Goal: Task Accomplishment & Management: Manage account settings

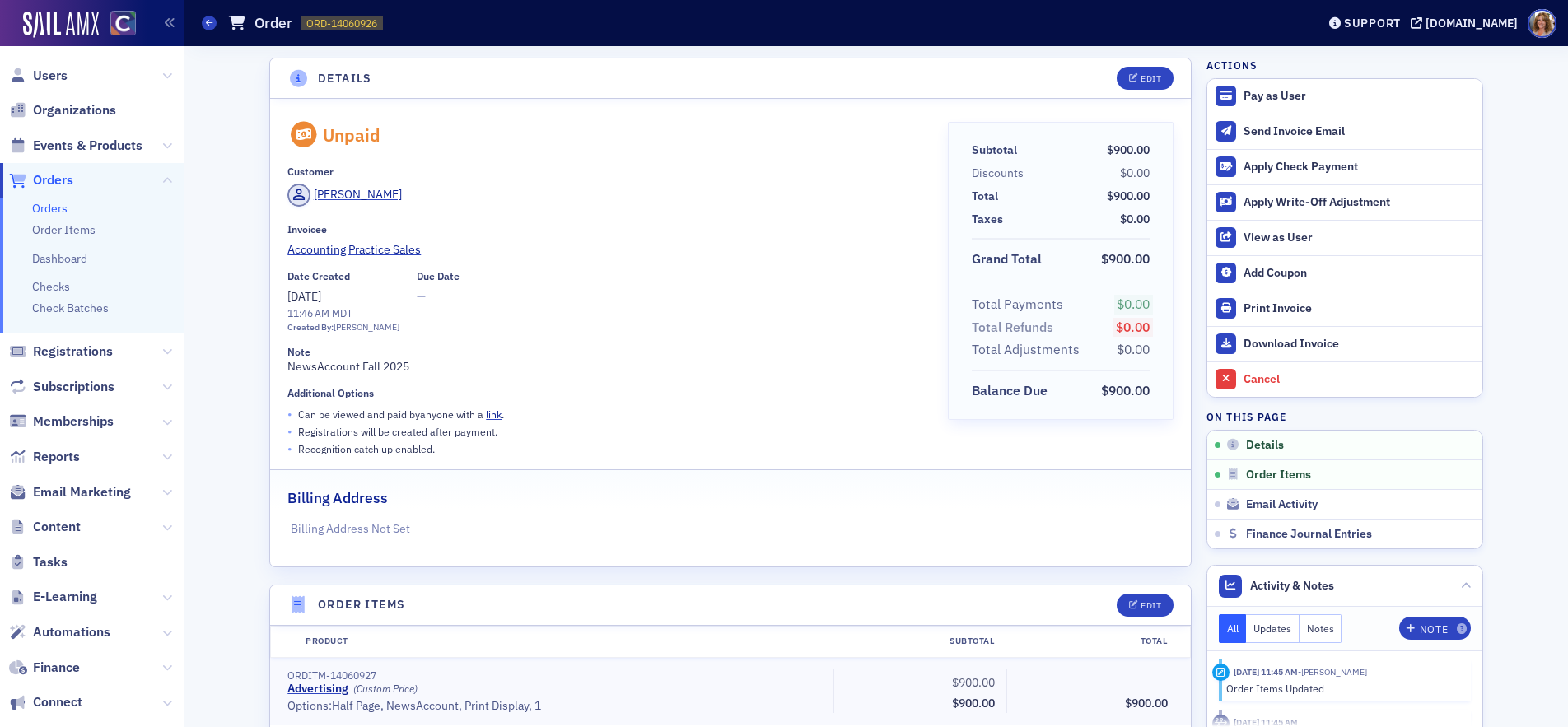
scroll to position [3, 0]
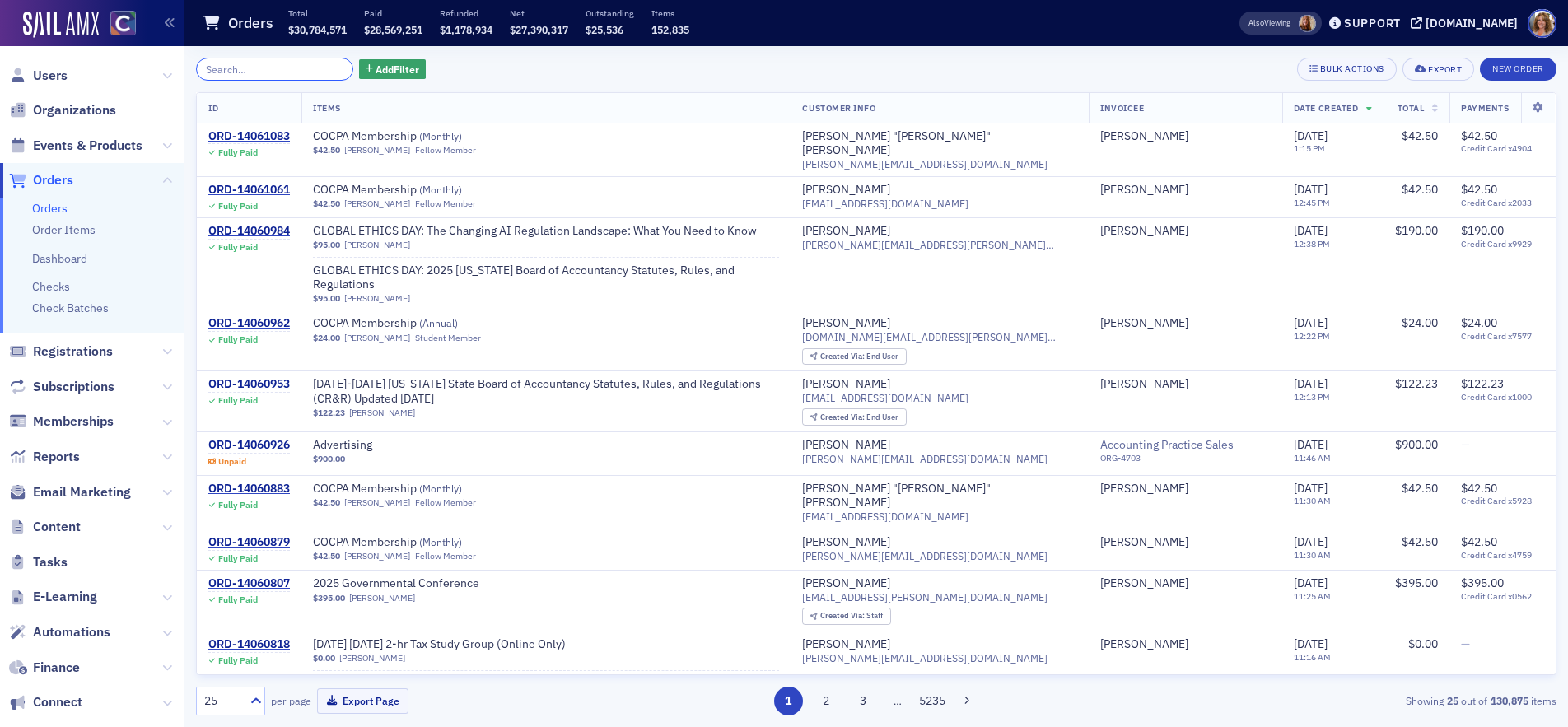
click at [289, 69] on input "search" at bounding box center [274, 69] width 157 height 23
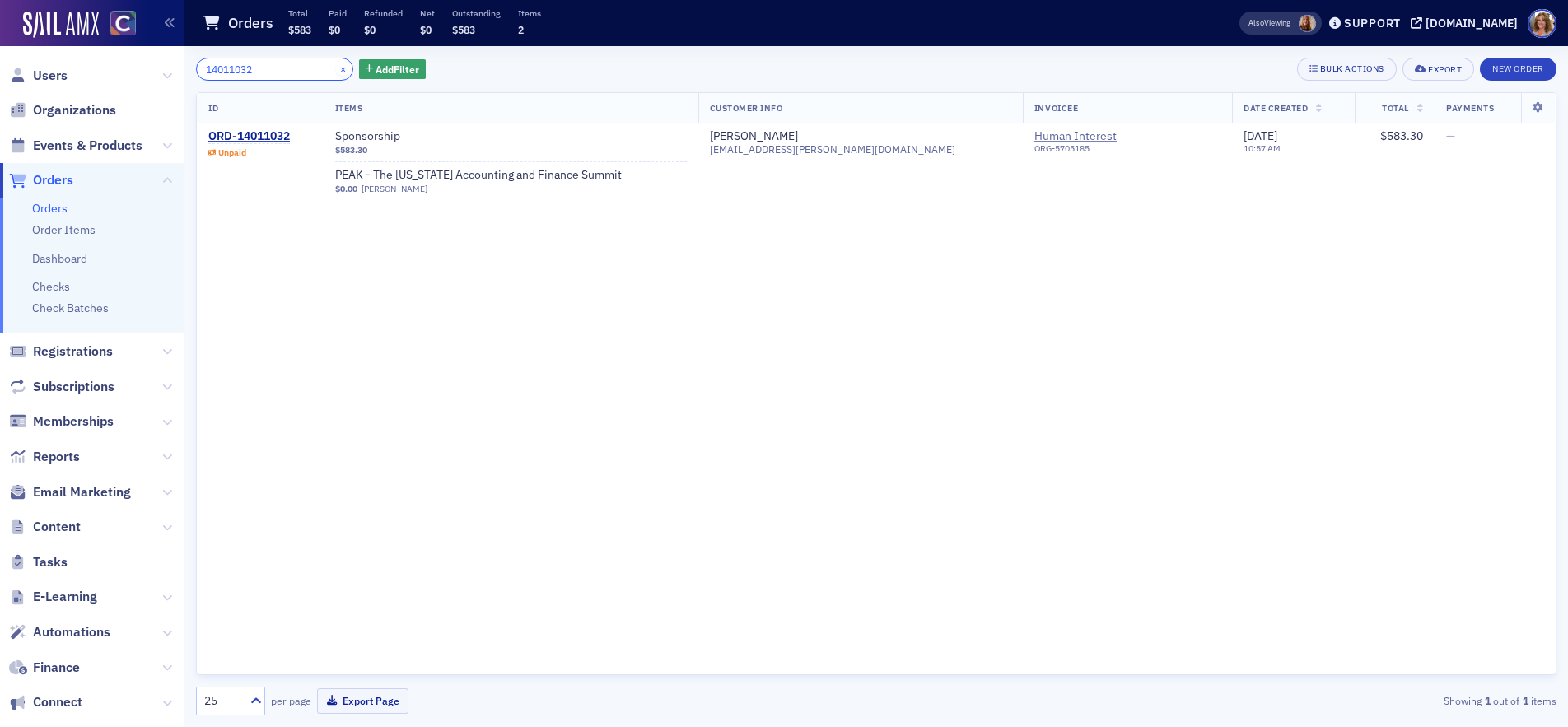
type input "14011032"
click at [336, 69] on button "×" at bounding box center [344, 69] width 15 height 15
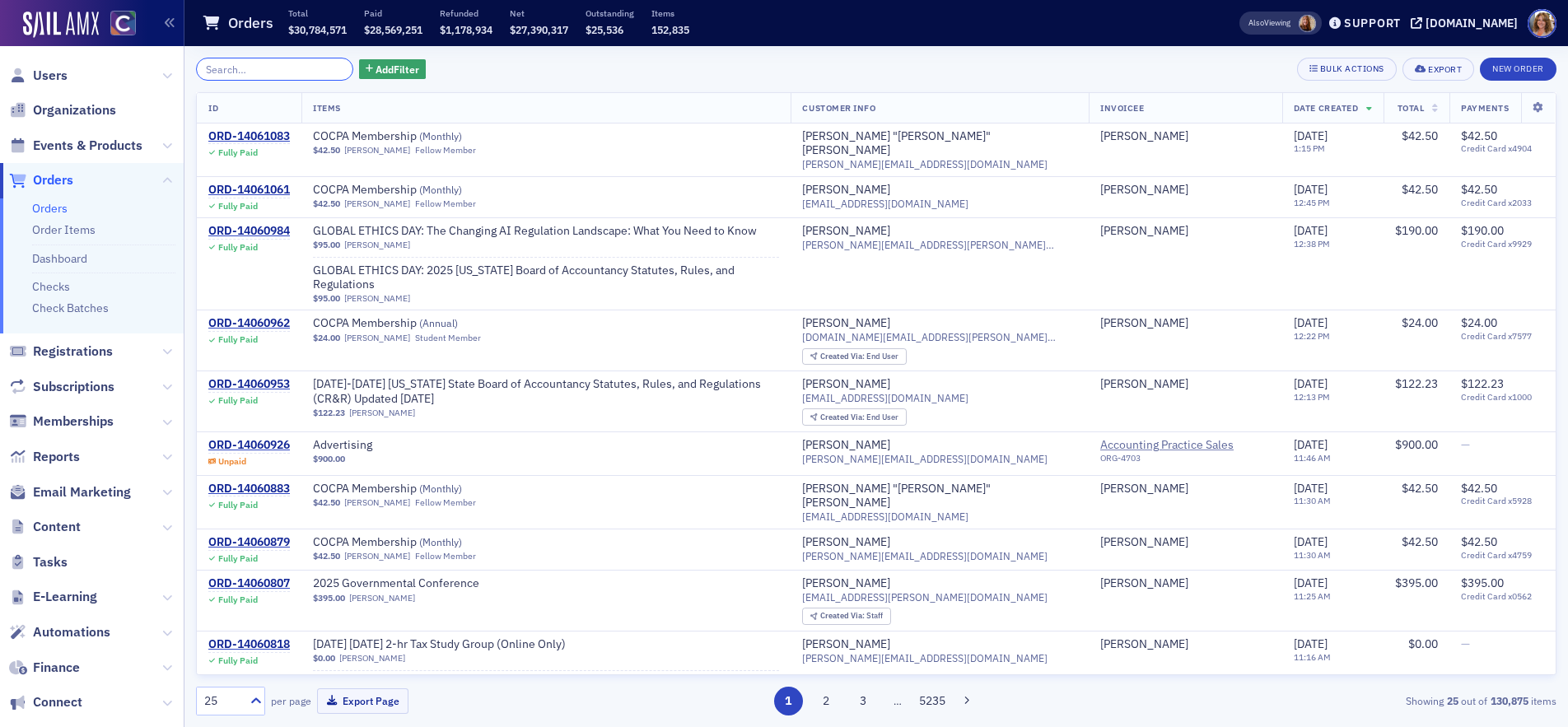
click at [279, 70] on input "search" at bounding box center [274, 69] width 157 height 23
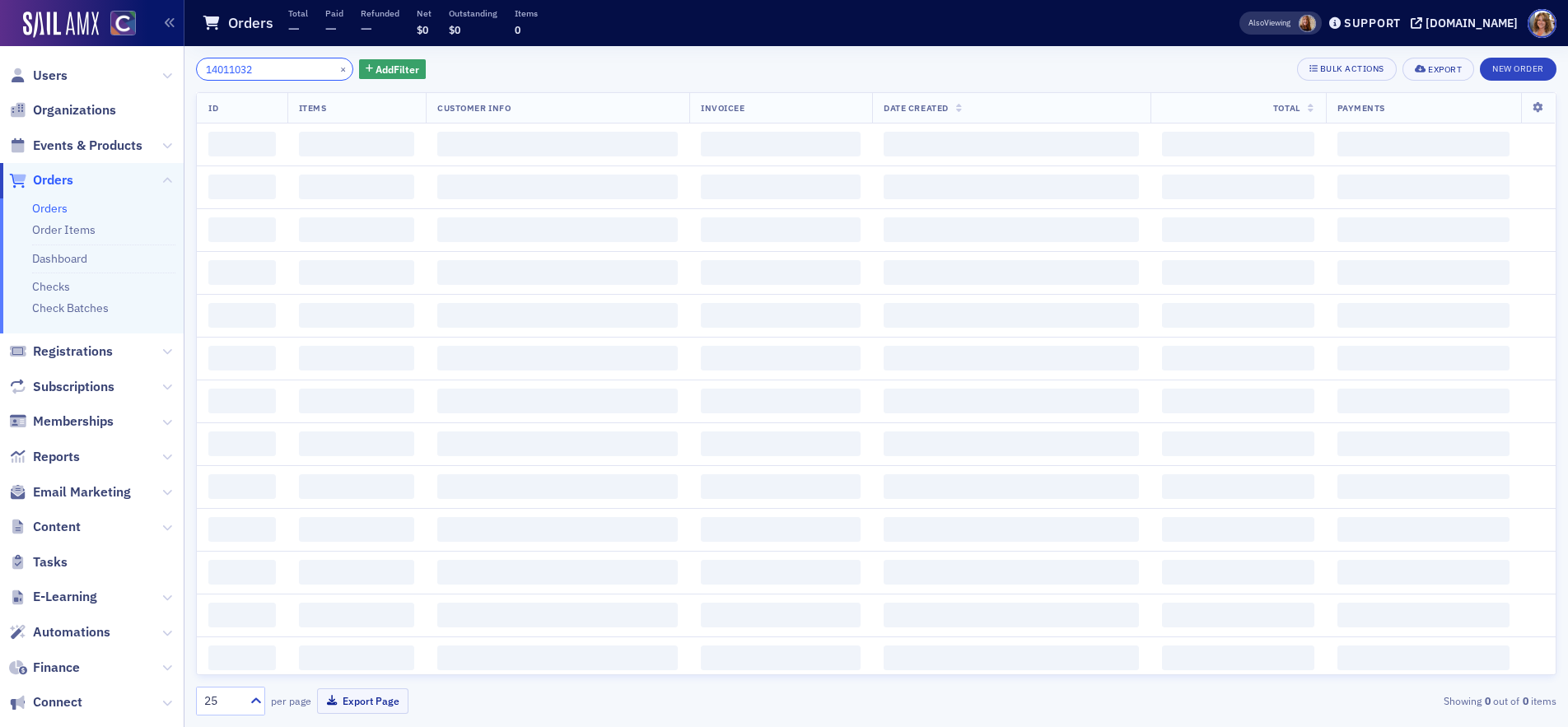
type input "14011032"
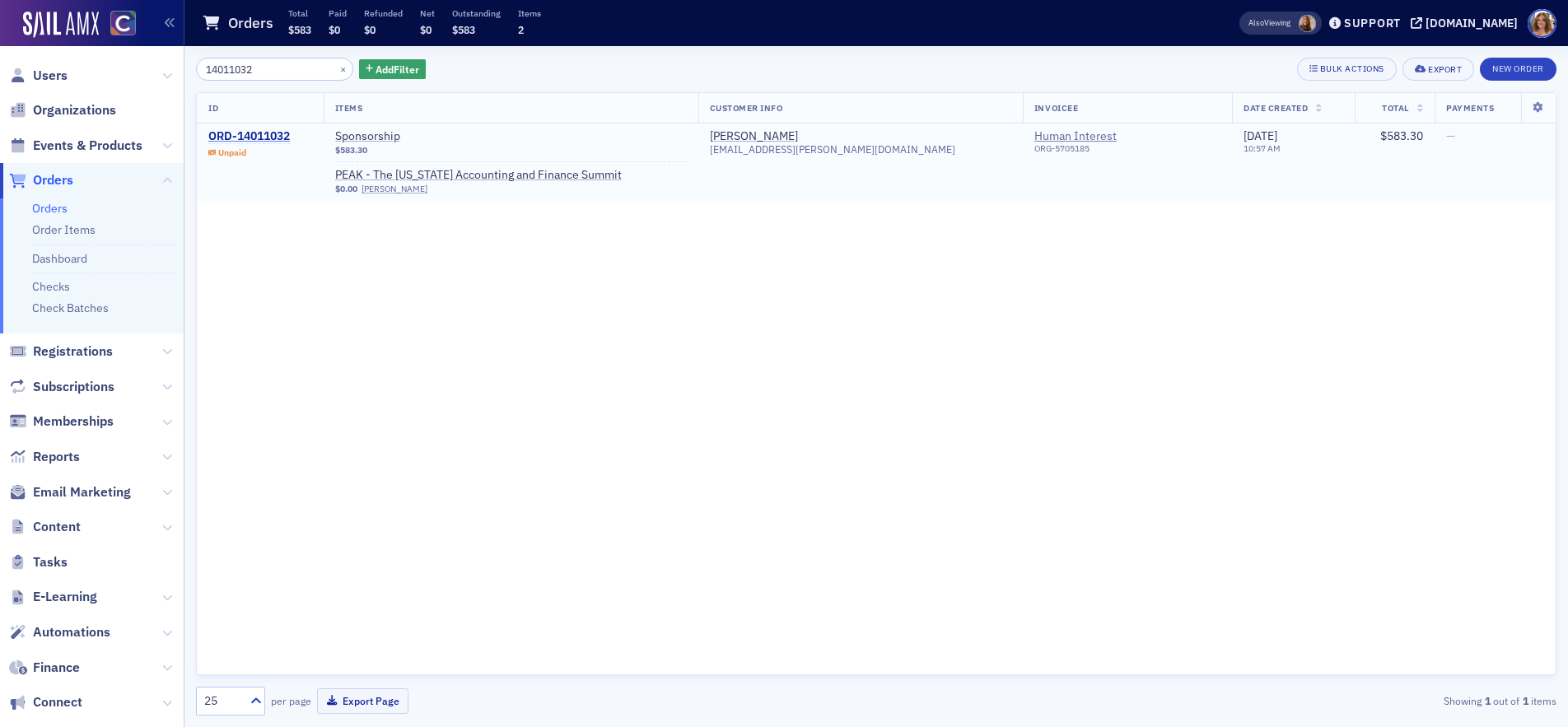
click at [257, 136] on div "ORD-14011032" at bounding box center [249, 137] width 81 height 15
click at [257, 135] on div "ORD-14011032" at bounding box center [249, 137] width 81 height 15
click at [246, 137] on div "ORD-14011032" at bounding box center [249, 137] width 81 height 15
click at [264, 135] on div "ORD-14011032" at bounding box center [249, 137] width 81 height 15
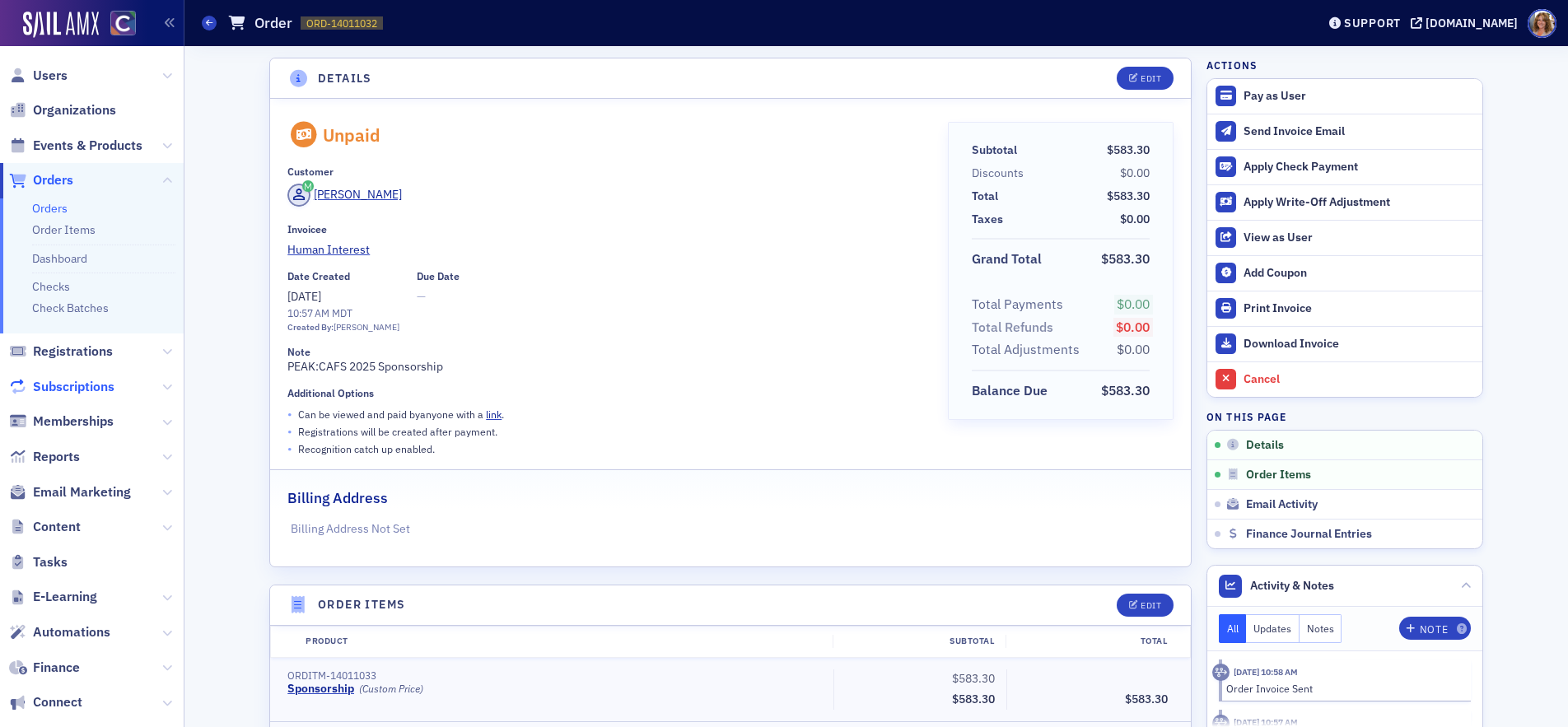
drag, startPoint x: 74, startPoint y: 387, endPoint x: 101, endPoint y: 380, distance: 27.9
click at [74, 387] on span "Subscriptions" at bounding box center [74, 386] width 81 height 18
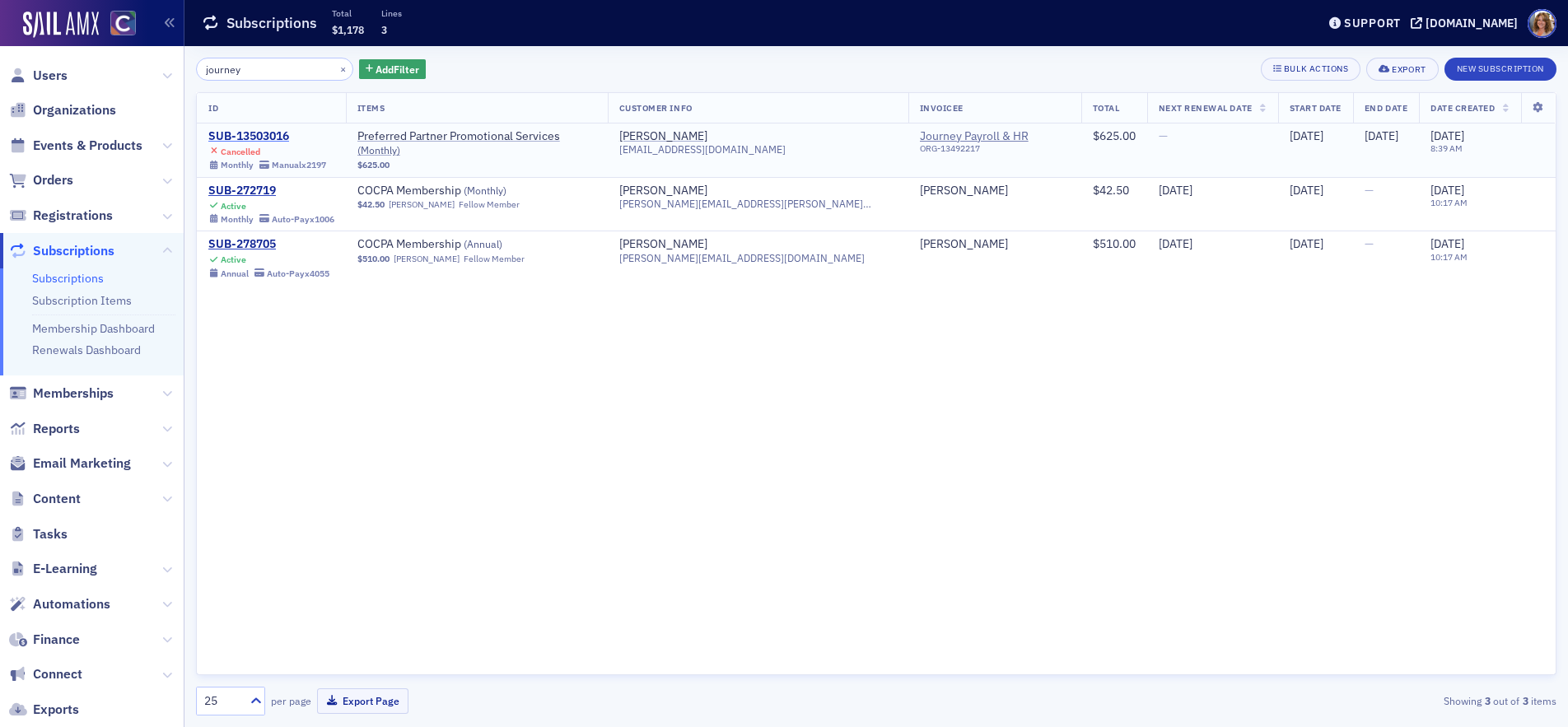
type input "journey"
click at [258, 135] on div "SUB-13503016" at bounding box center [267, 137] width 118 height 15
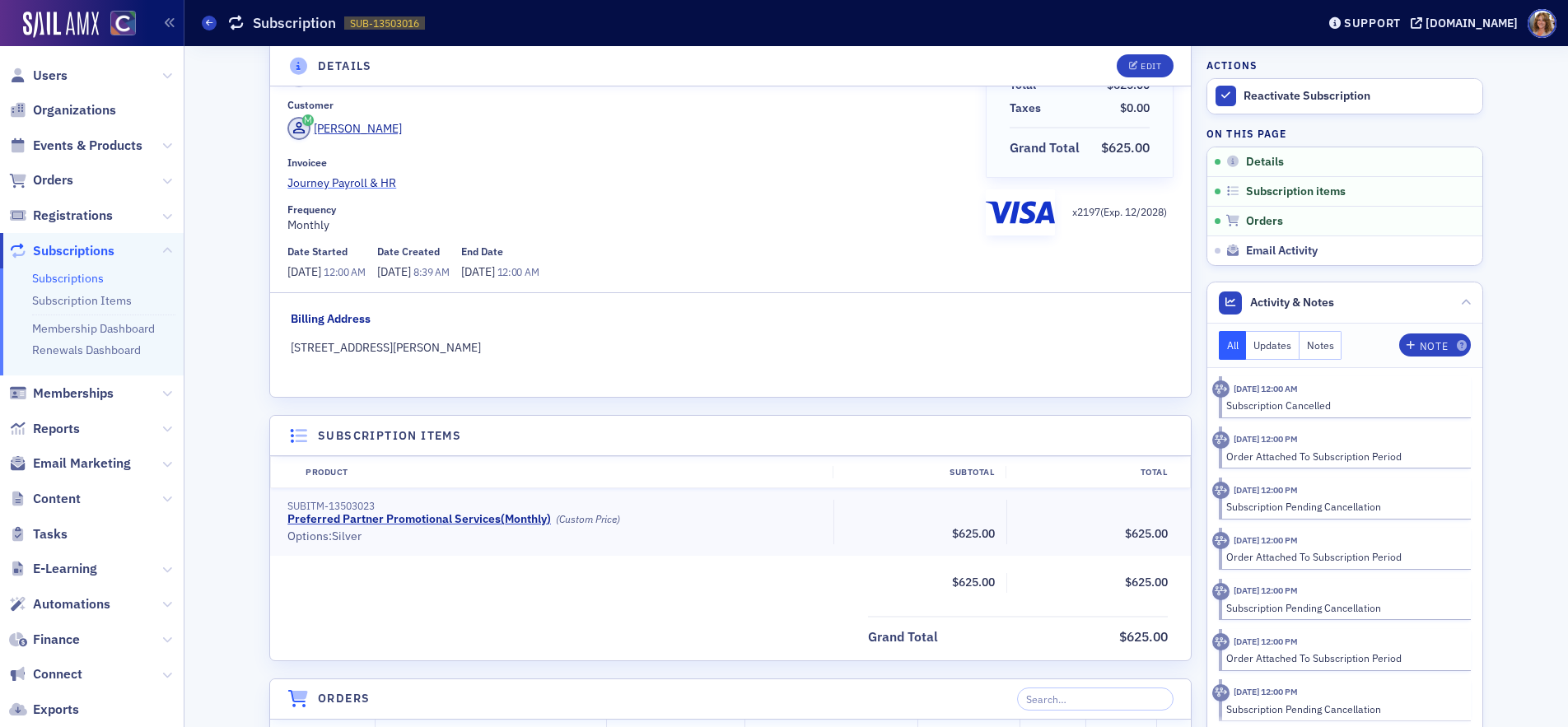
scroll to position [107, 0]
click at [1154, 69] on div "Edit" at bounding box center [1151, 66] width 20 height 9
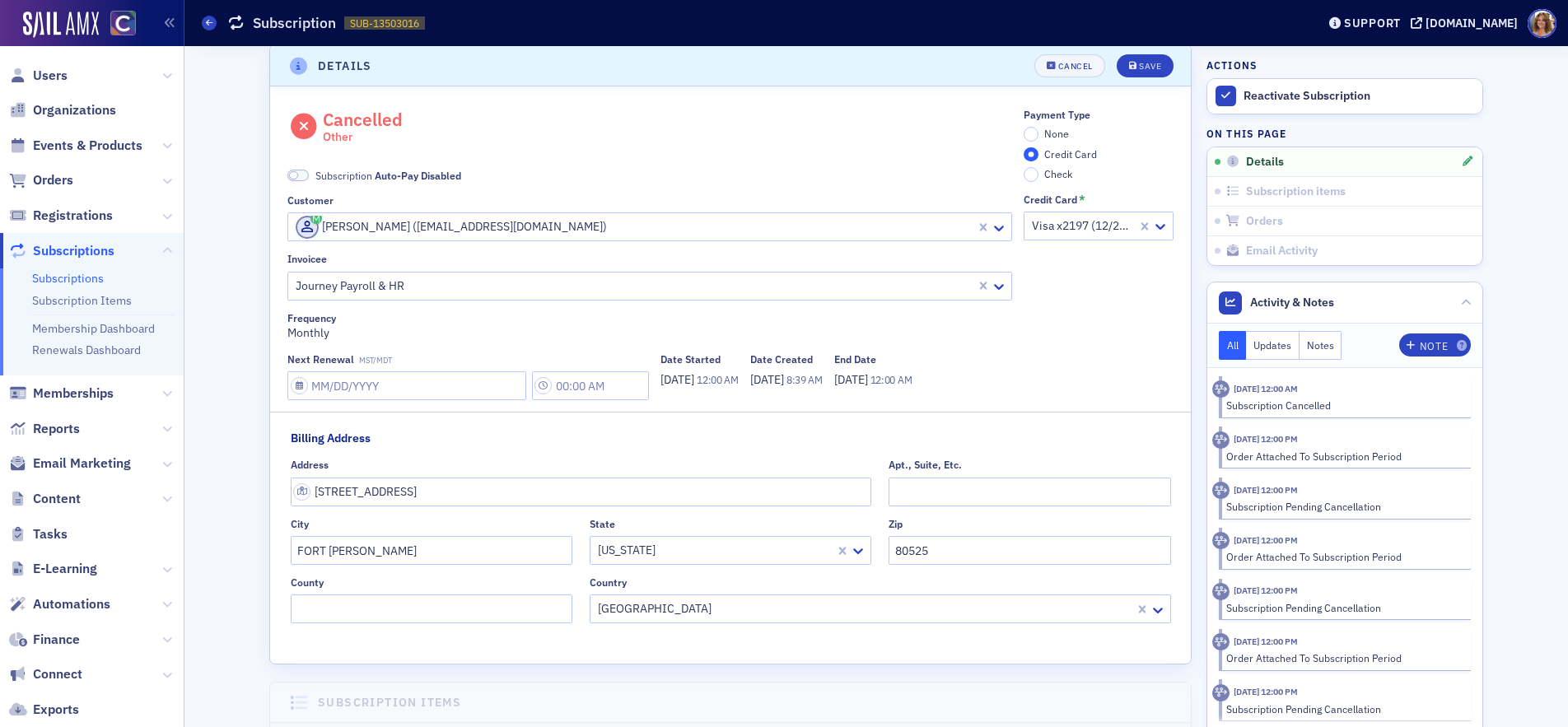
scroll to position [3, 0]
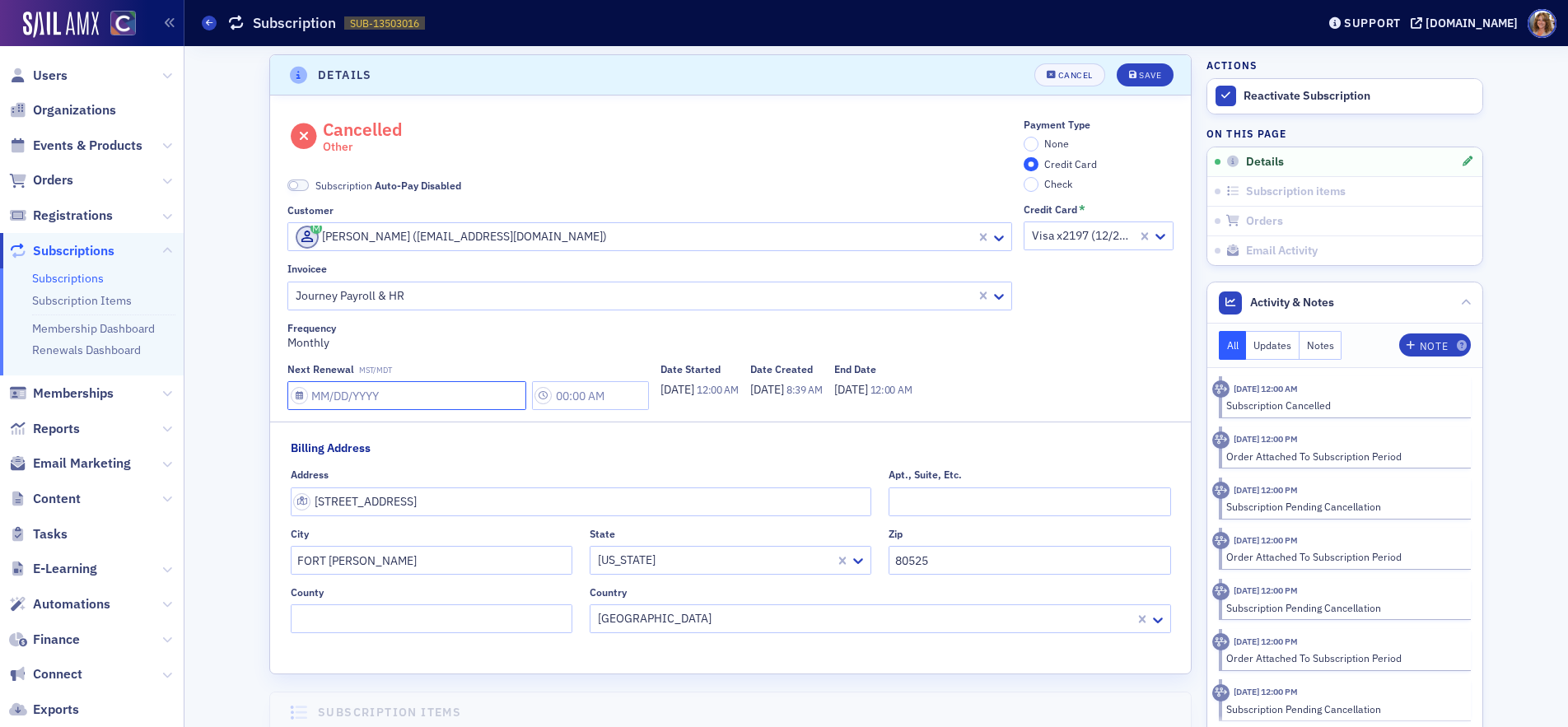
select select "8"
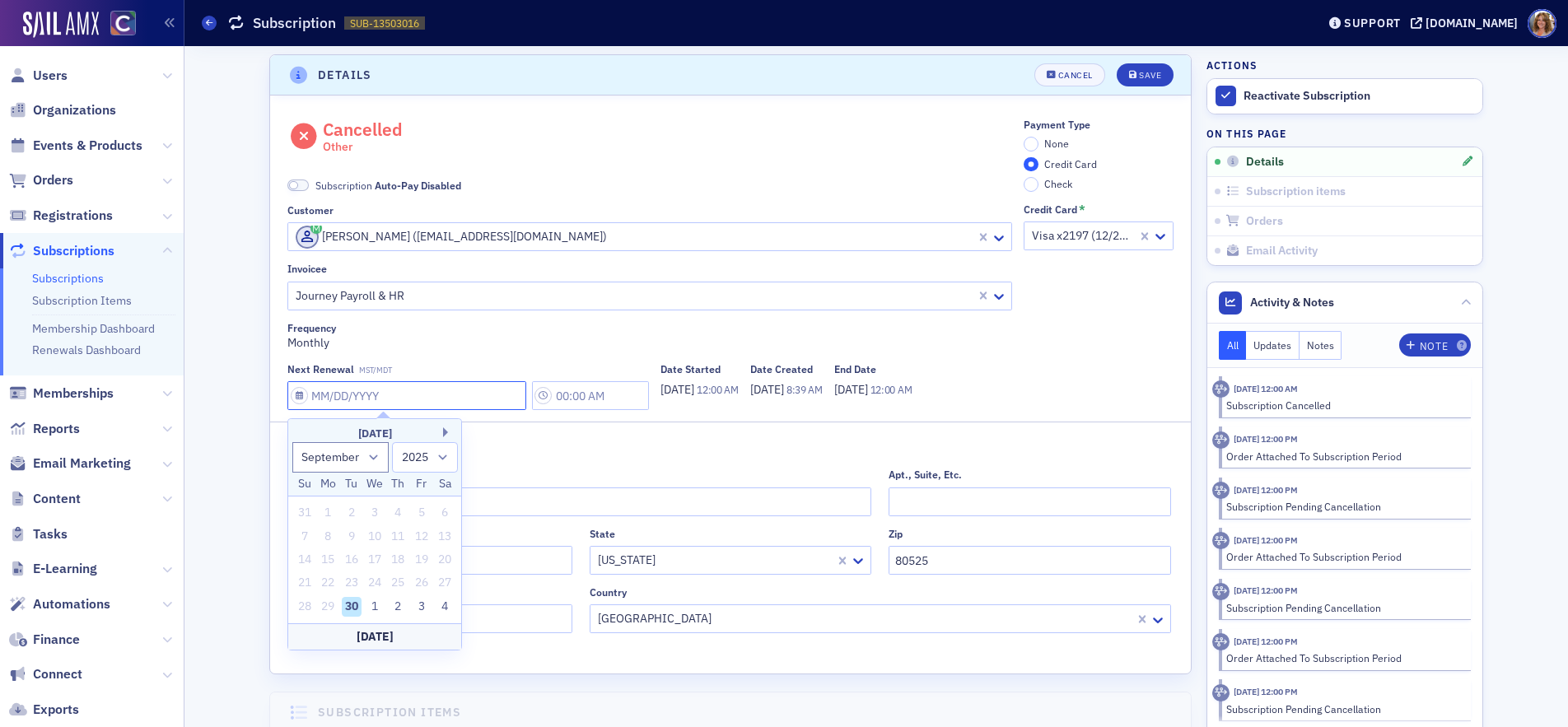
click at [430, 400] on input "Next Renewal MST/MDT" at bounding box center [406, 395] width 239 height 29
click at [376, 605] on div "1" at bounding box center [374, 606] width 19 height 19
type input "10/01/2025"
type input "1:00 PM"
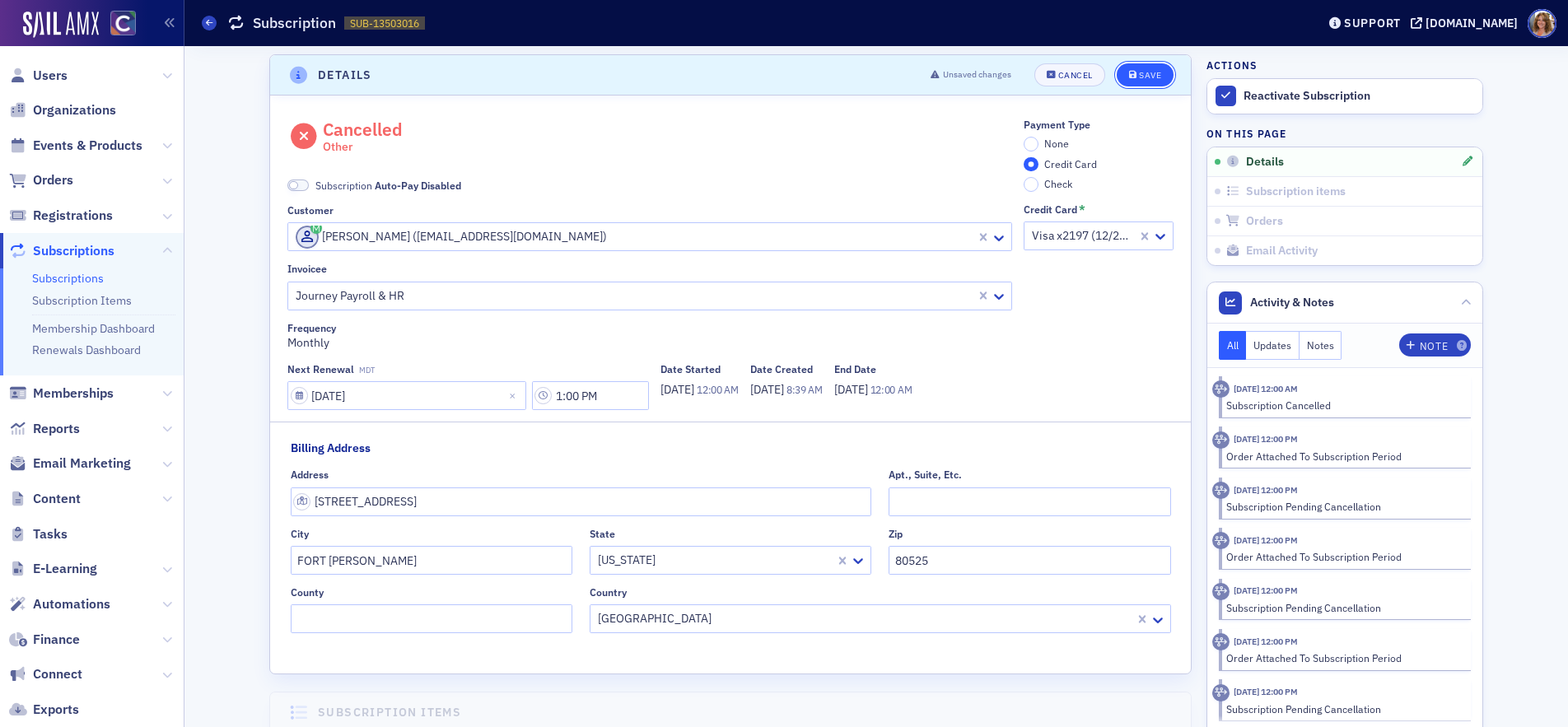
click at [1146, 75] on div "Save" at bounding box center [1150, 75] width 22 height 9
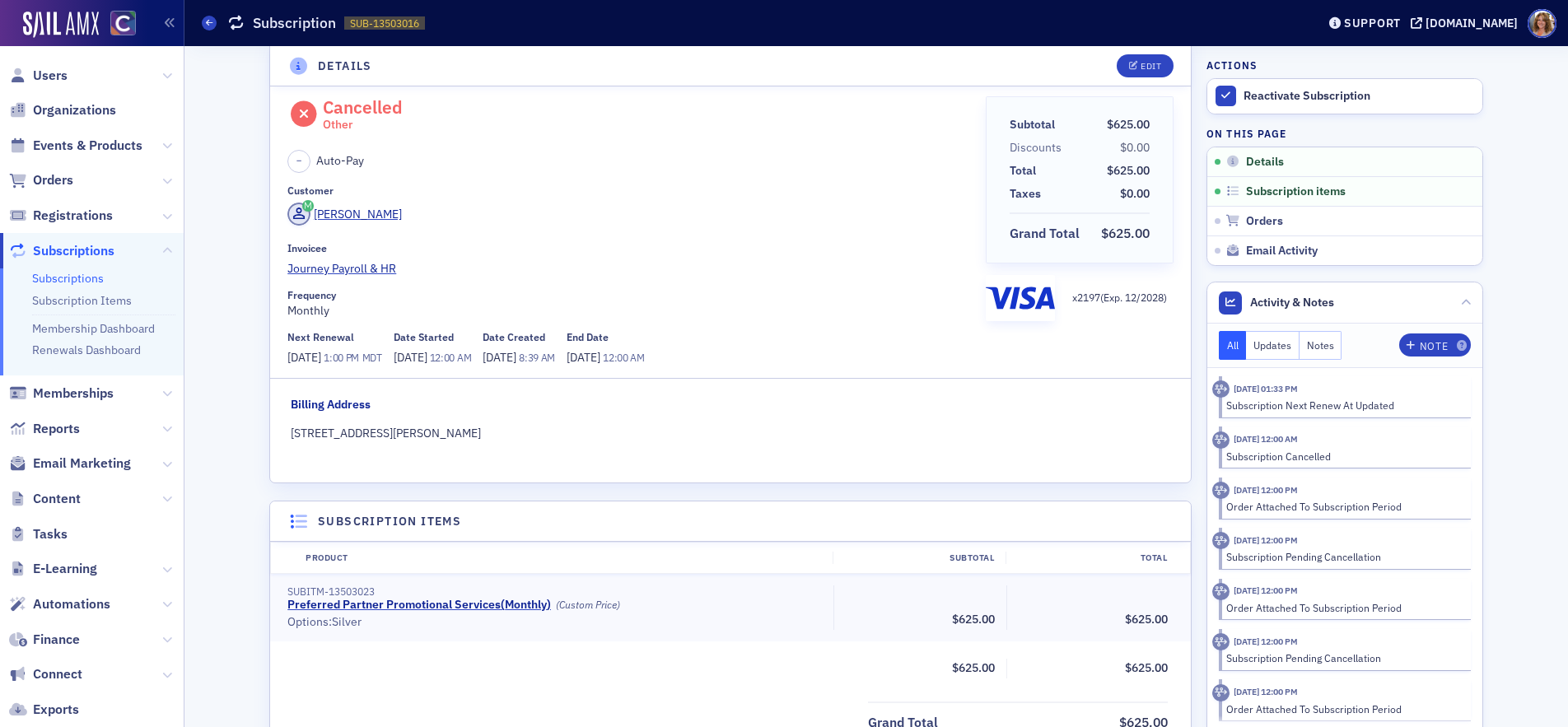
scroll to position [0, 0]
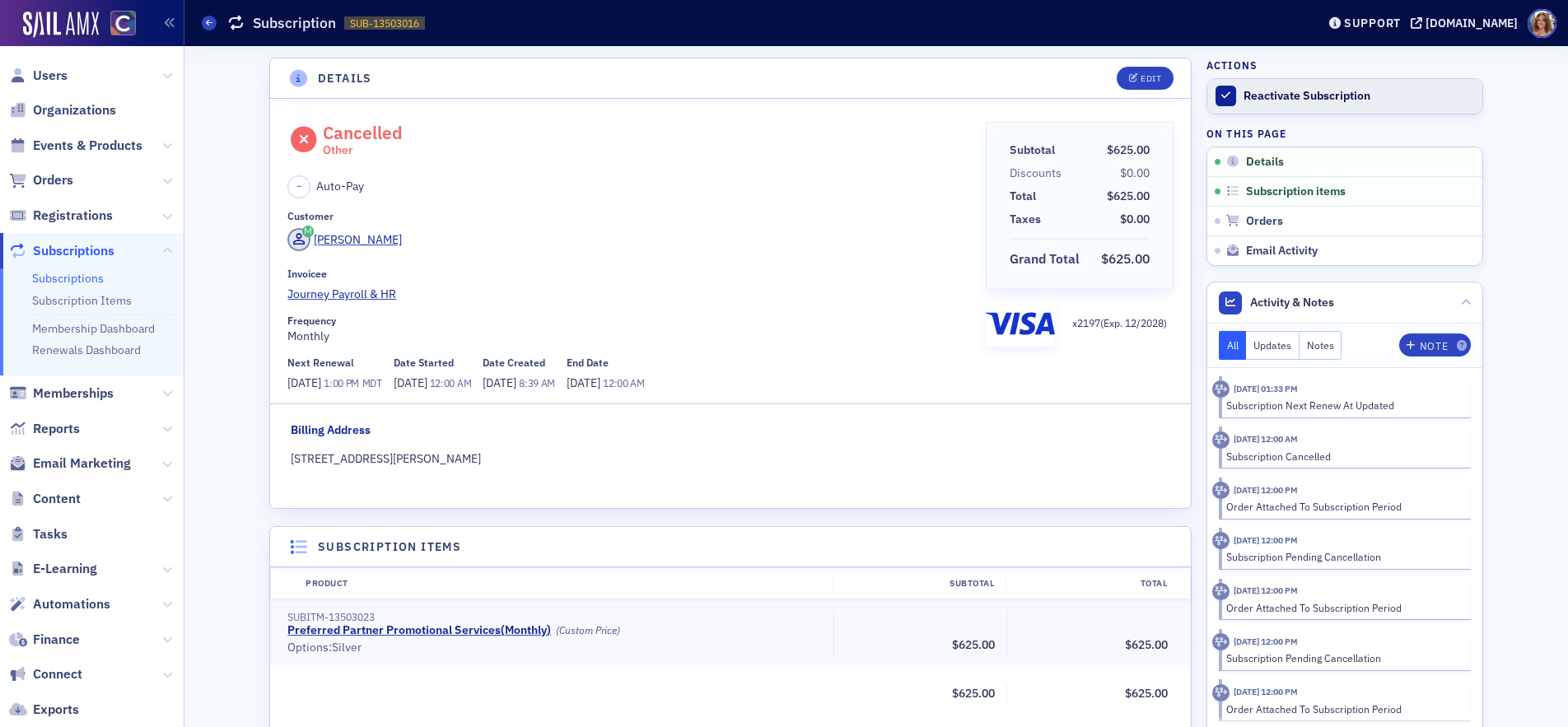
click at [1308, 96] on div "Reactivate Subscription" at bounding box center [1359, 96] width 230 height 15
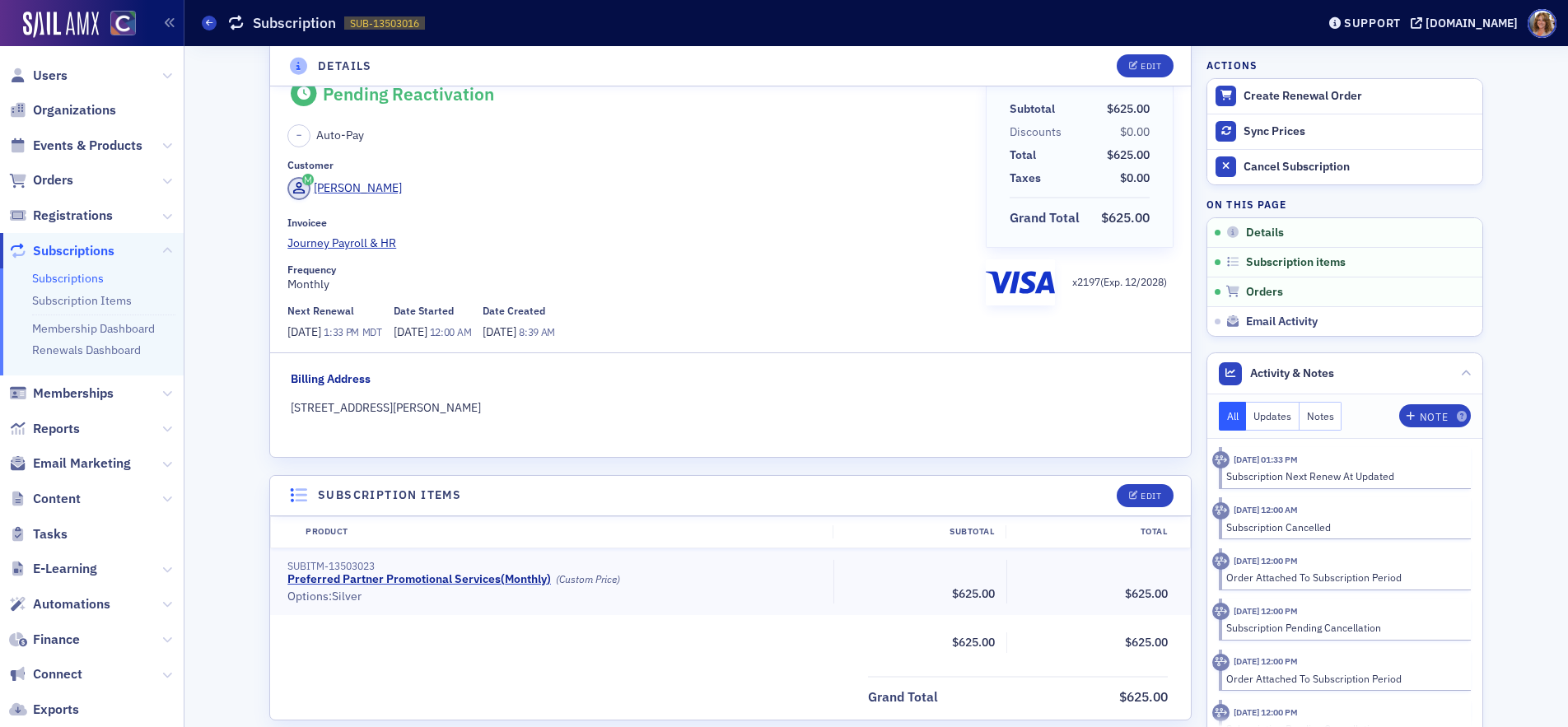
scroll to position [41, 0]
click at [1147, 65] on div "Edit" at bounding box center [1151, 66] width 20 height 9
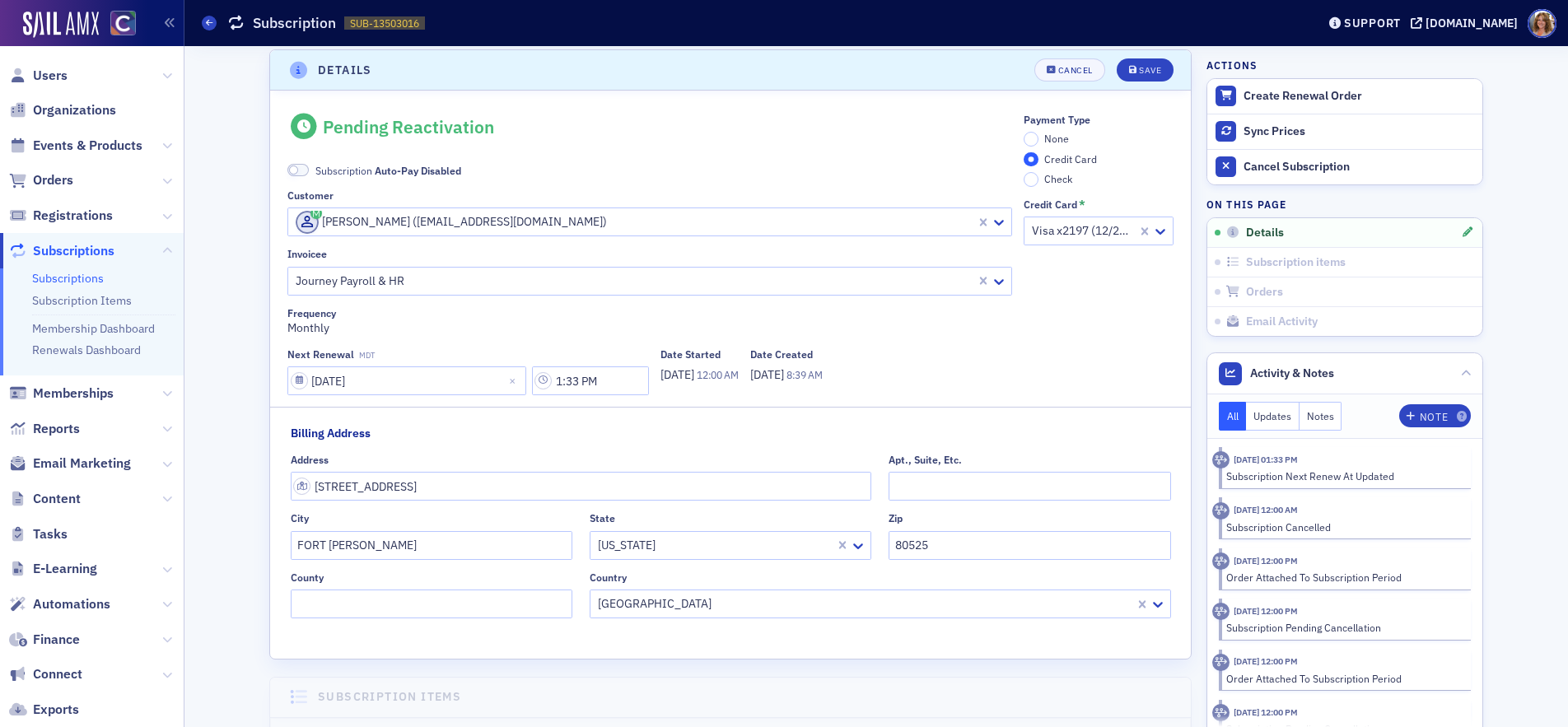
scroll to position [3, 0]
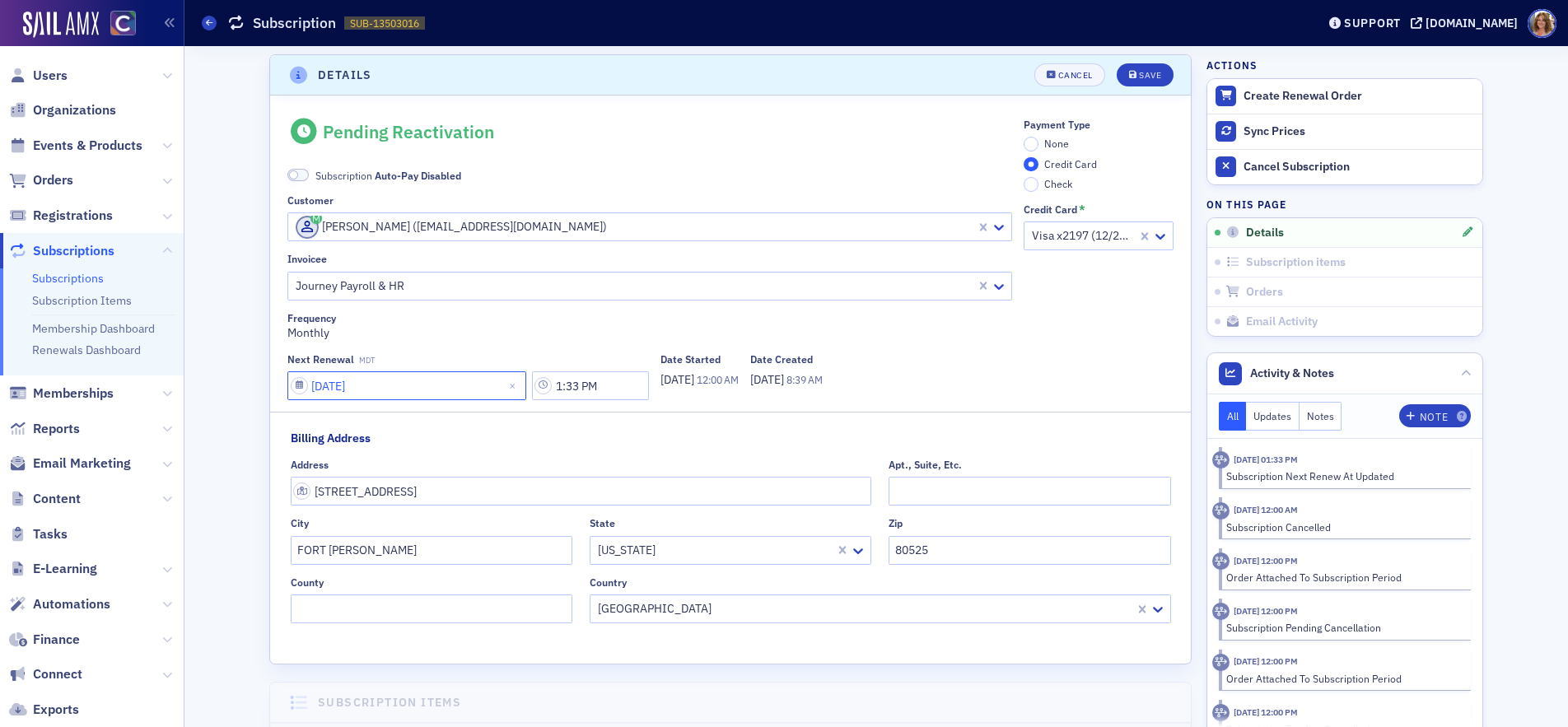
select select "9"
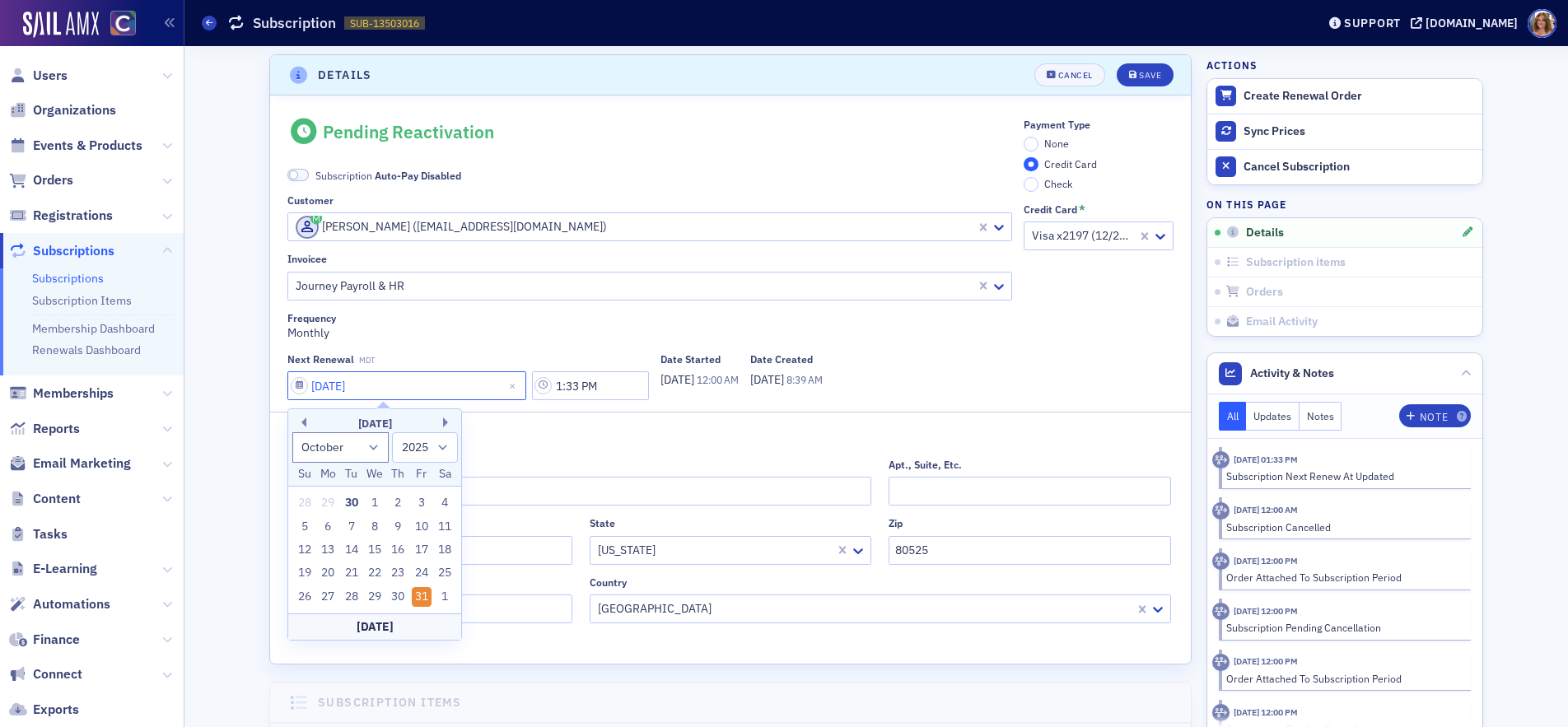
click at [296, 386] on input "10/31/2025" at bounding box center [406, 386] width 239 height 29
click at [375, 504] on div "1" at bounding box center [374, 503] width 19 height 19
type input "10/01/2025"
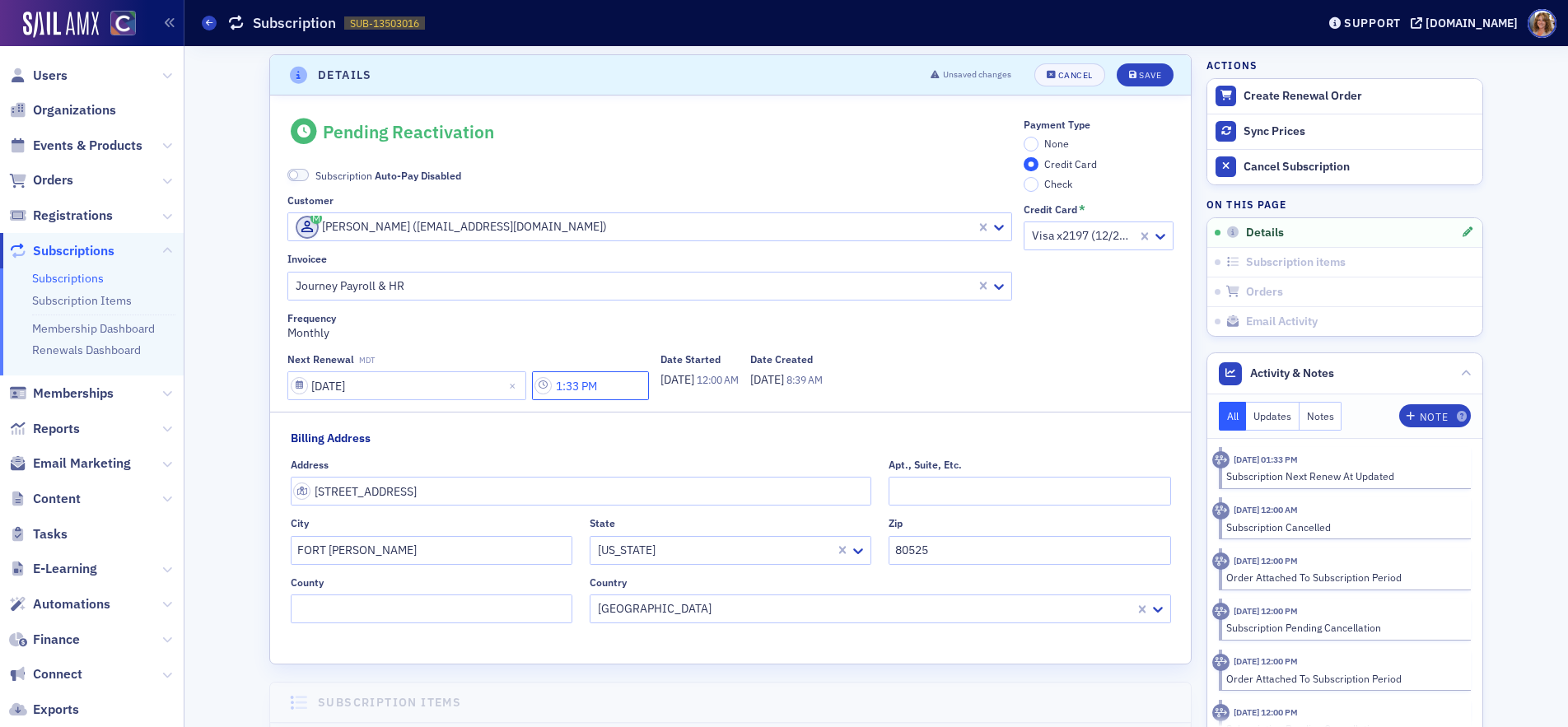
click at [567, 388] on input "1:33 PM" at bounding box center [590, 386] width 117 height 29
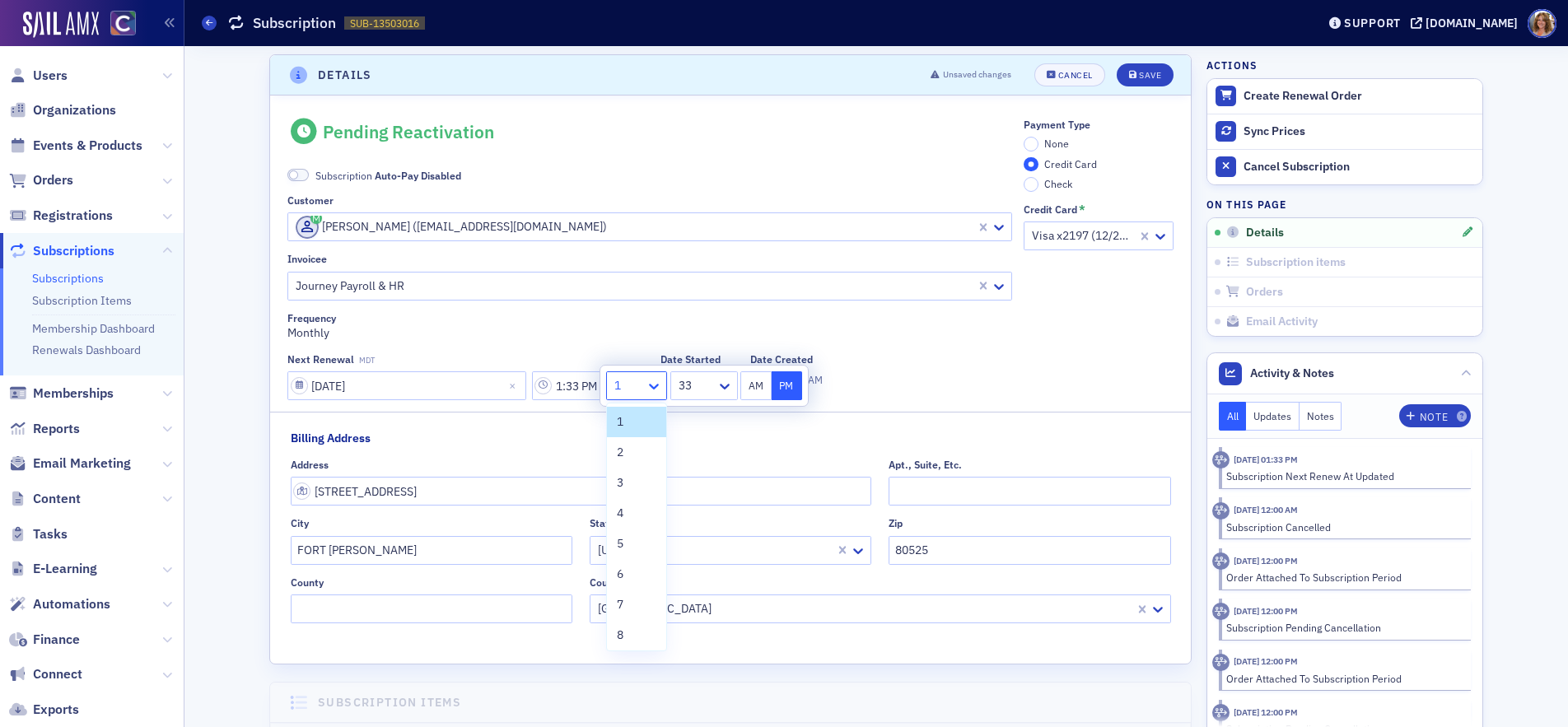
click at [650, 385] on icon at bounding box center [654, 386] width 10 height 6
click at [623, 635] on span "12" at bounding box center [623, 631] width 14 height 17
click at [726, 386] on icon at bounding box center [724, 385] width 16 height 16
click at [709, 421] on div "00" at bounding box center [705, 421] width 43 height 17
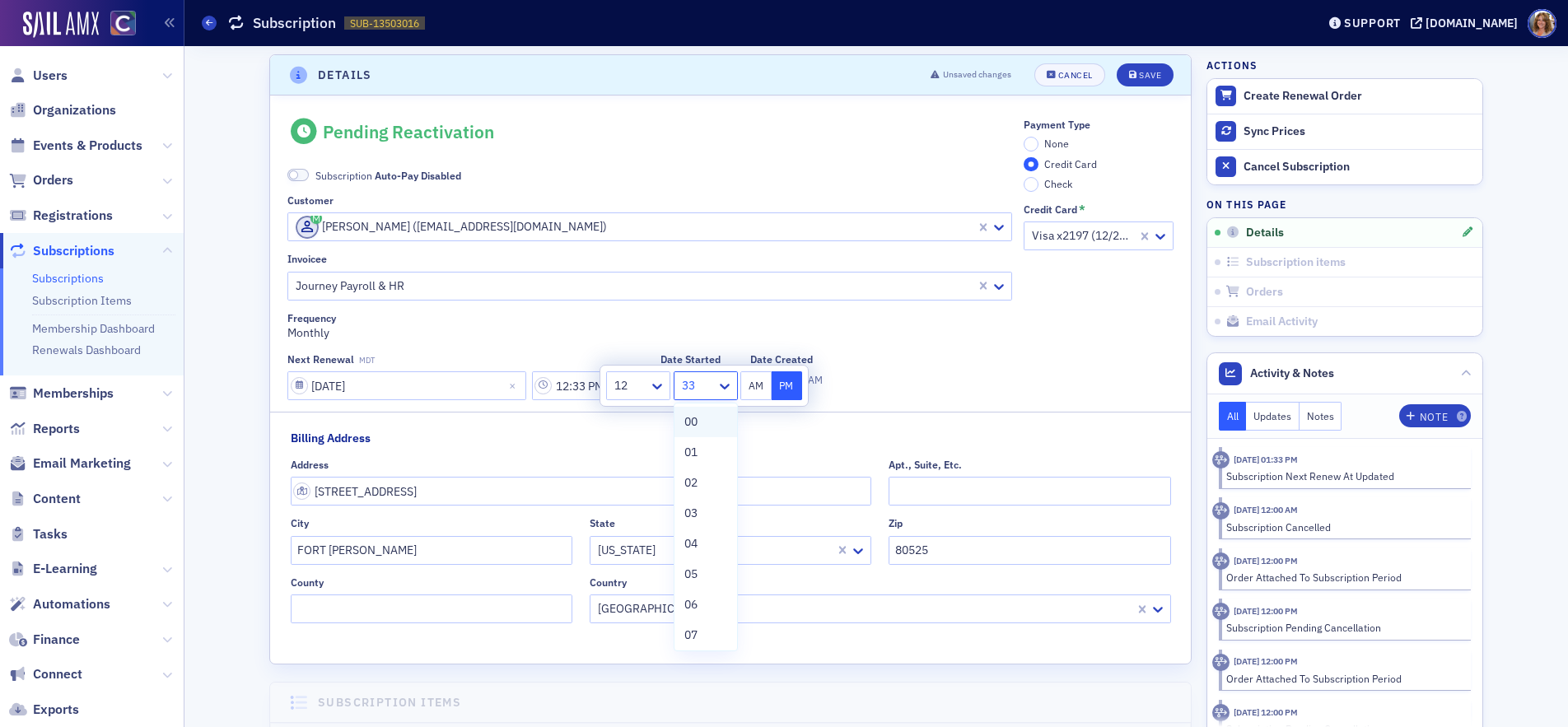
type input "12:00 PM"
click at [853, 339] on div "Frequency Monthly" at bounding box center [649, 327] width 725 height 30
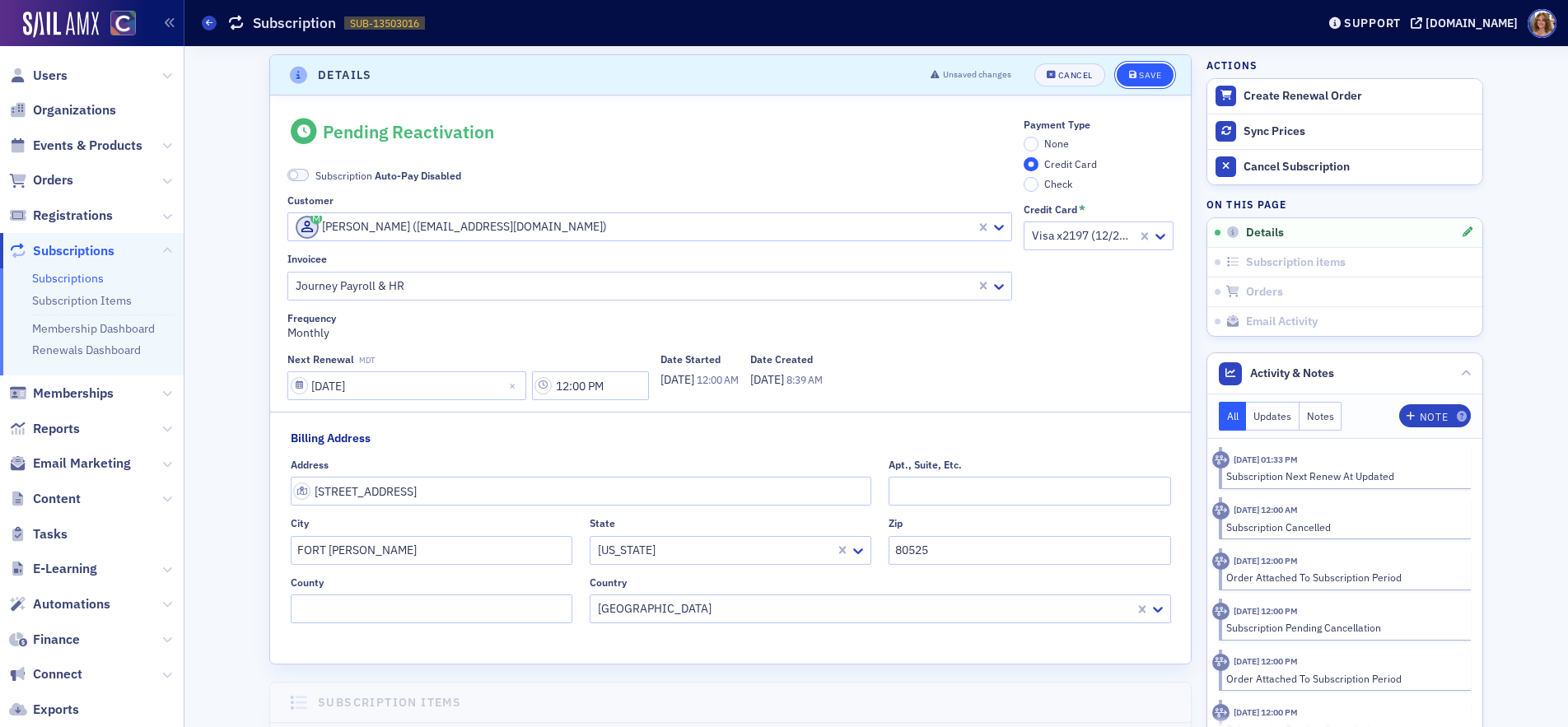
click at [1153, 75] on div "Save" at bounding box center [1150, 75] width 22 height 9
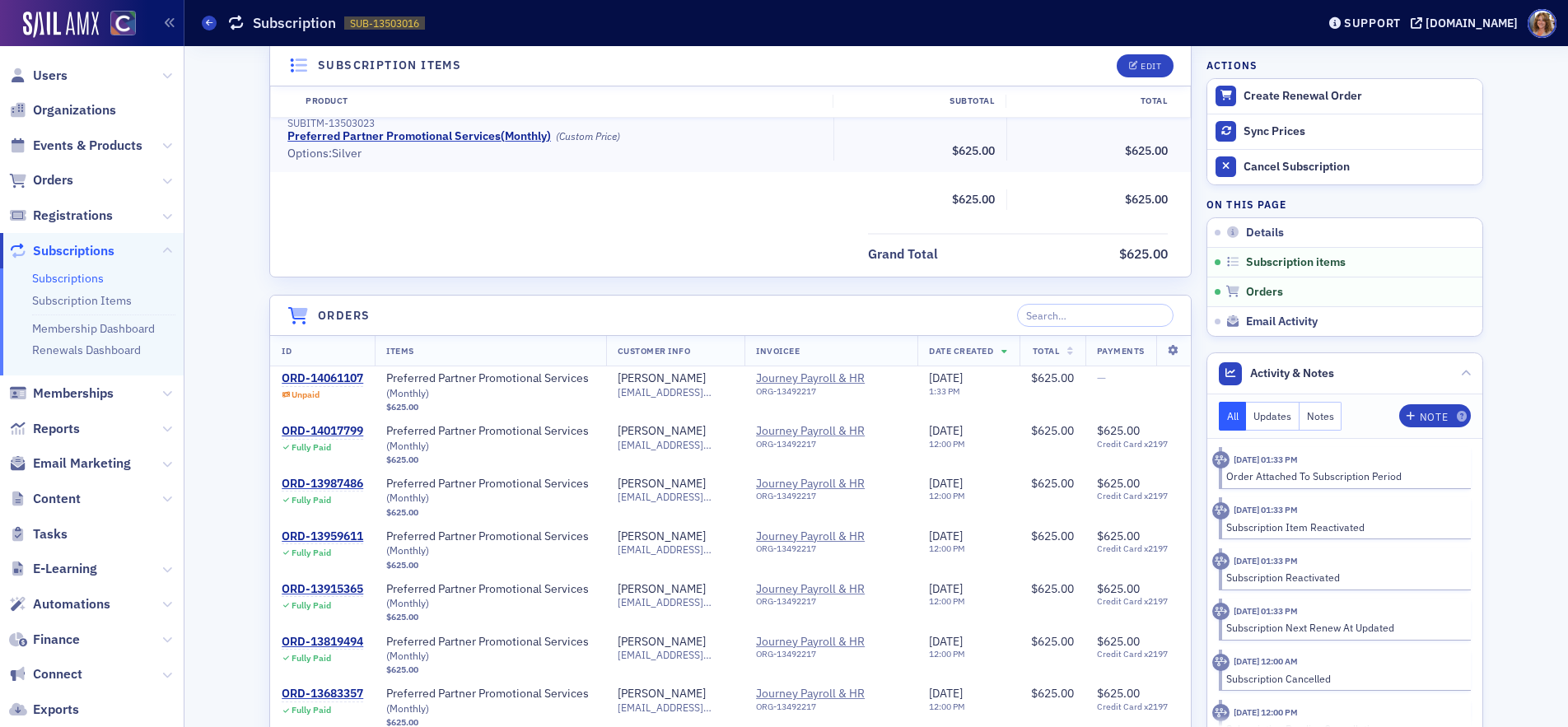
scroll to position [492, 0]
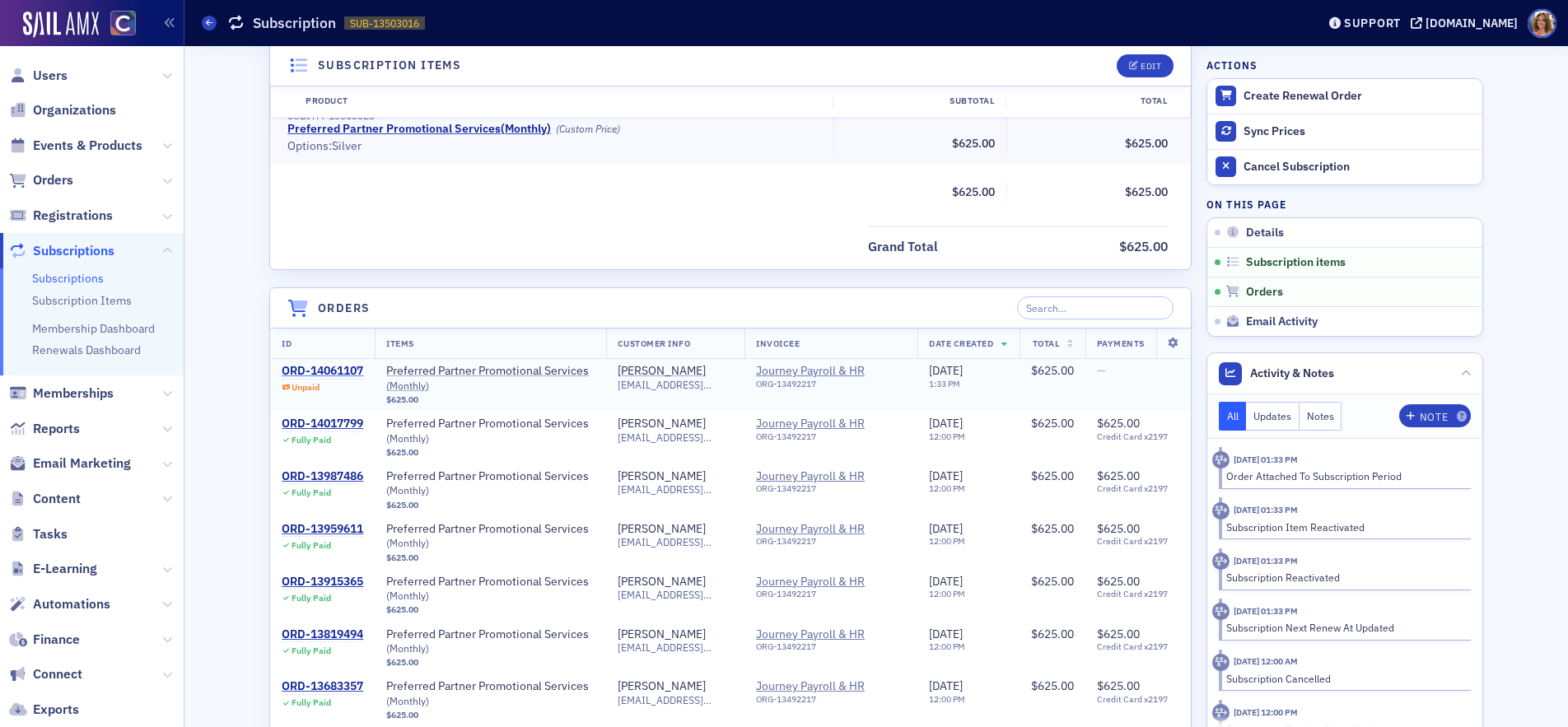
click at [355, 369] on div "ORD-14061107" at bounding box center [323, 372] width 81 height 15
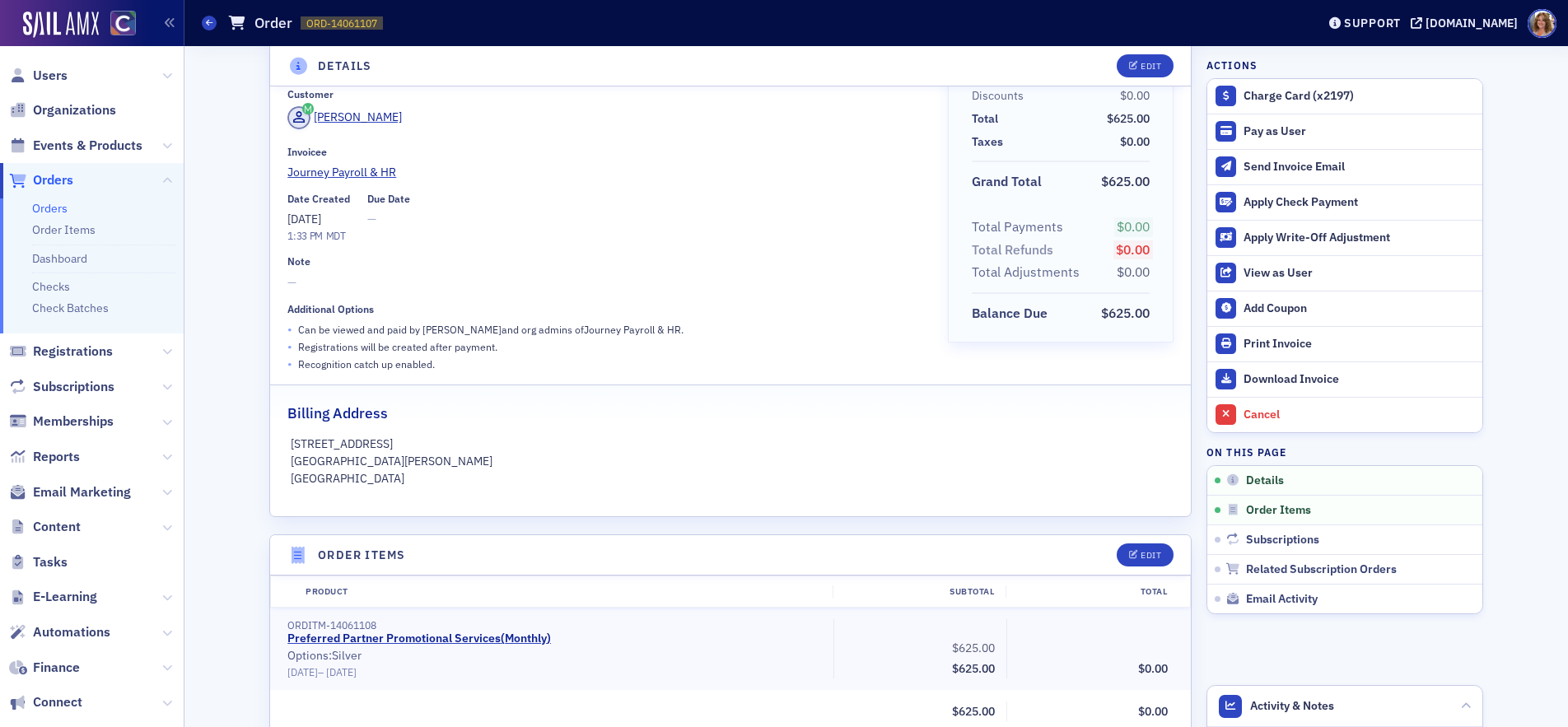
scroll to position [73, 0]
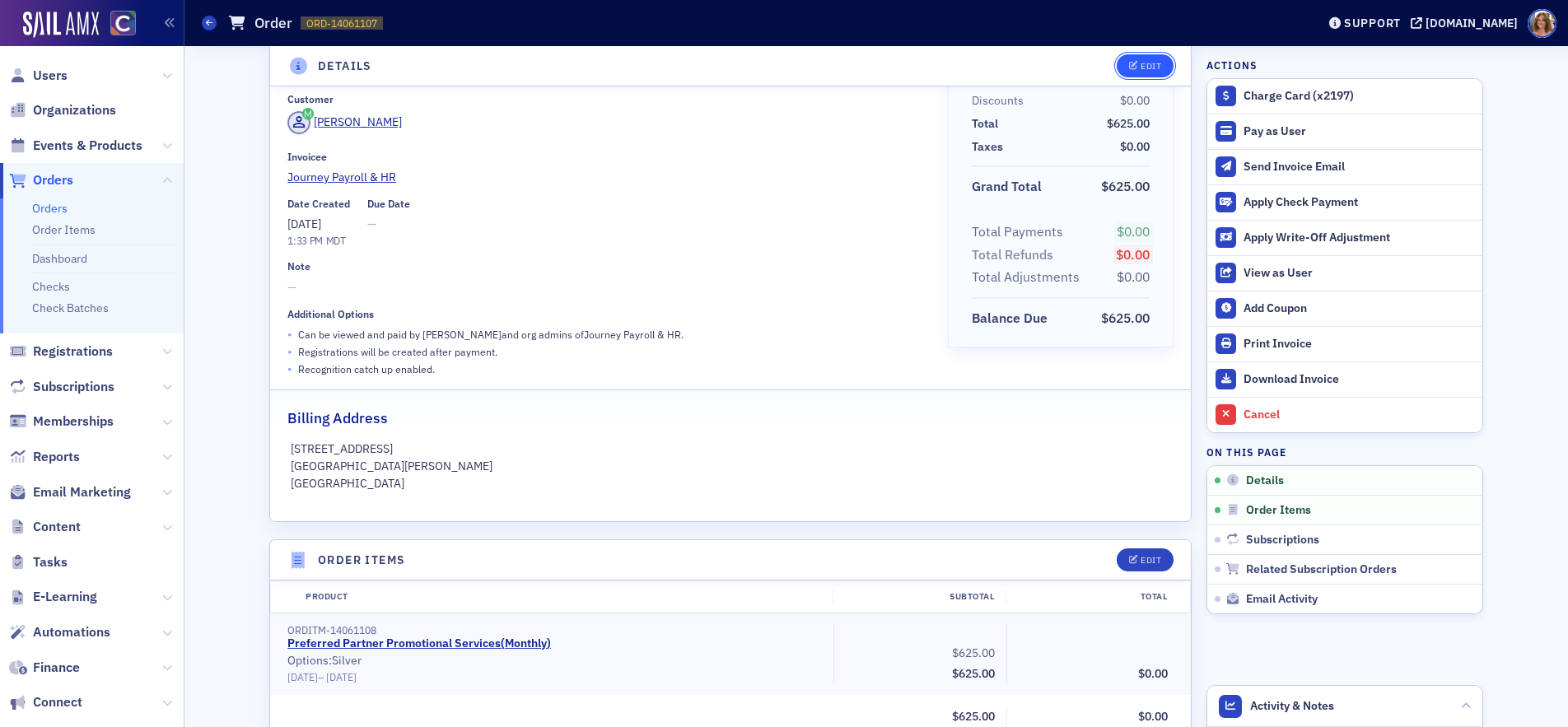
click at [1151, 68] on div "Edit" at bounding box center [1151, 66] width 20 height 9
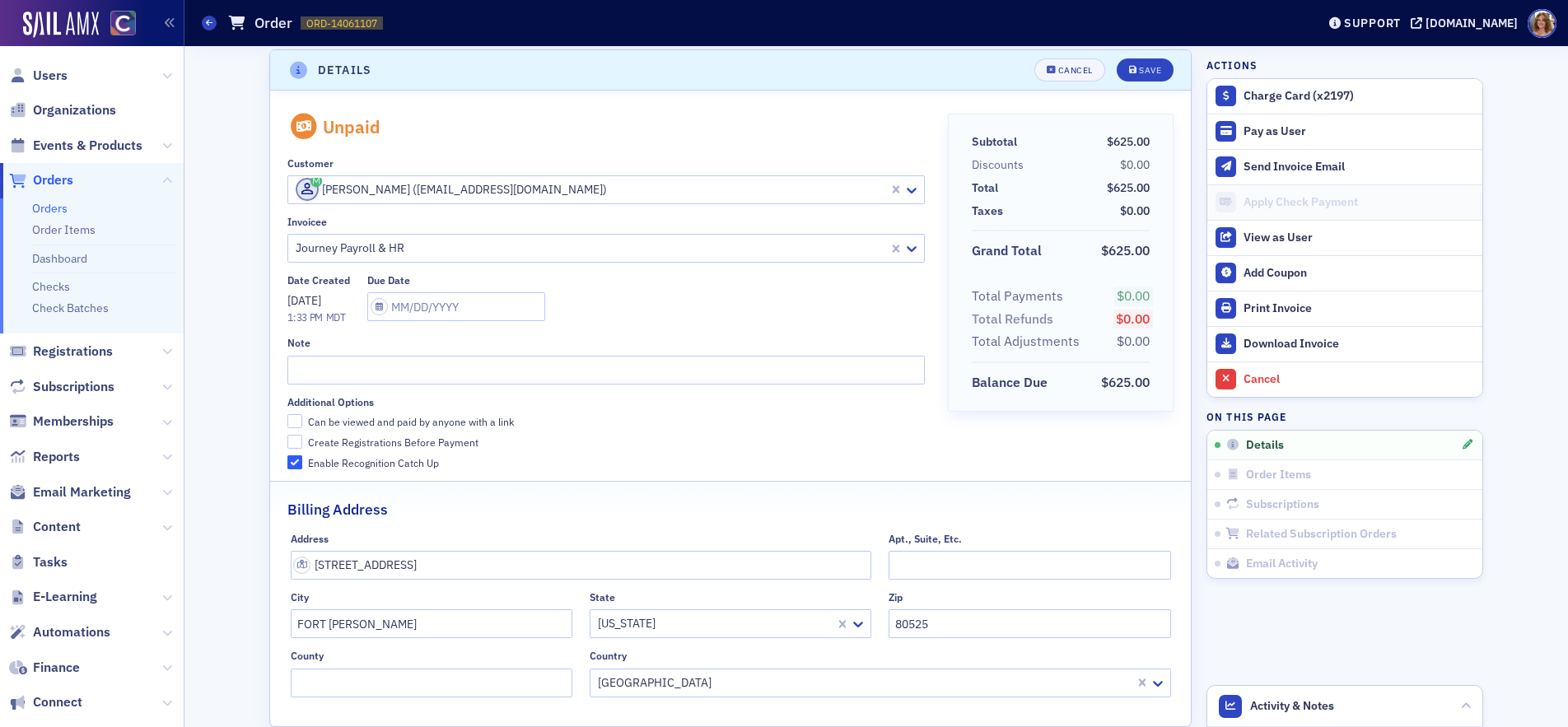
scroll to position [3, 0]
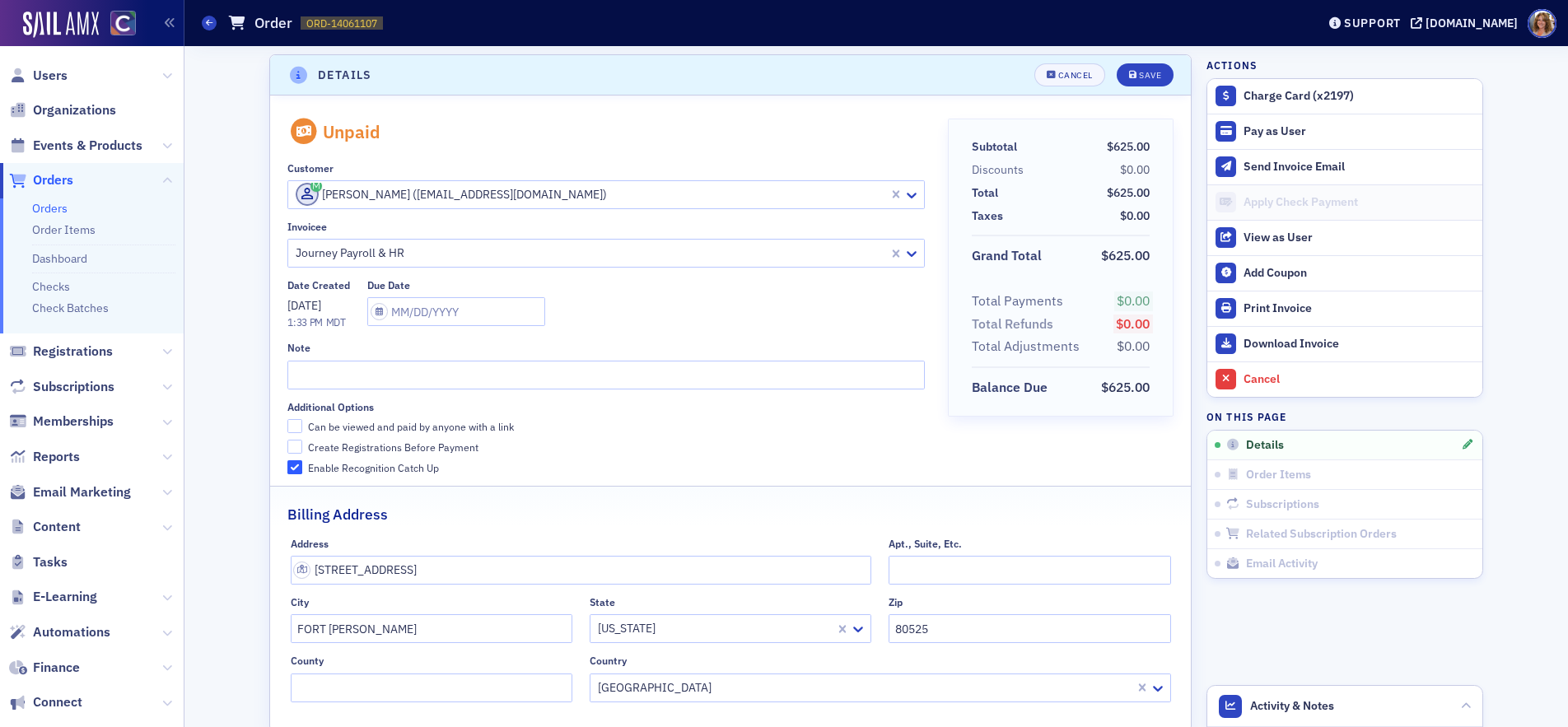
click at [321, 306] on span "[DATE]" at bounding box center [304, 306] width 34 height 15
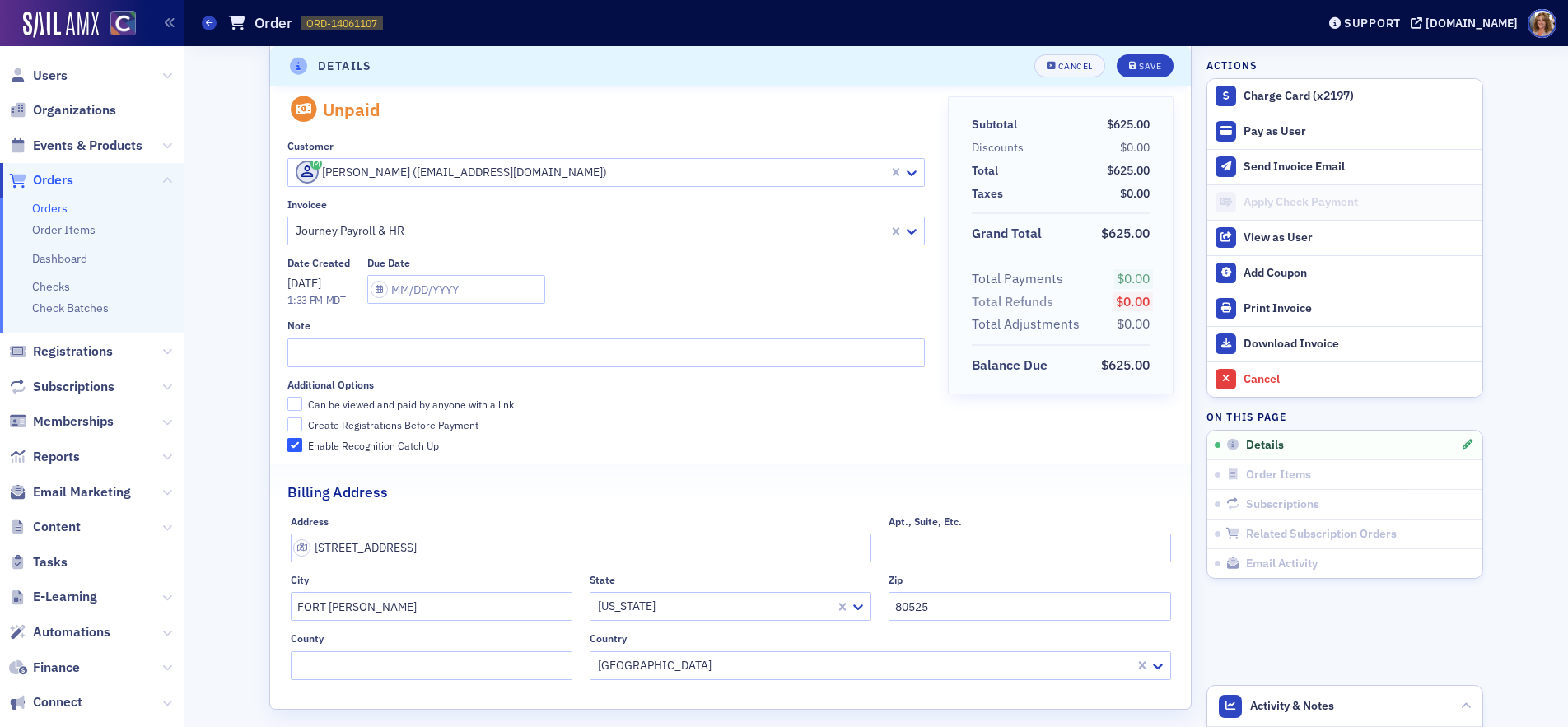
scroll to position [20, 0]
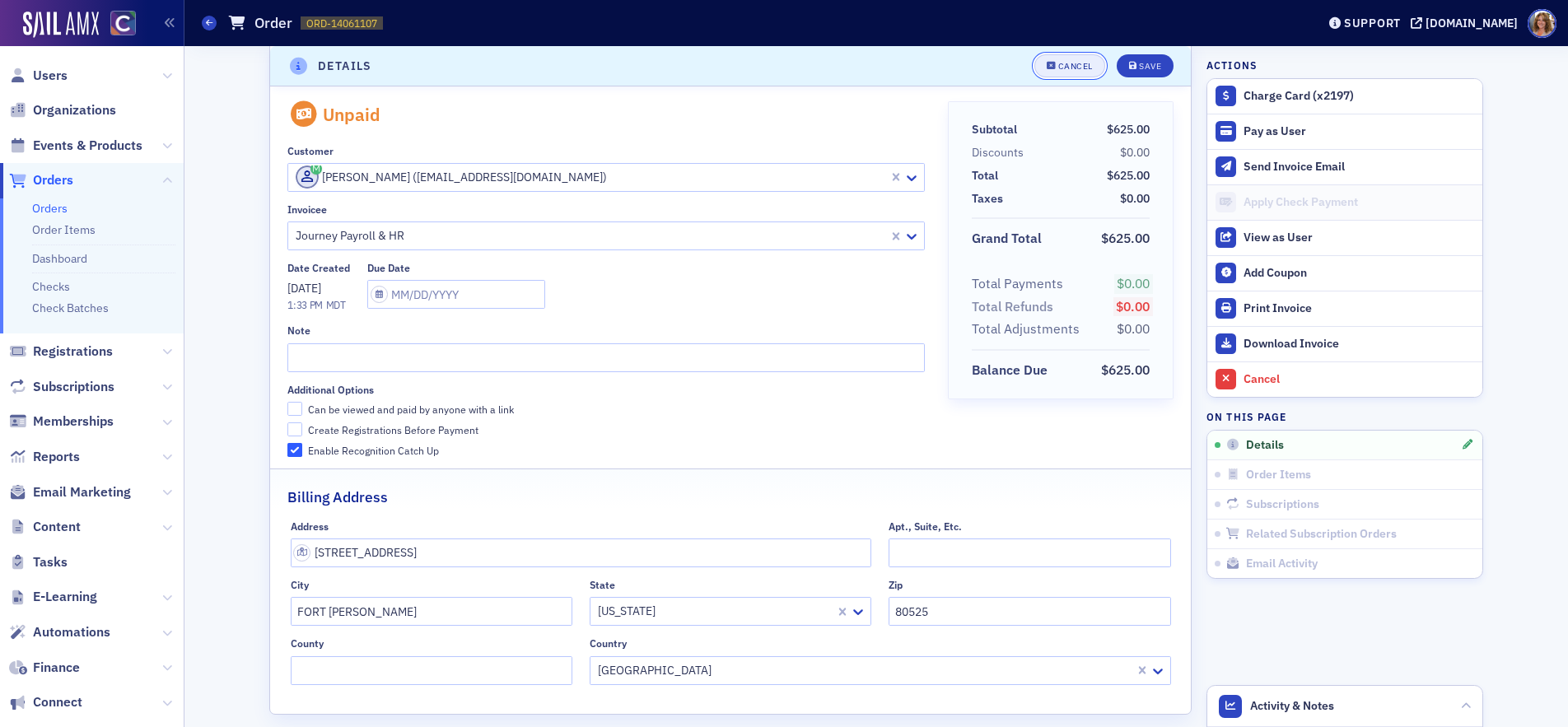
click at [1070, 64] on div "Cancel" at bounding box center [1075, 66] width 35 height 9
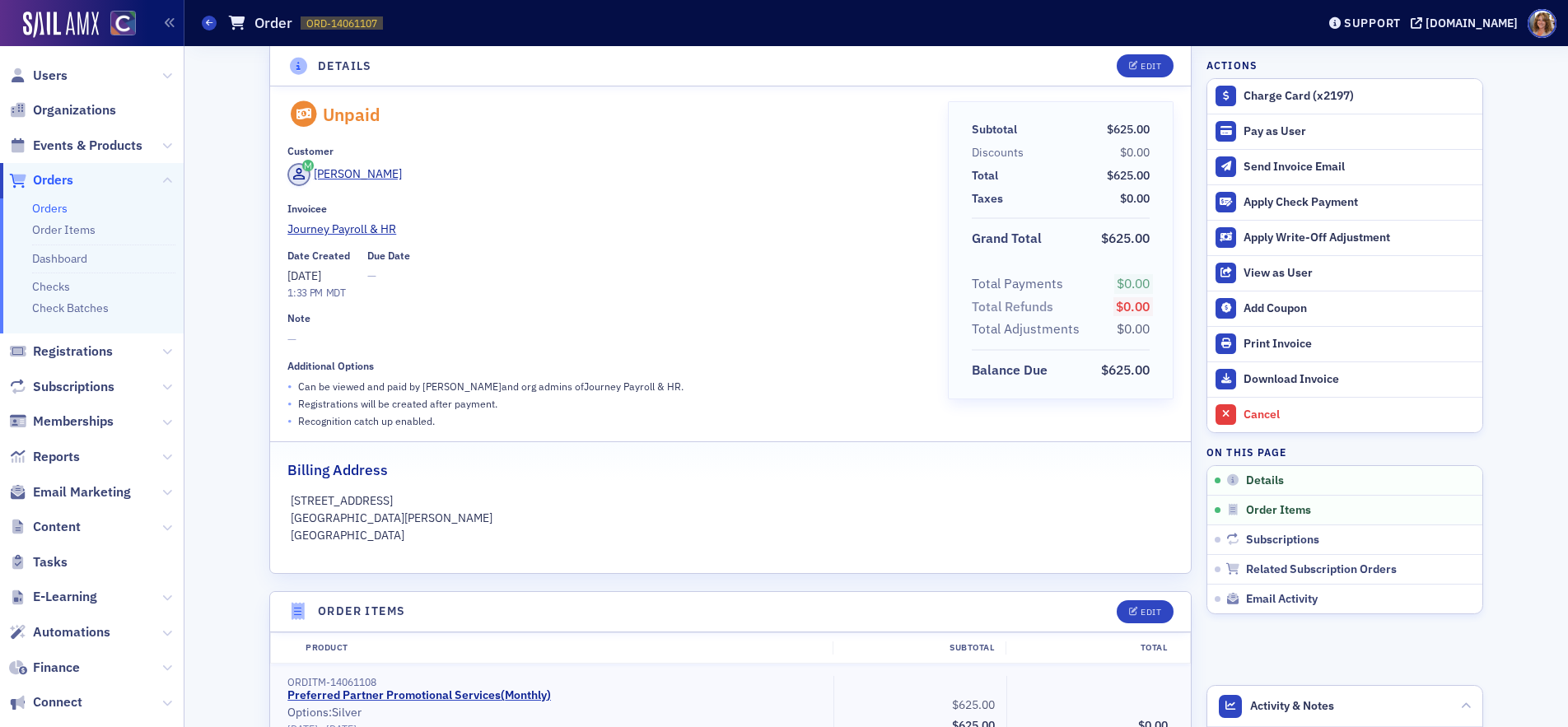
scroll to position [3, 0]
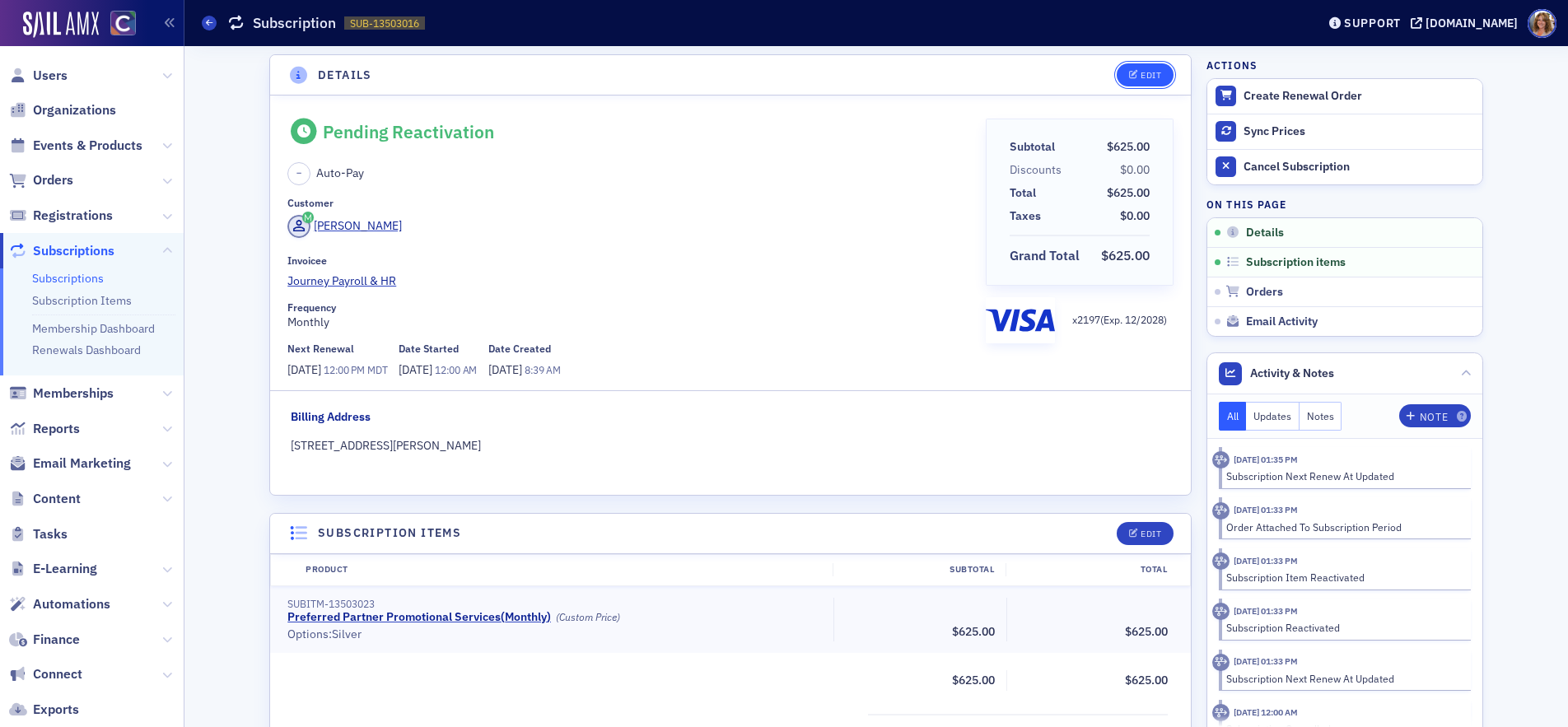
click at [1146, 74] on div "Edit" at bounding box center [1151, 75] width 20 height 9
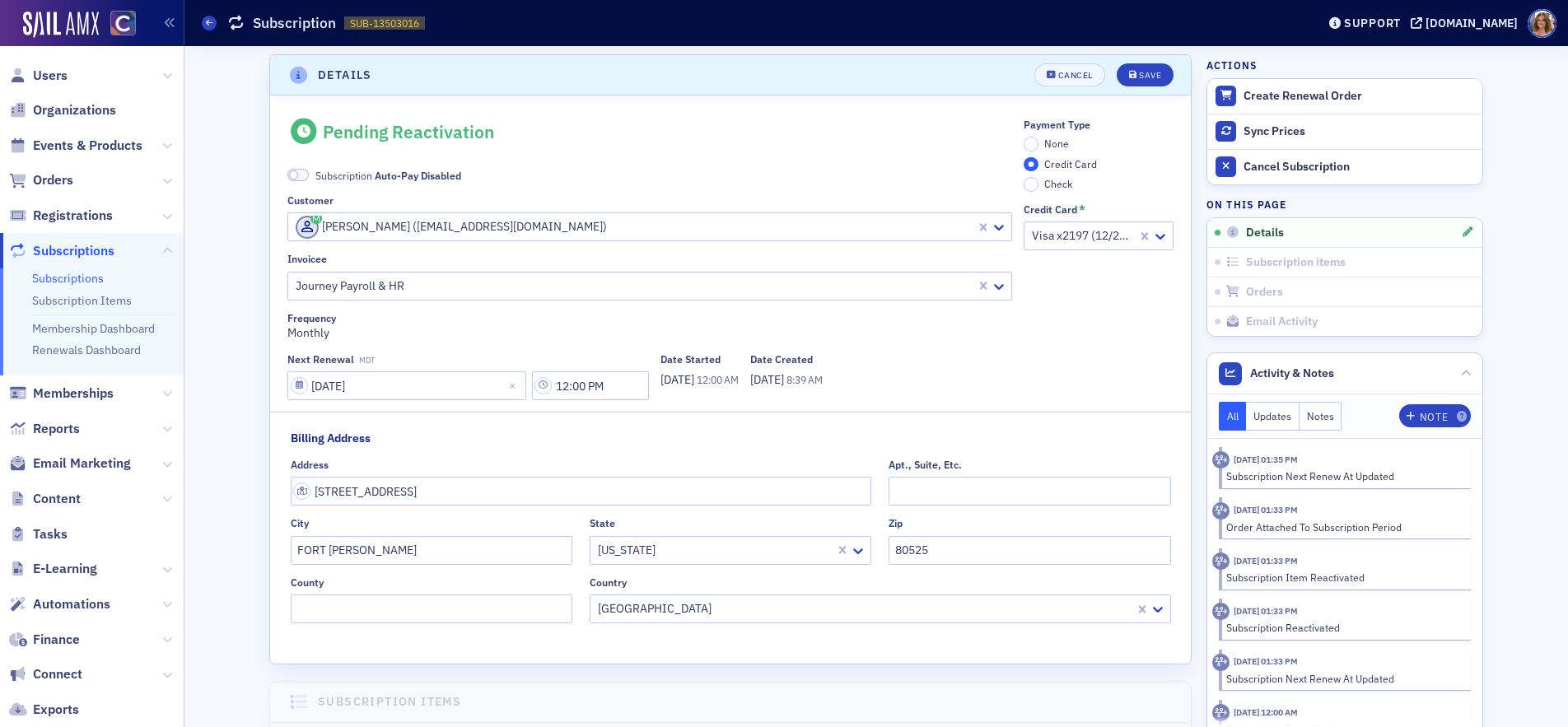
scroll to position [172, 0]
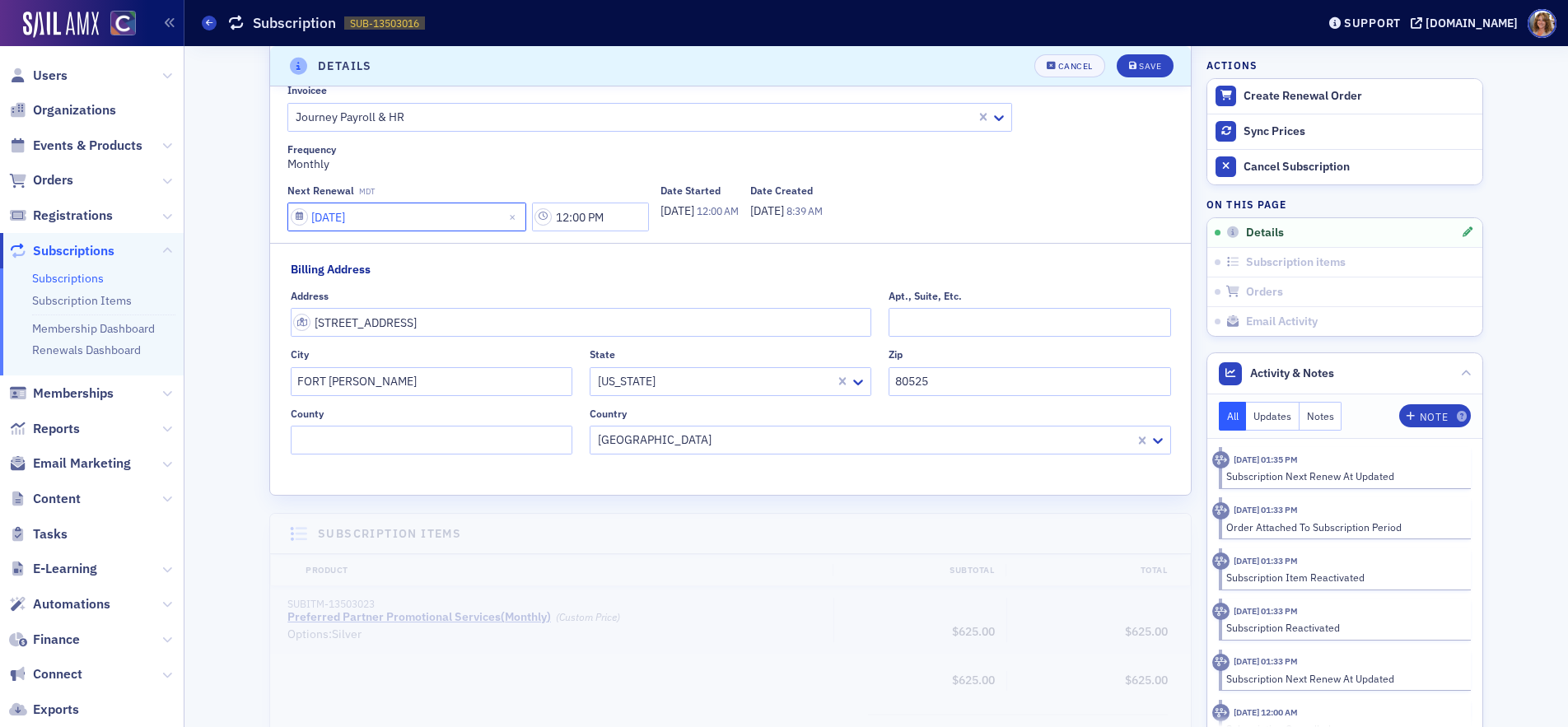
click at [301, 218] on input "10/01/2025" at bounding box center [406, 217] width 239 height 29
select select "9"
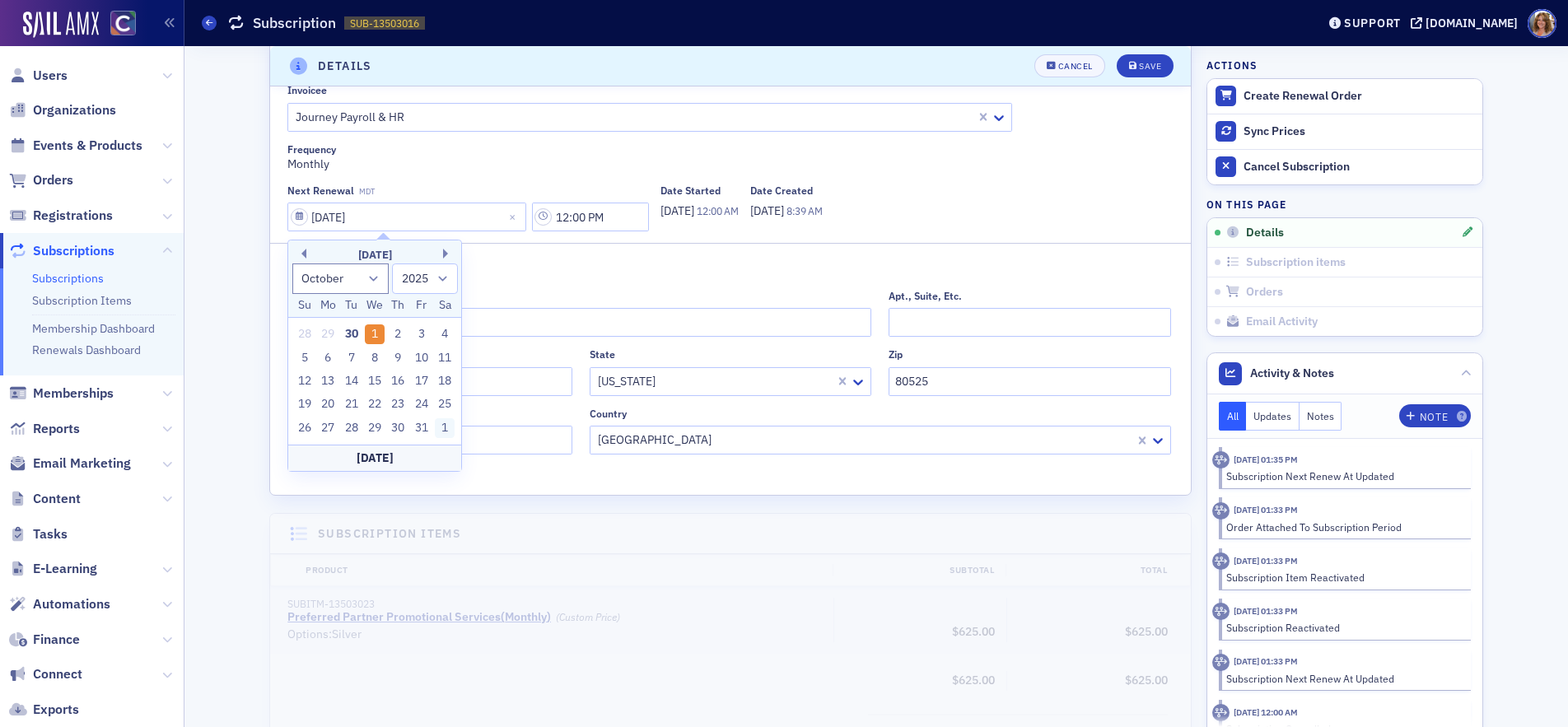
click at [443, 426] on div "1" at bounding box center [444, 427] width 19 height 19
type input "11/01/2025"
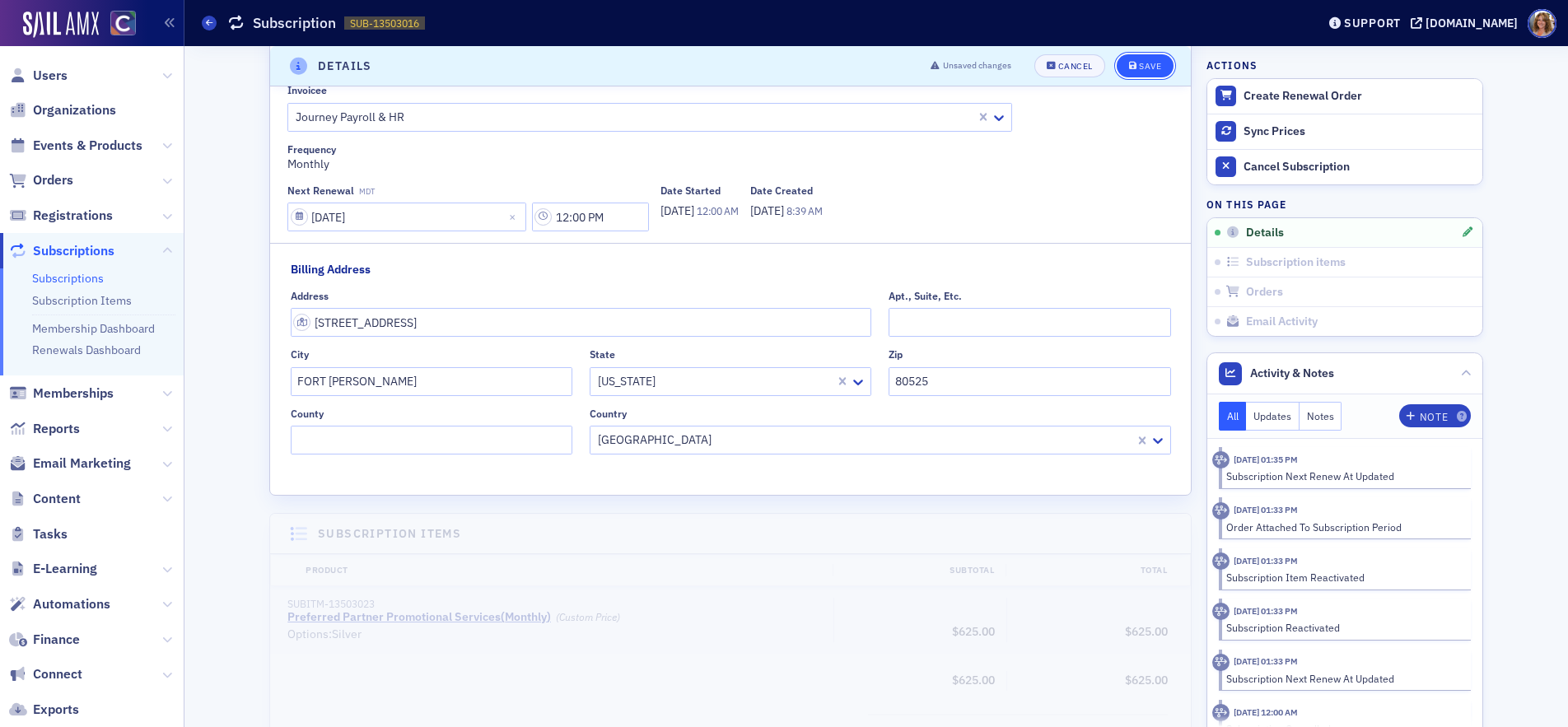
click at [1155, 65] on div "Save" at bounding box center [1150, 66] width 22 height 9
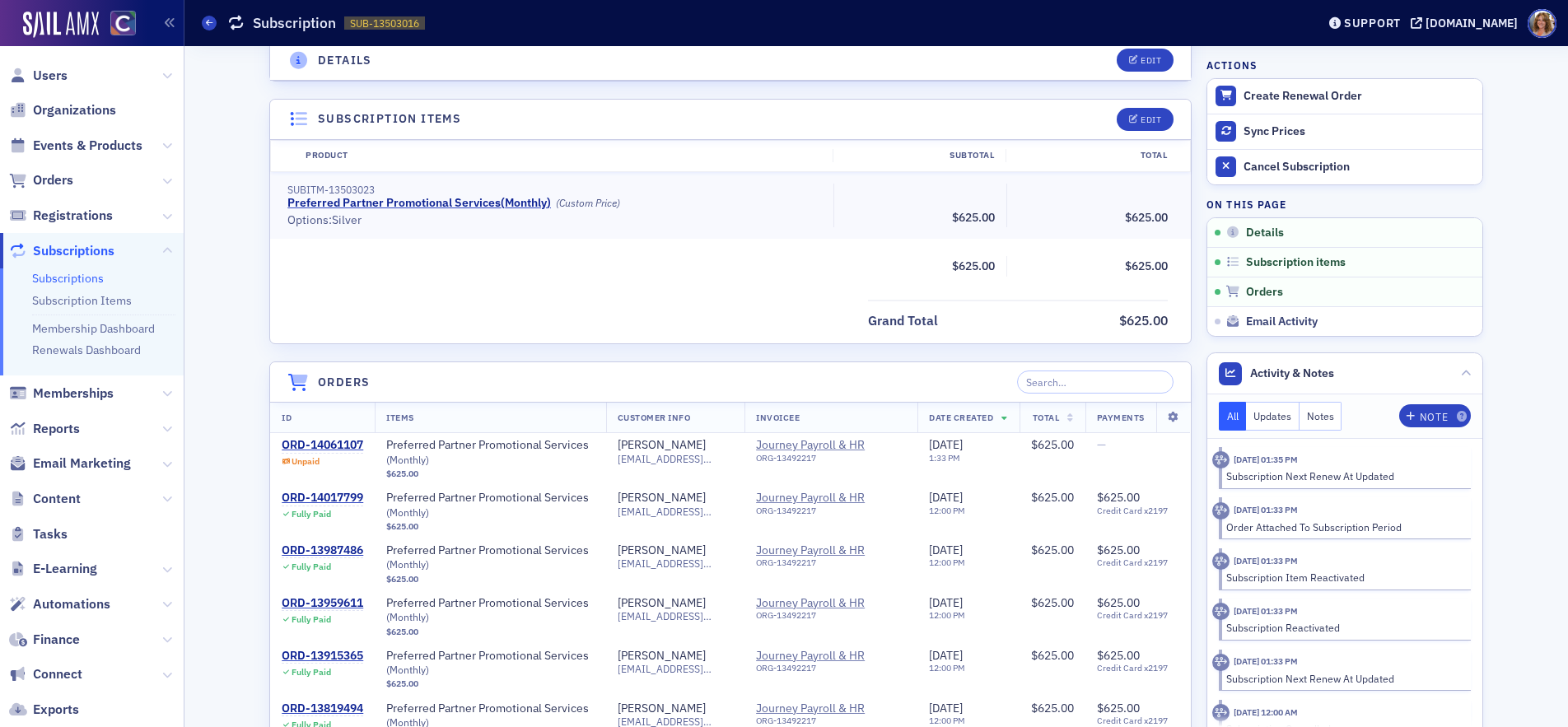
scroll to position [390, 0]
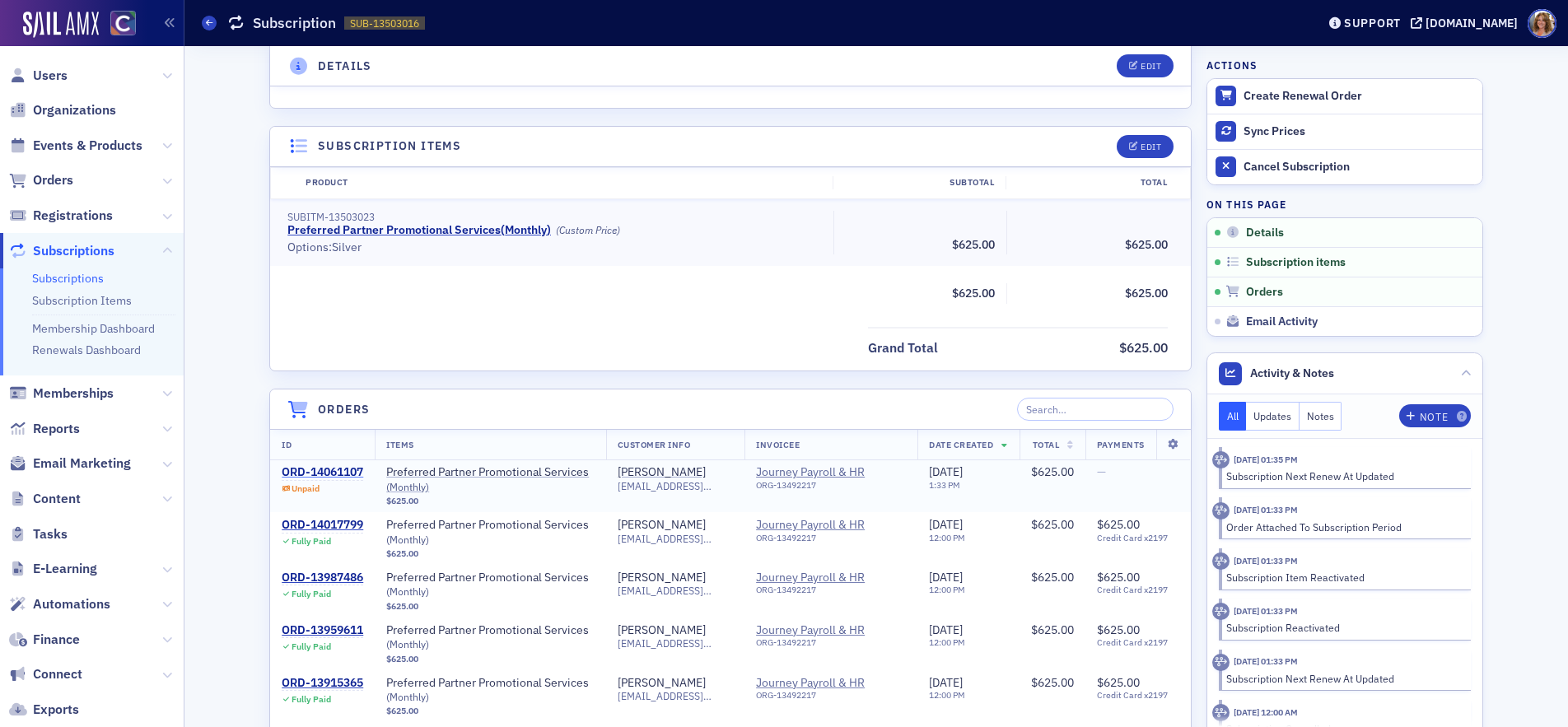
click at [329, 470] on div "ORD-14061107" at bounding box center [323, 473] width 81 height 15
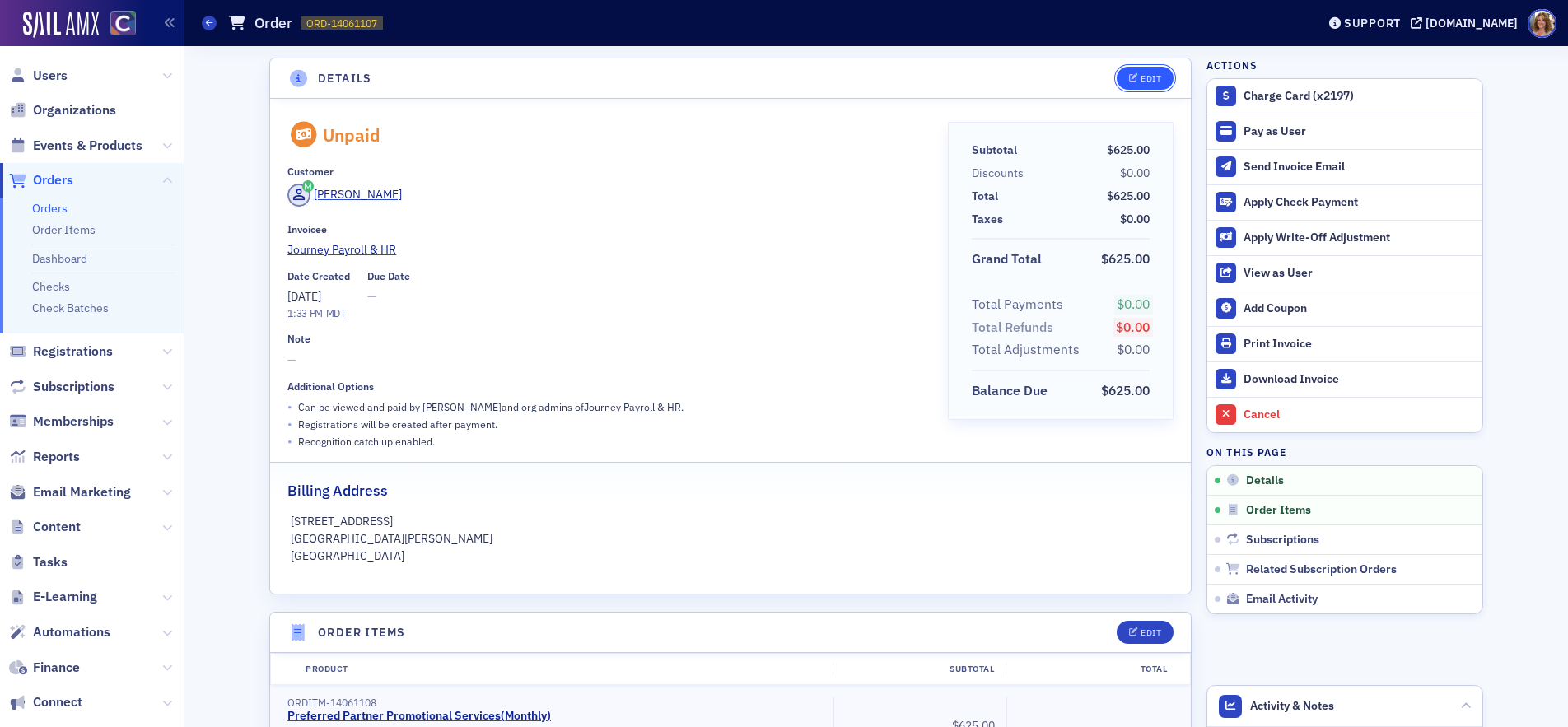
click at [1145, 78] on div "Edit" at bounding box center [1151, 79] width 20 height 9
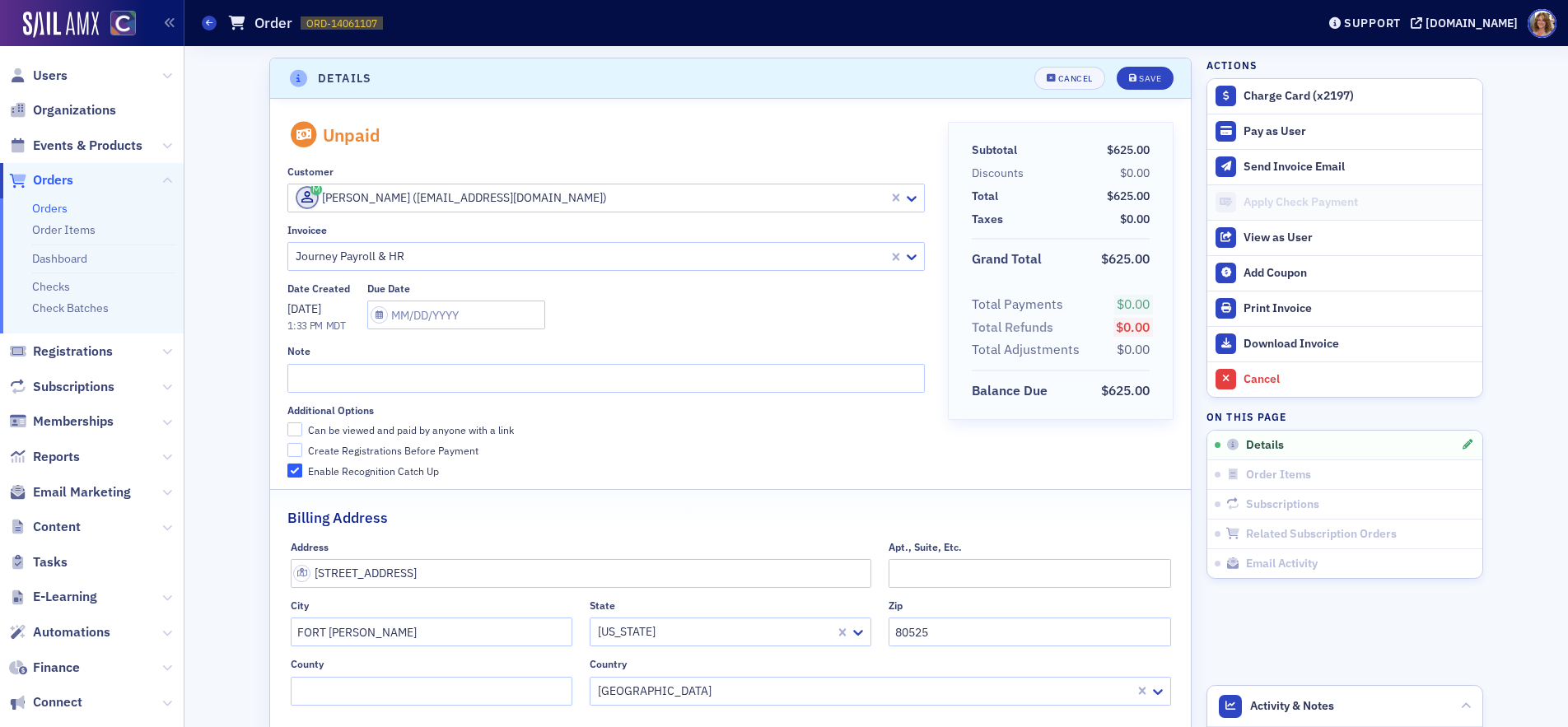
scroll to position [3, 0]
drag, startPoint x: 291, startPoint y: 426, endPoint x: 300, endPoint y: 416, distance: 13.5
click at [295, 421] on input "Can be viewed and paid by anyone with a link" at bounding box center [295, 427] width 15 height 15
checkbox input "true"
click at [314, 369] on input "text" at bounding box center [605, 375] width 637 height 29
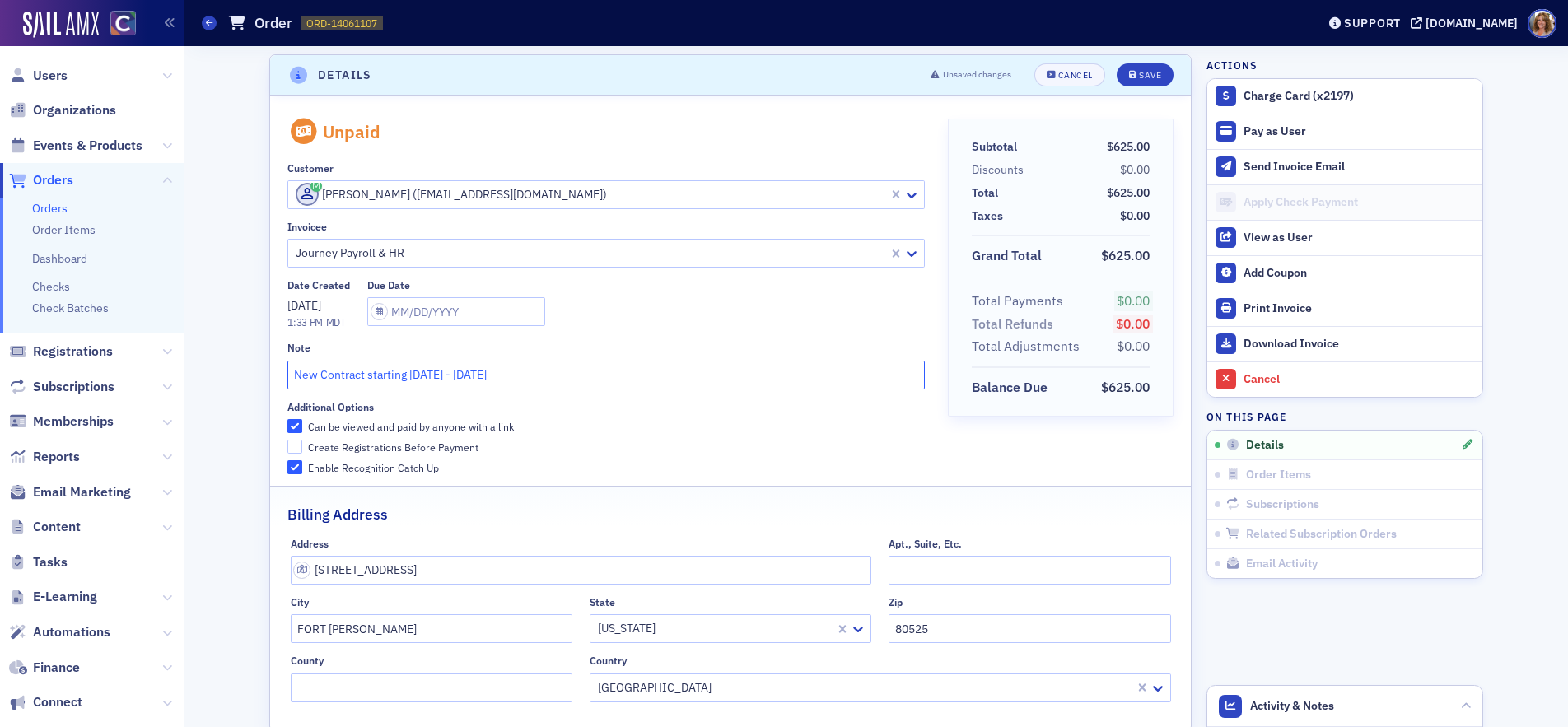
type input "New Contract starting Oct. 1 '25 - Sept. 30 '26"
click at [1117, 63] on button "Save" at bounding box center [1145, 74] width 57 height 23
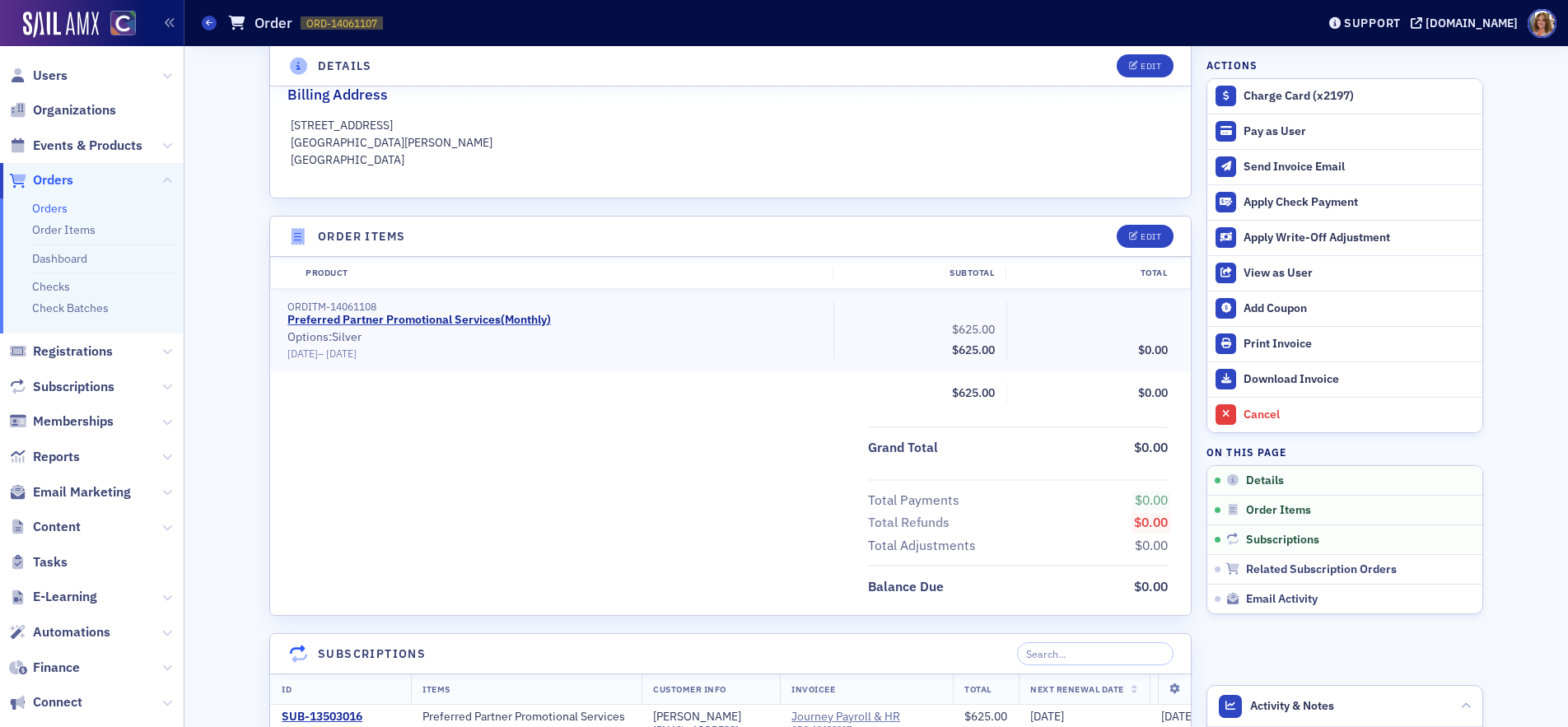
scroll to position [398, 0]
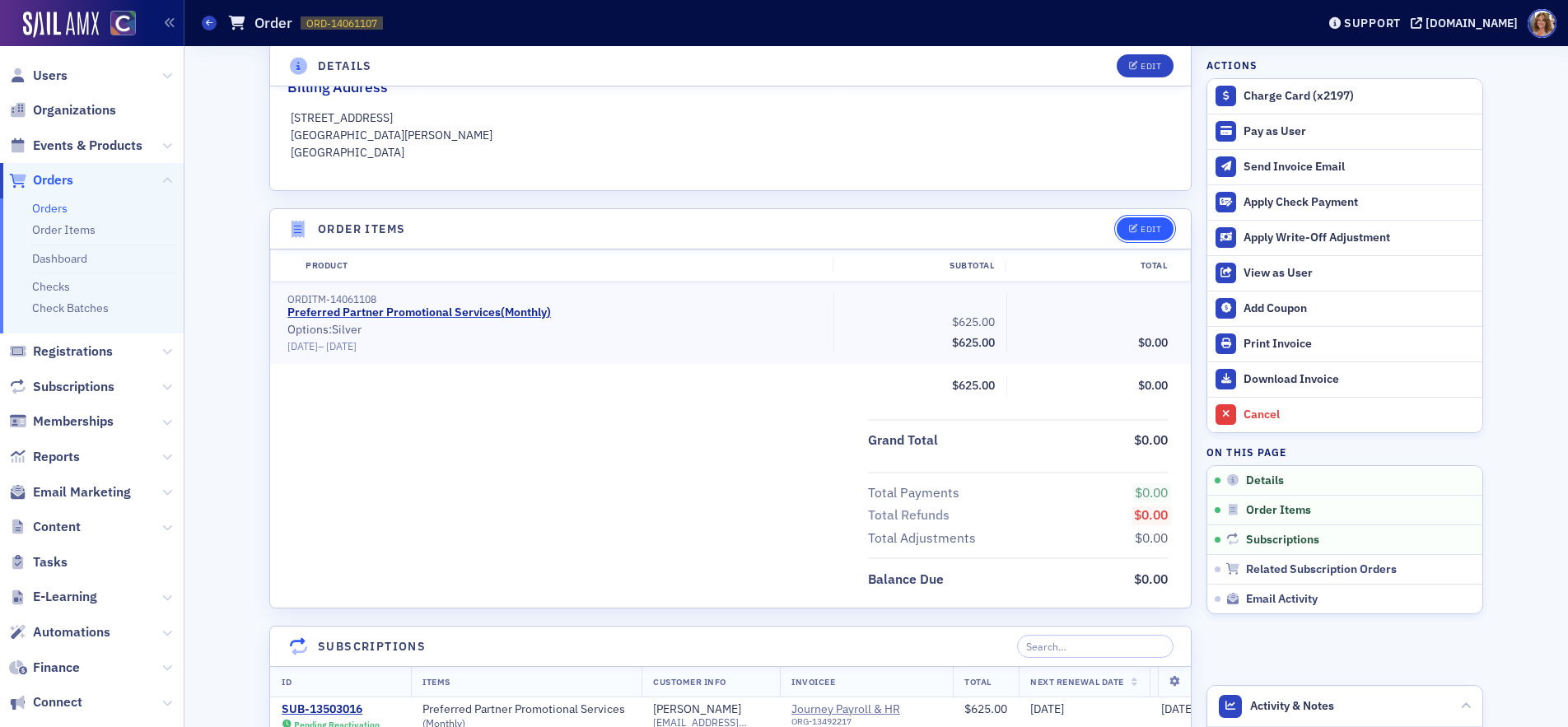
click at [1154, 229] on div "Edit" at bounding box center [1151, 229] width 20 height 9
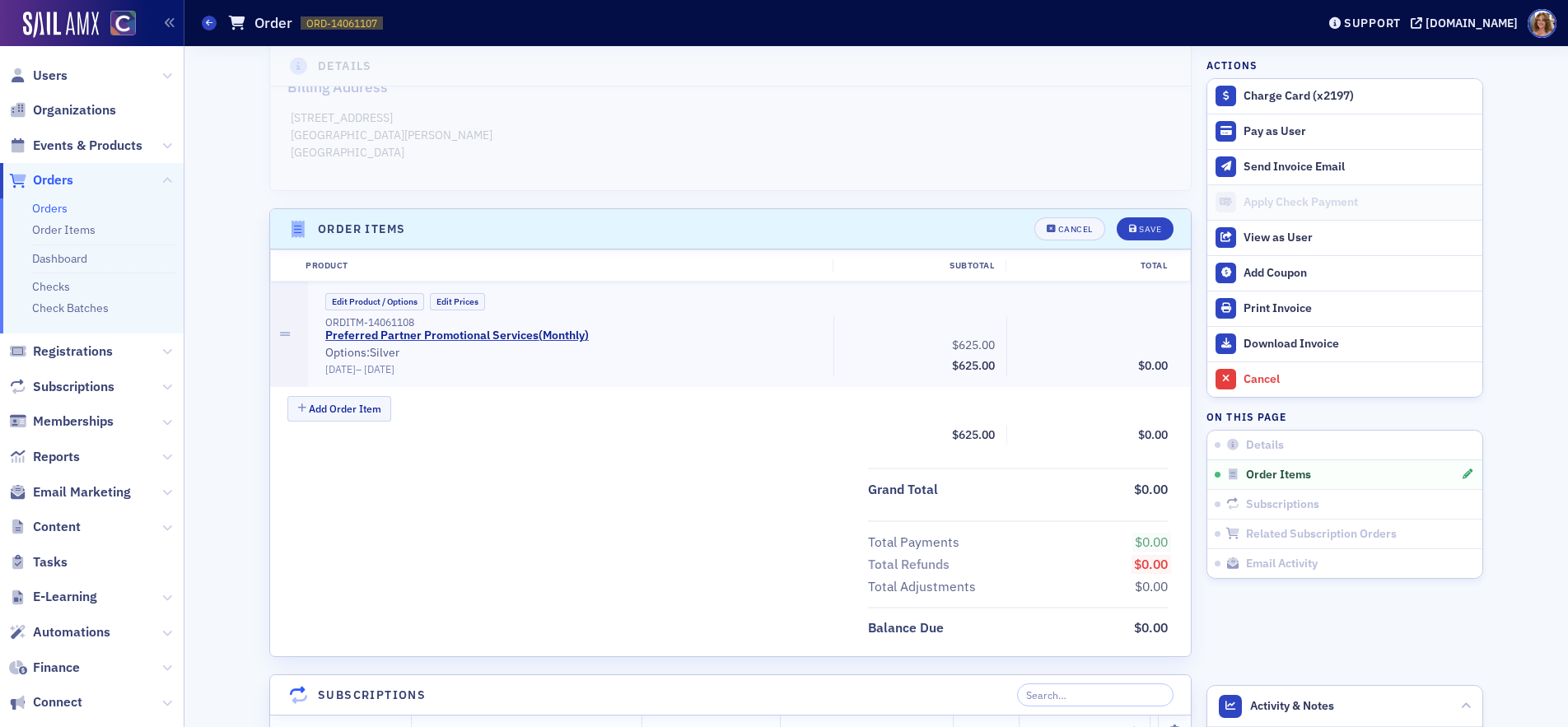
scroll to position [552, 0]
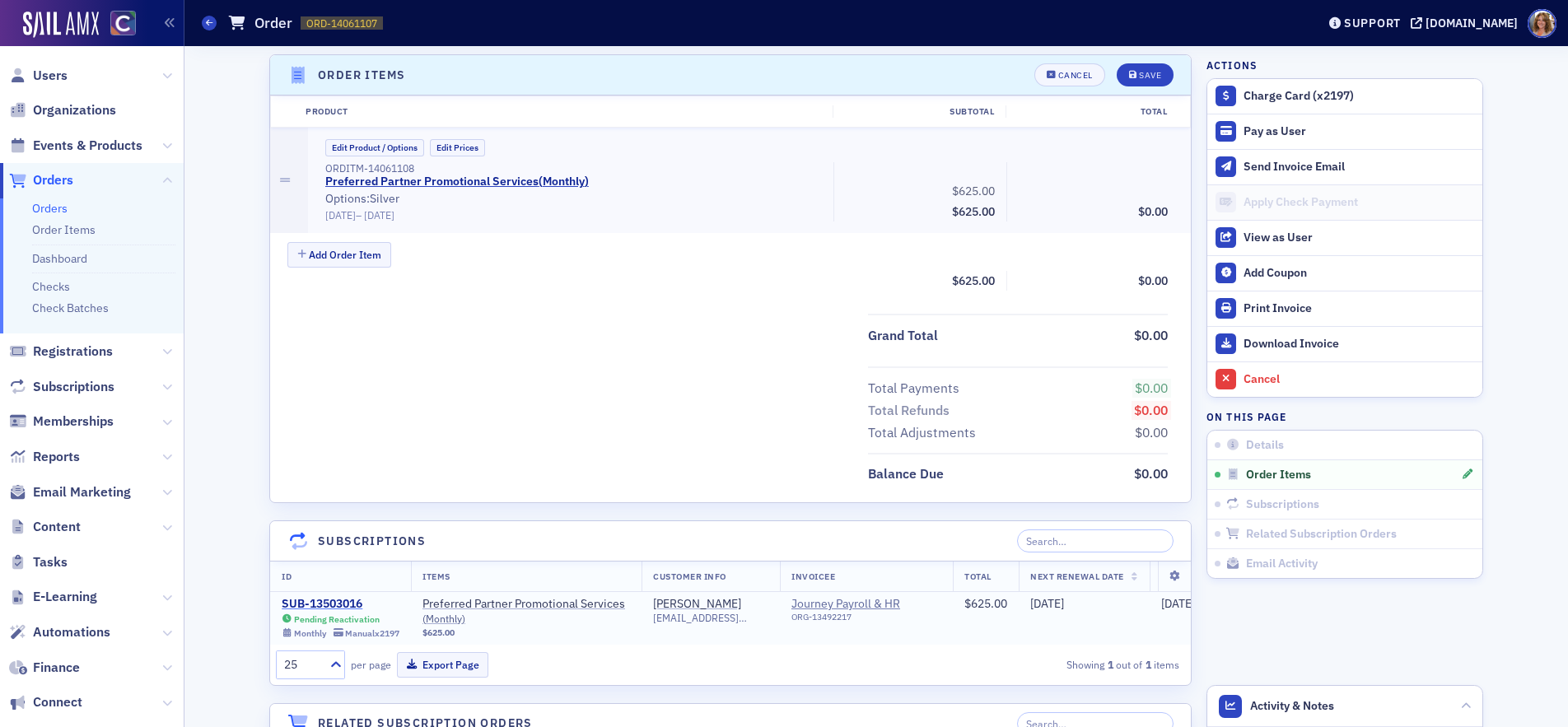
click at [334, 600] on div "SUB-13503016" at bounding box center [340, 604] width 118 height 15
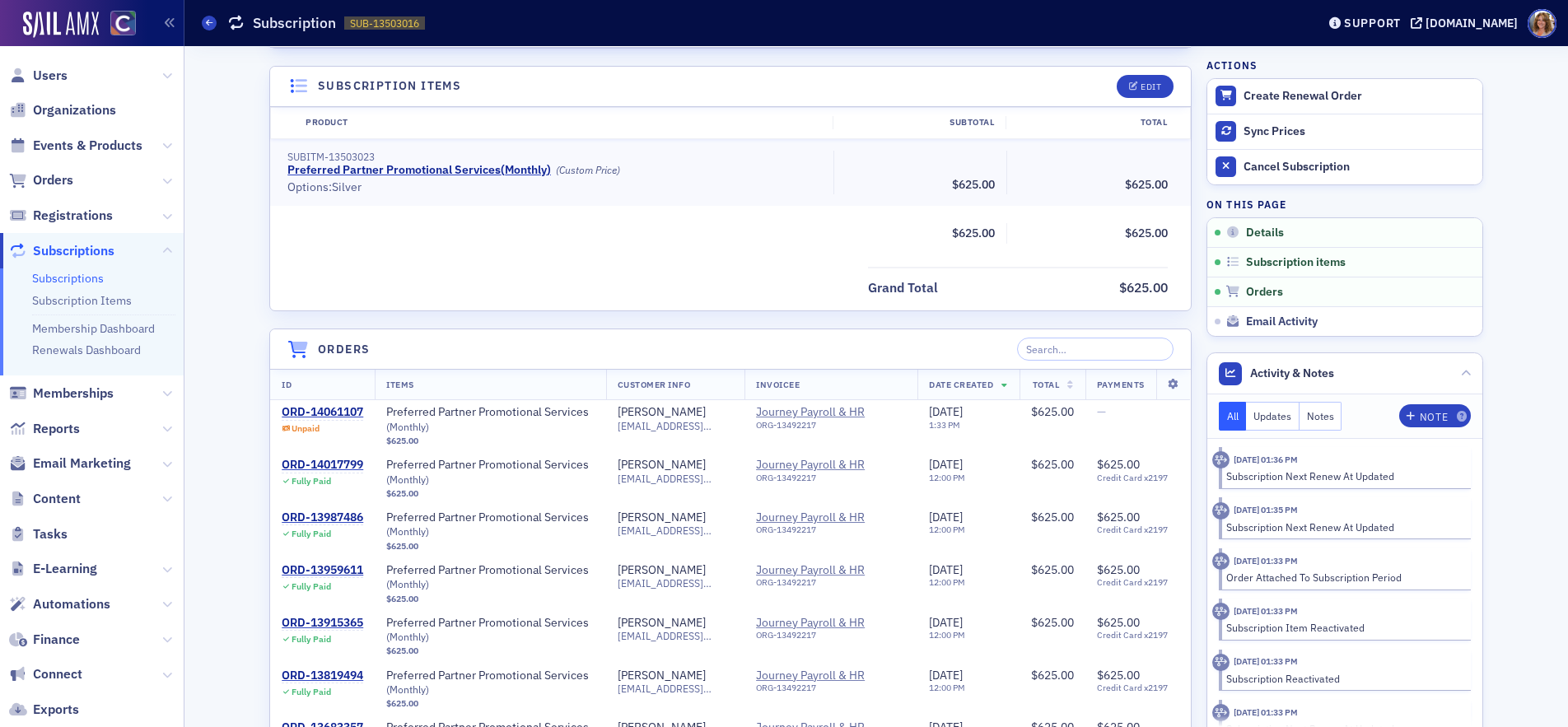
scroll to position [476, 0]
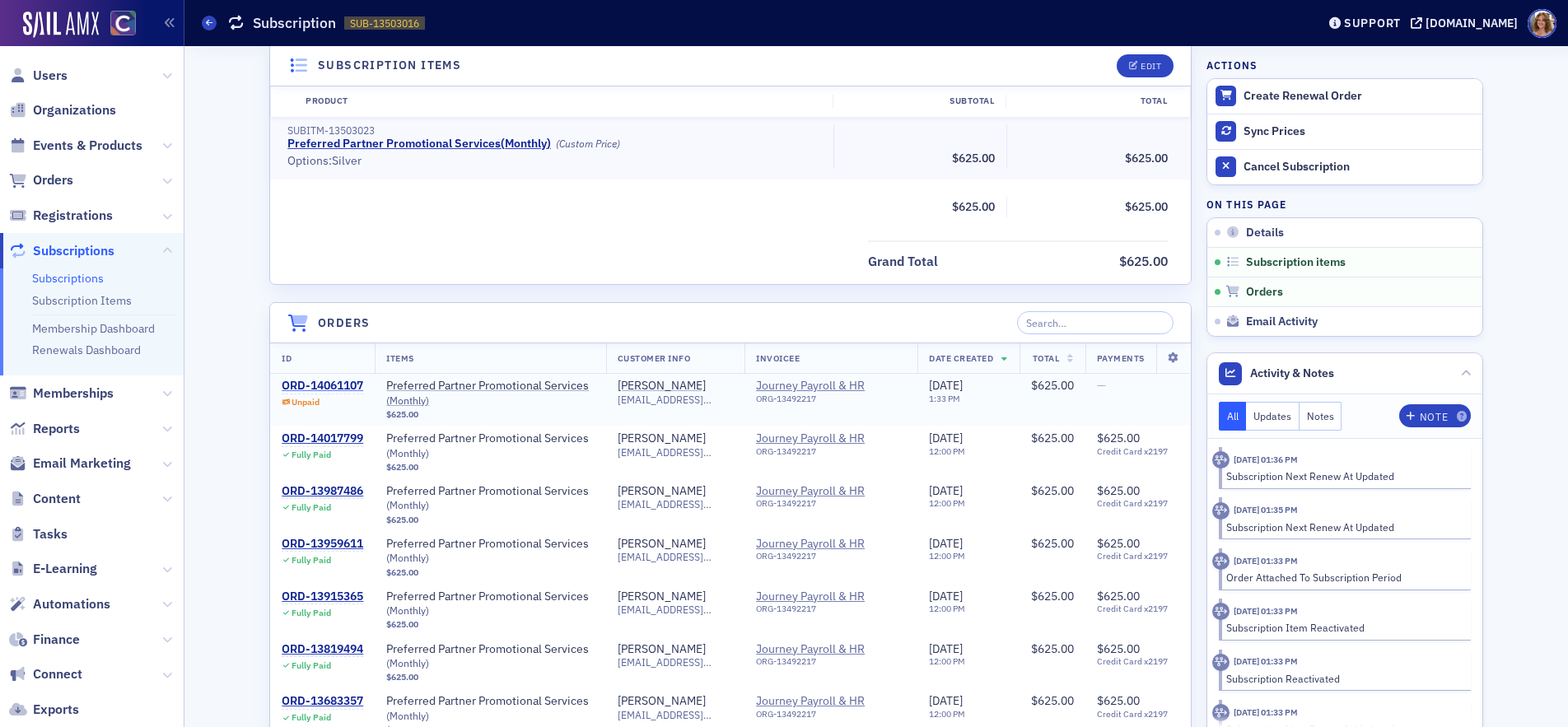
click at [343, 385] on div "ORD-14061107" at bounding box center [323, 386] width 81 height 15
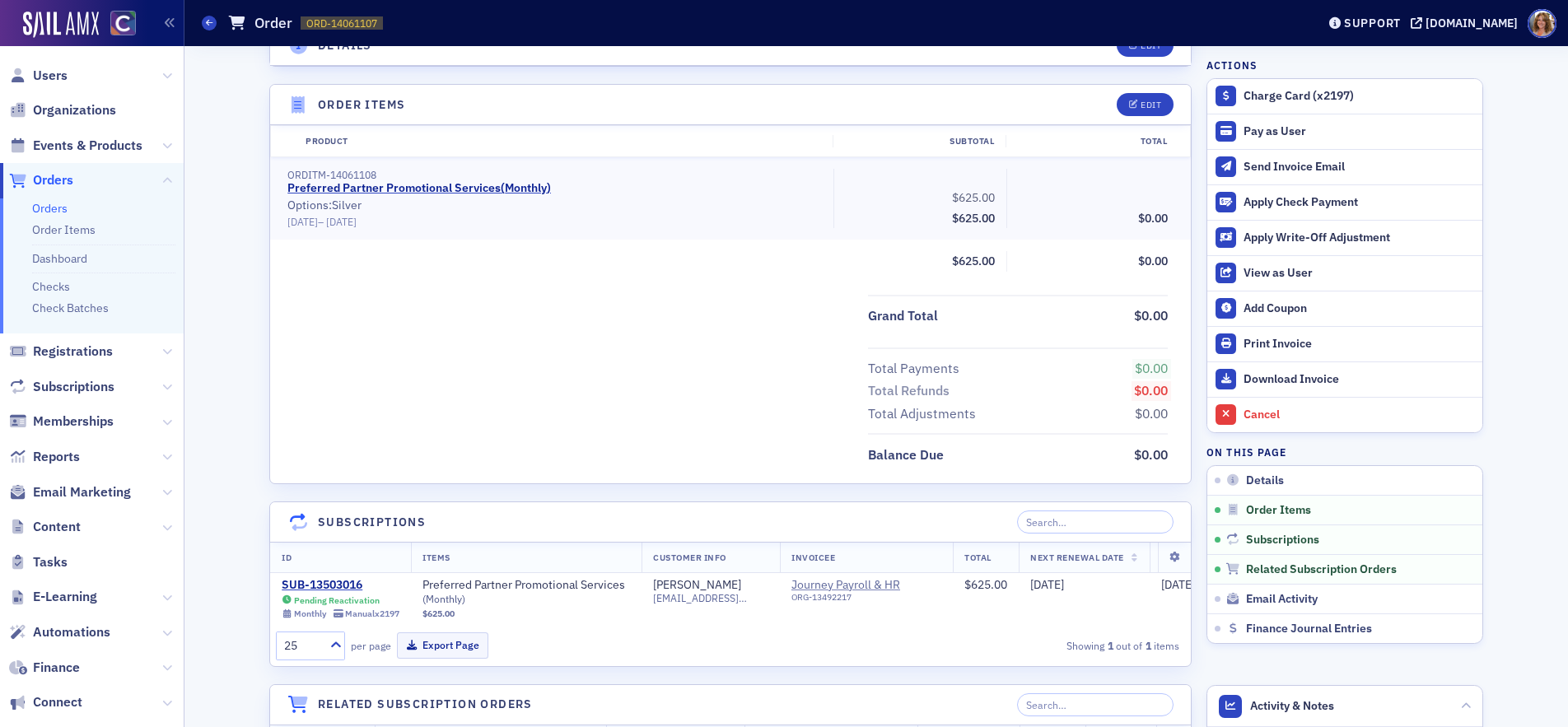
scroll to position [520, 0]
click at [1154, 107] on div "Edit" at bounding box center [1151, 107] width 20 height 9
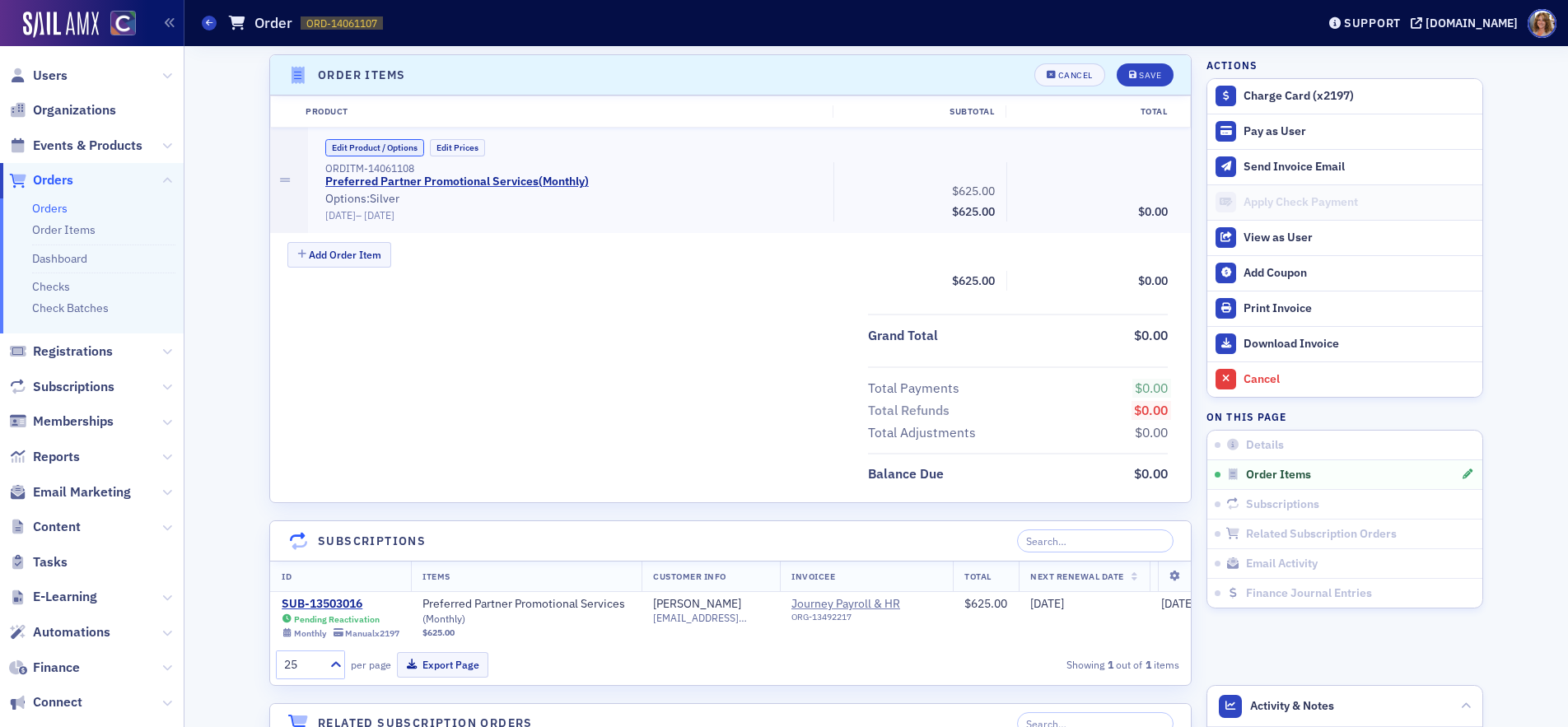
click at [373, 146] on button "Edit Product / Options" at bounding box center [374, 147] width 99 height 17
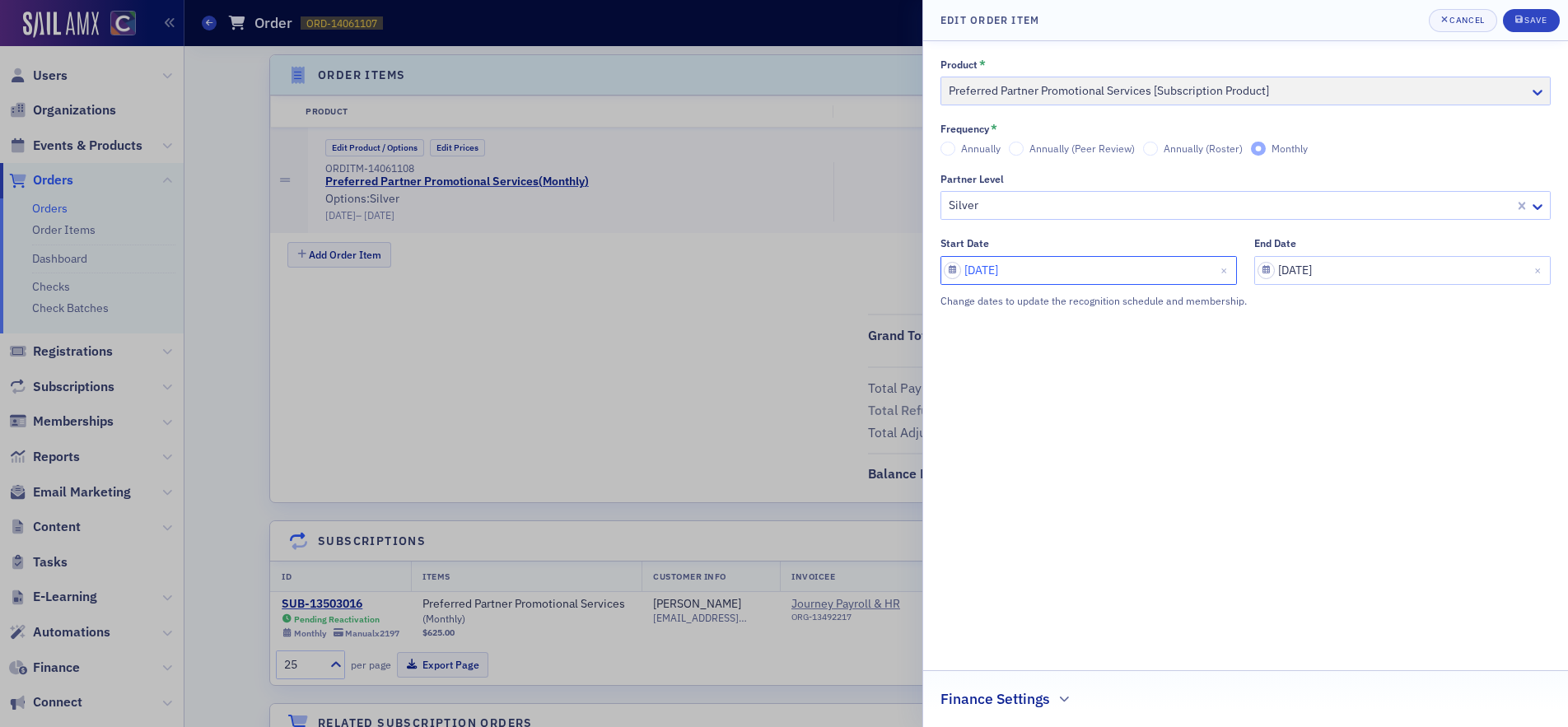
click at [952, 273] on input "09/30/2025" at bounding box center [1089, 270] width 296 height 29
select select "8"
select select "2025"
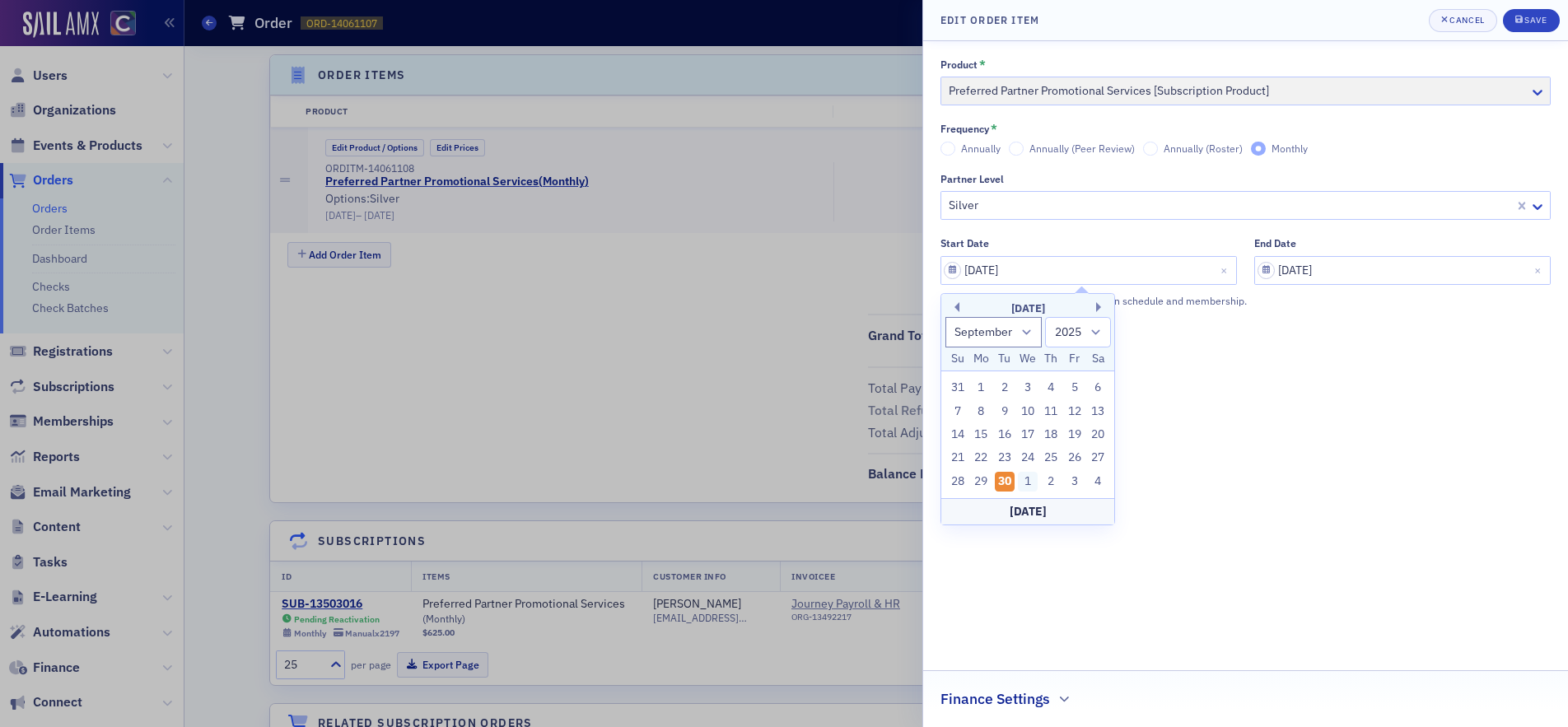
click at [1026, 481] on div "1" at bounding box center [1027, 481] width 19 height 19
type input "10/01/2025"
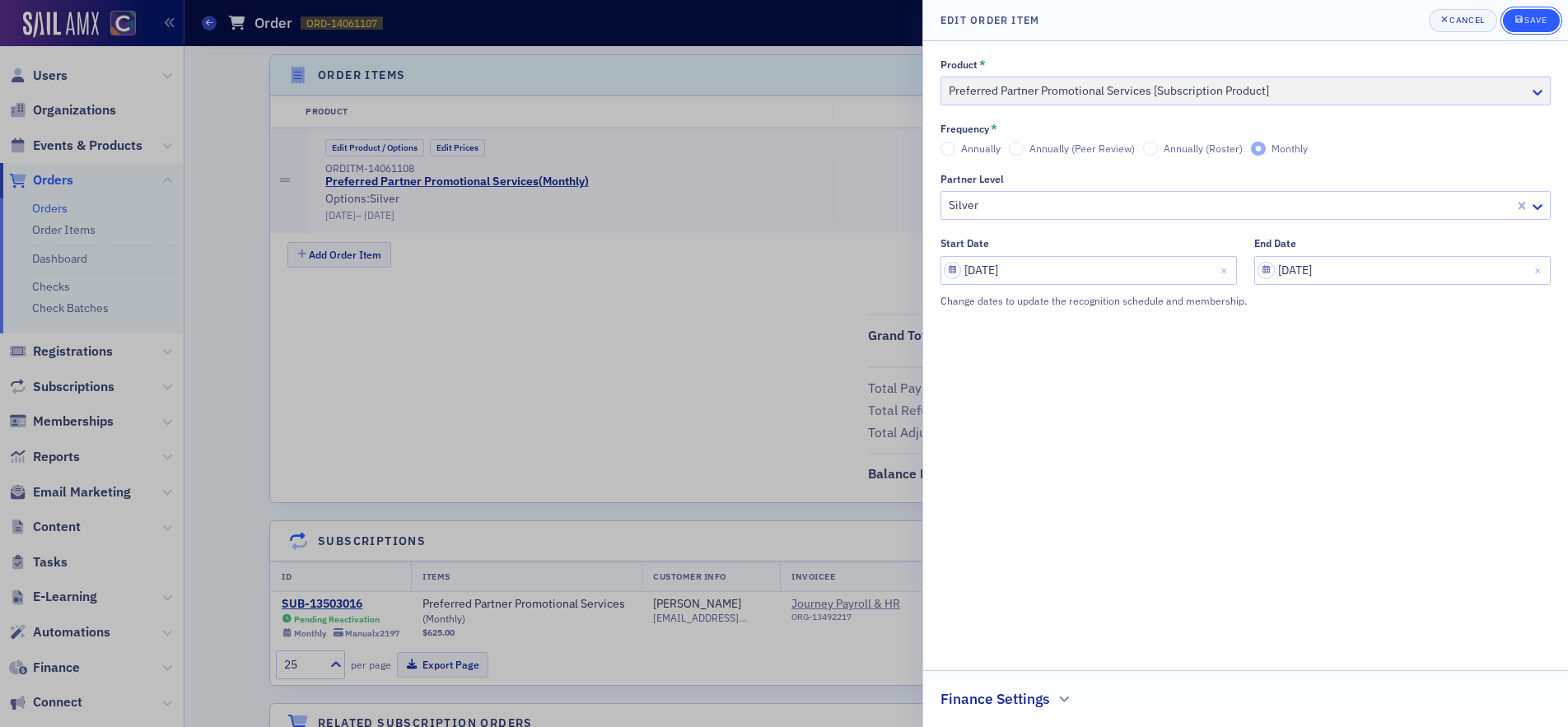
click at [1538, 19] on div "Save" at bounding box center [1535, 19] width 22 height 9
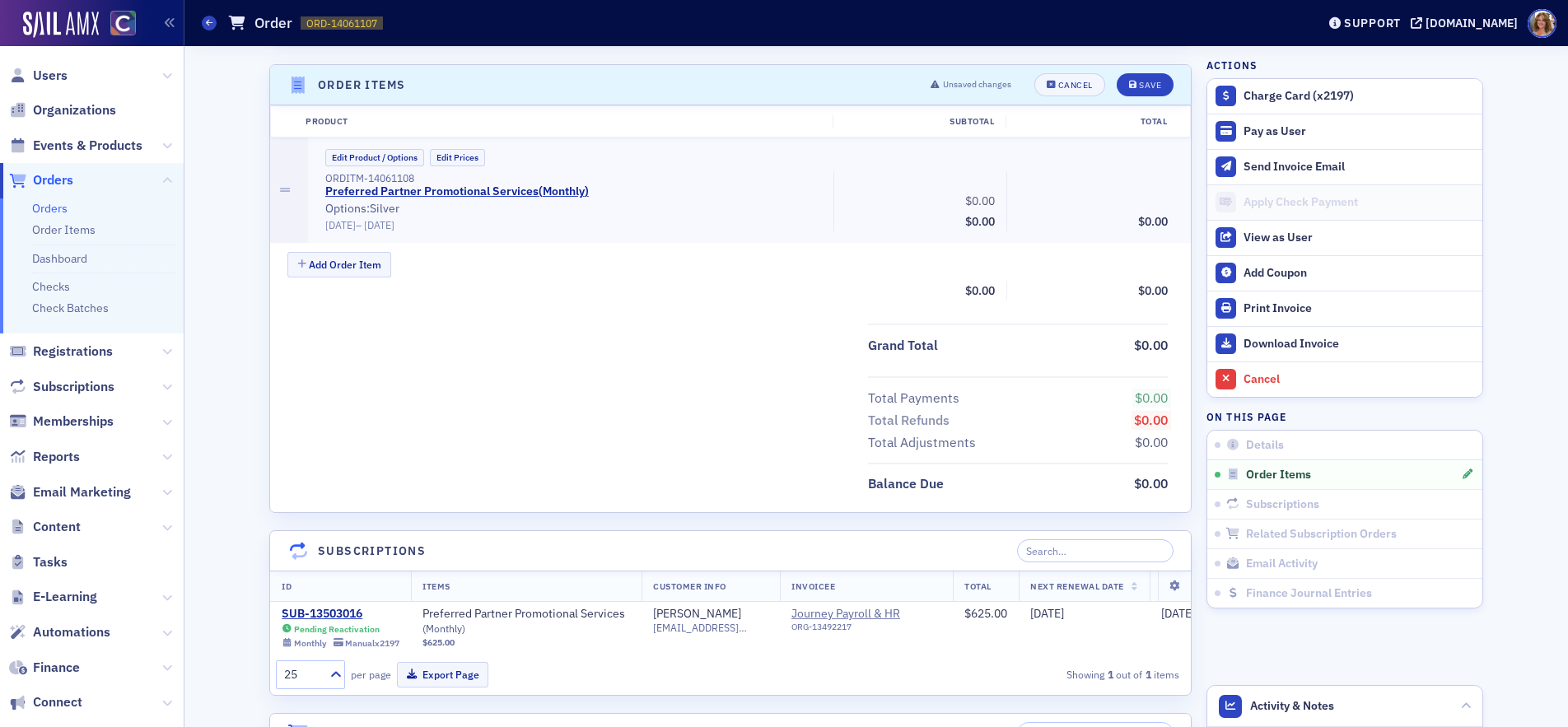
scroll to position [541, 0]
click at [1148, 81] on div "Save" at bounding box center [1150, 85] width 22 height 9
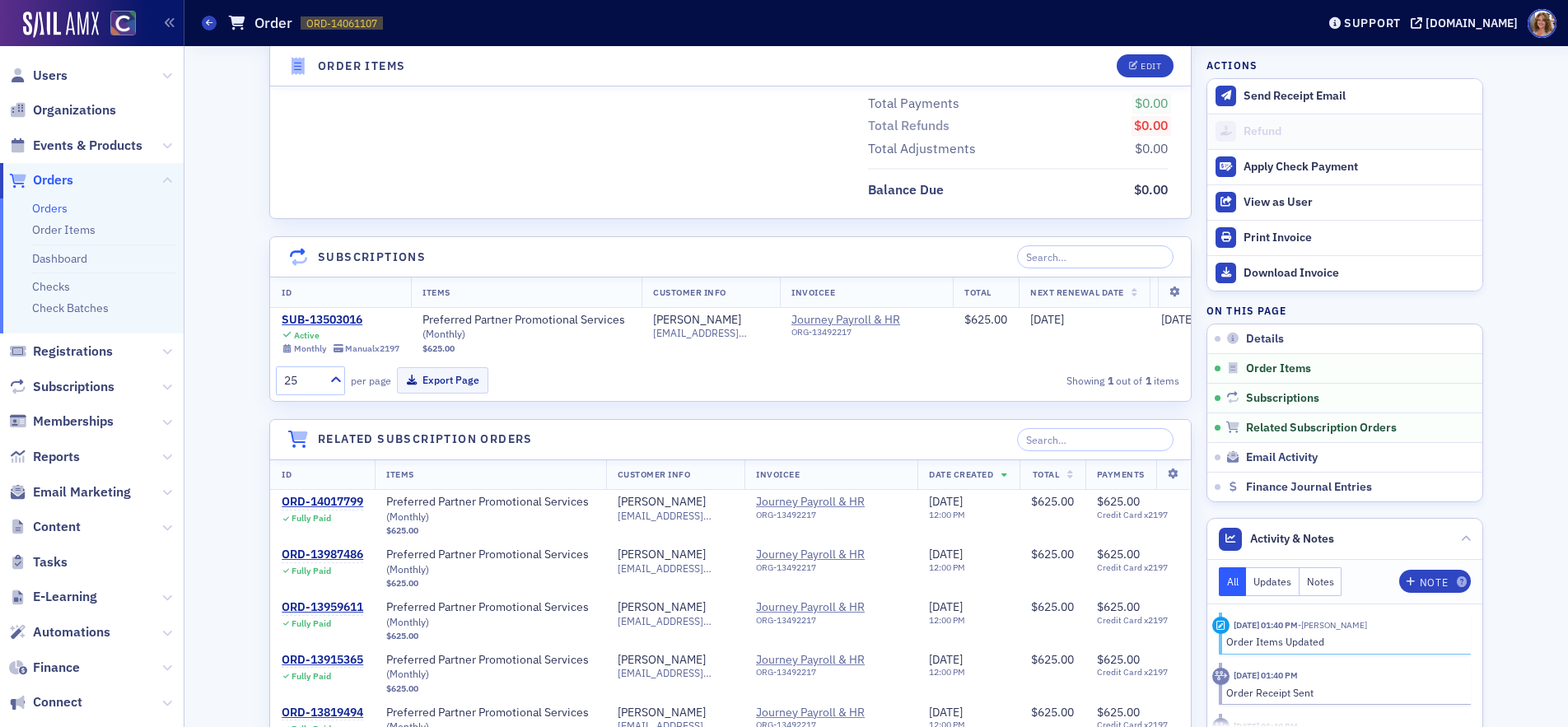
scroll to position [813, 0]
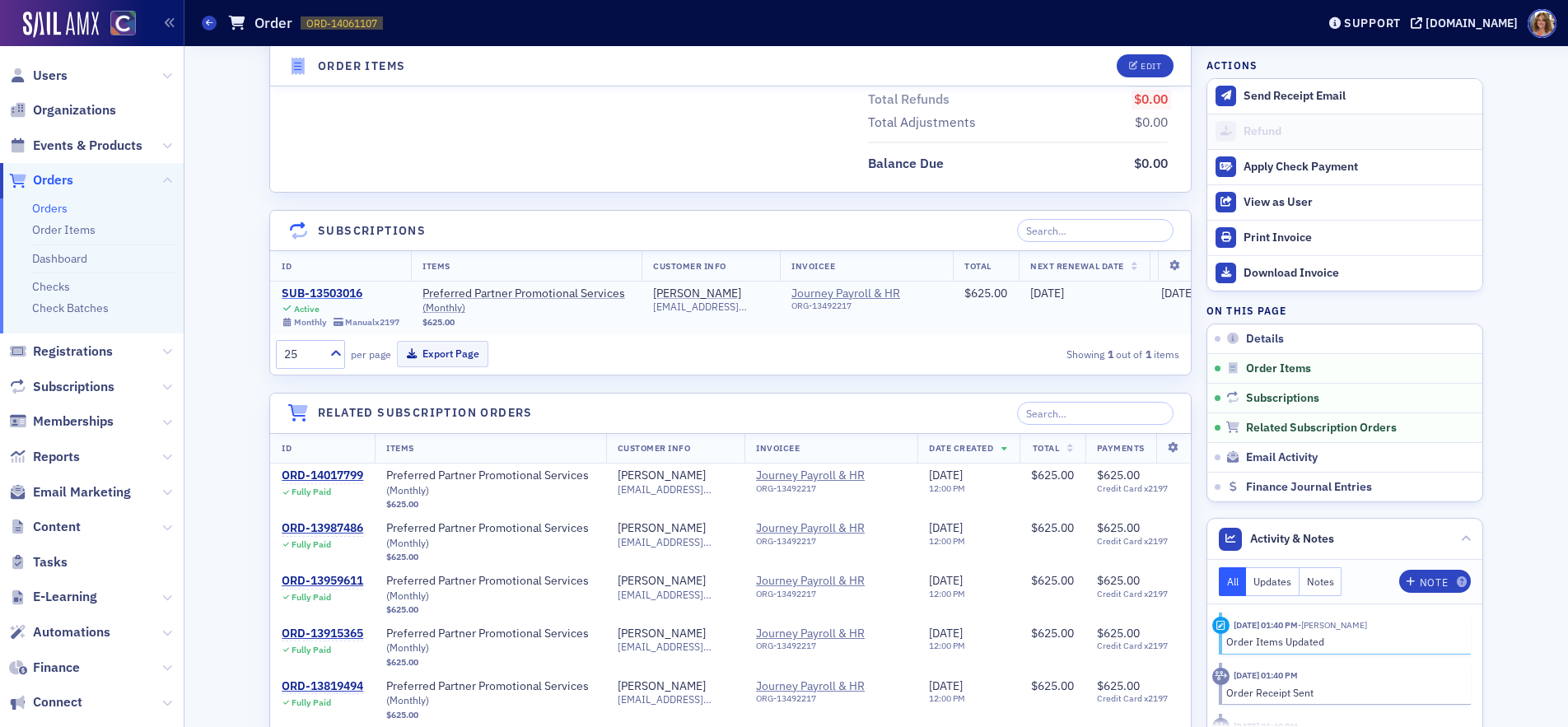
click at [355, 294] on div "SUB-13503016" at bounding box center [340, 294] width 118 height 15
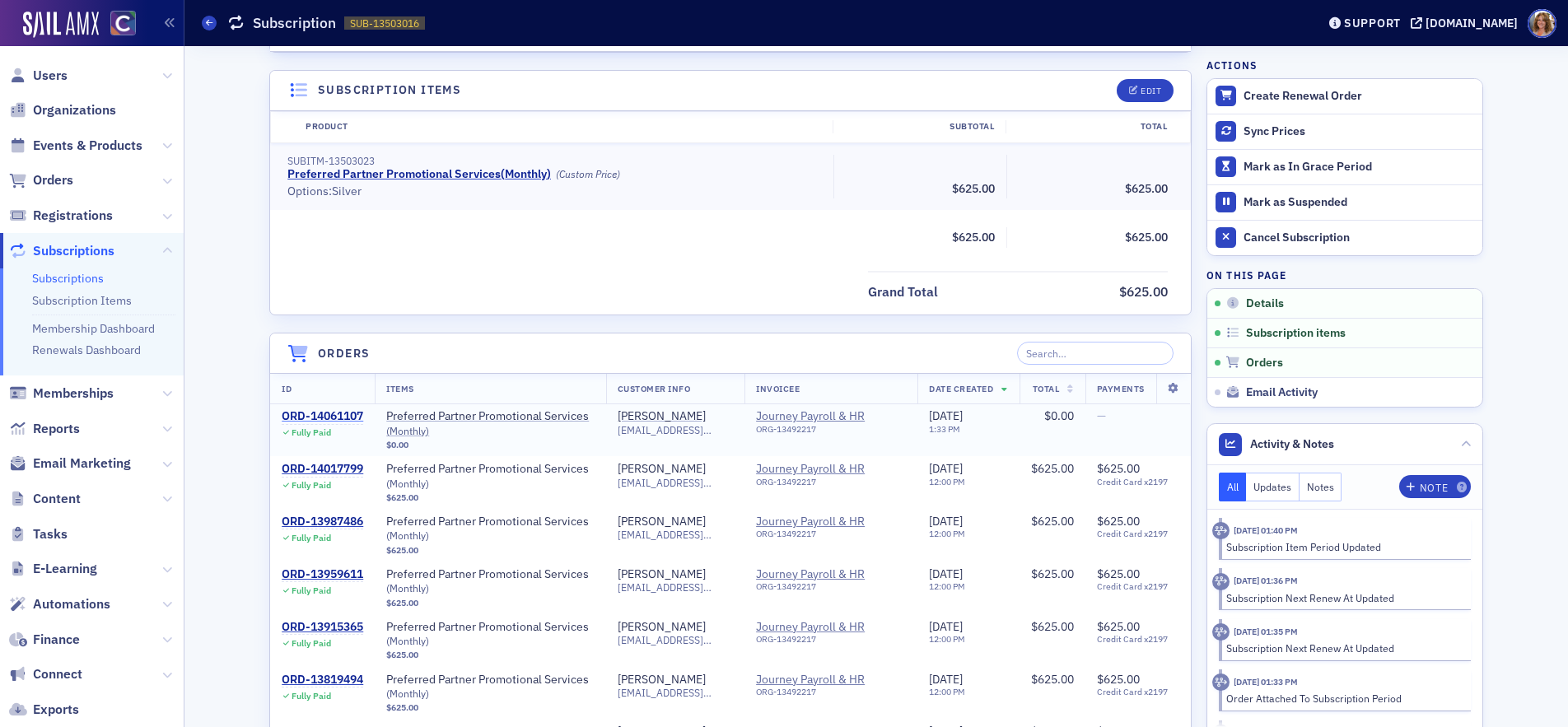
click at [326, 415] on div "ORD-14061107" at bounding box center [323, 416] width 81 height 15
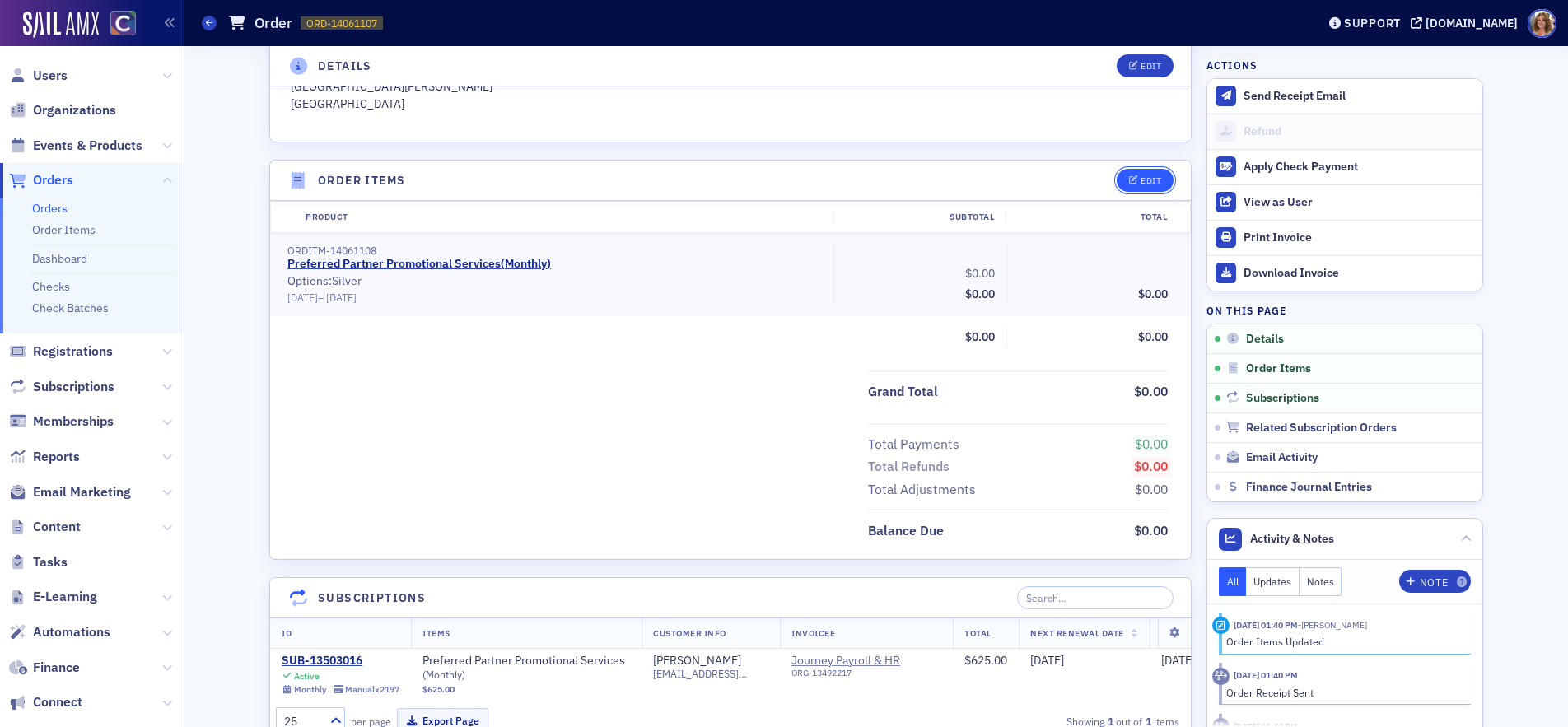
click at [1153, 182] on div "Edit" at bounding box center [1151, 180] width 20 height 9
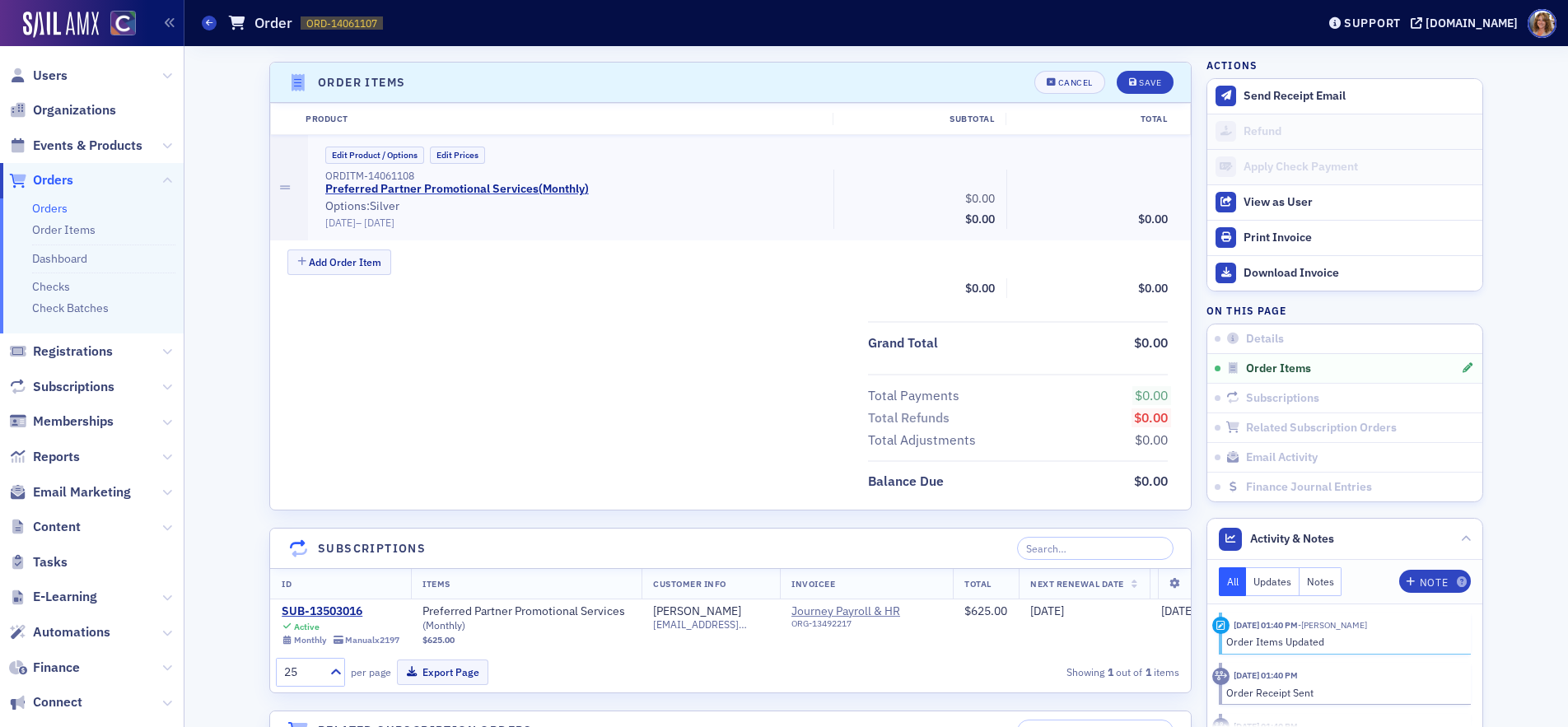
scroll to position [552, 0]
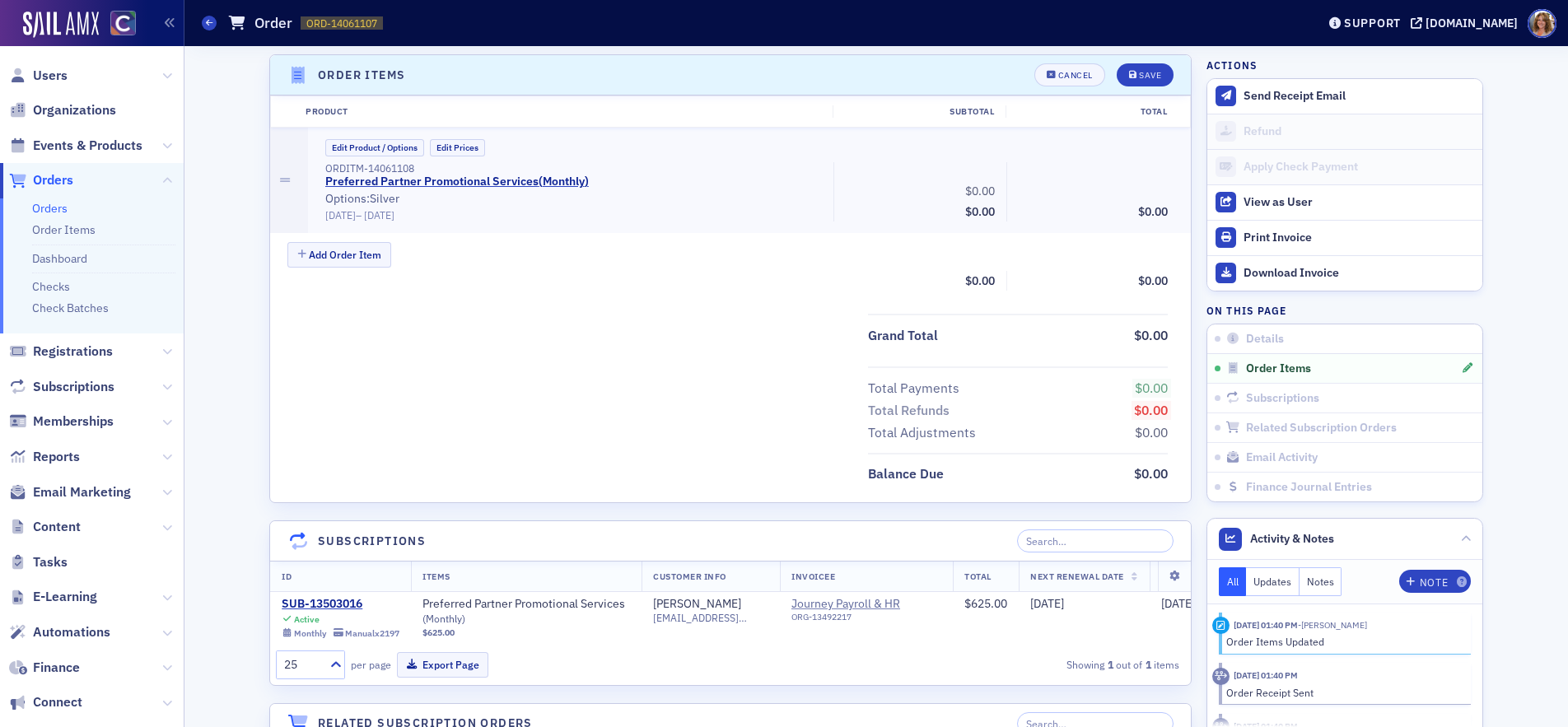
click at [996, 186] on span "$0.00" at bounding box center [980, 191] width 36 height 17
click at [990, 187] on span "$0.00" at bounding box center [980, 191] width 30 height 15
click at [472, 143] on button "Edit Prices" at bounding box center [457, 147] width 55 height 17
drag, startPoint x: 974, startPoint y: 187, endPoint x: 954, endPoint y: 187, distance: 20.0
click at [957, 187] on input "0.00" at bounding box center [960, 188] width 80 height 23
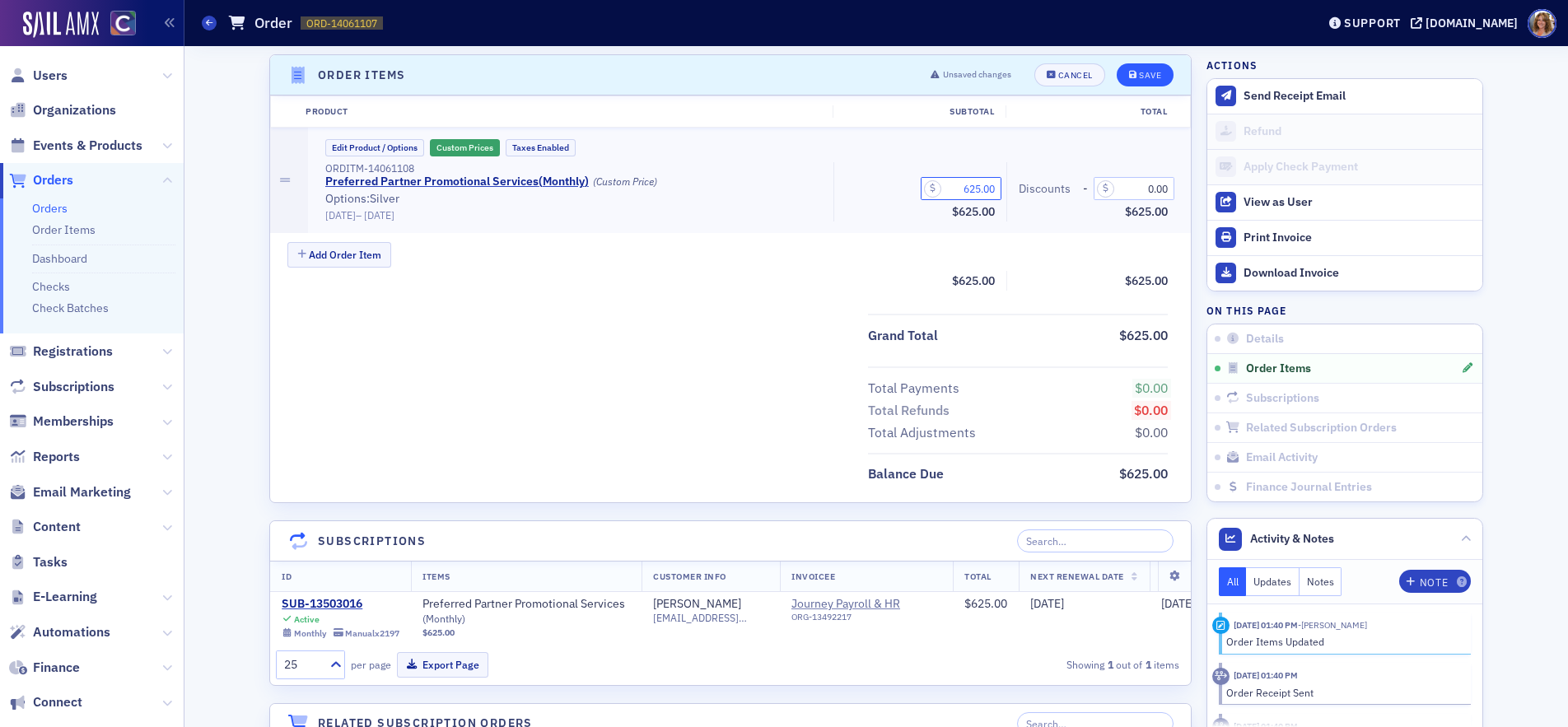
type input "625.00"
click at [1142, 72] on div "Save" at bounding box center [1150, 75] width 22 height 9
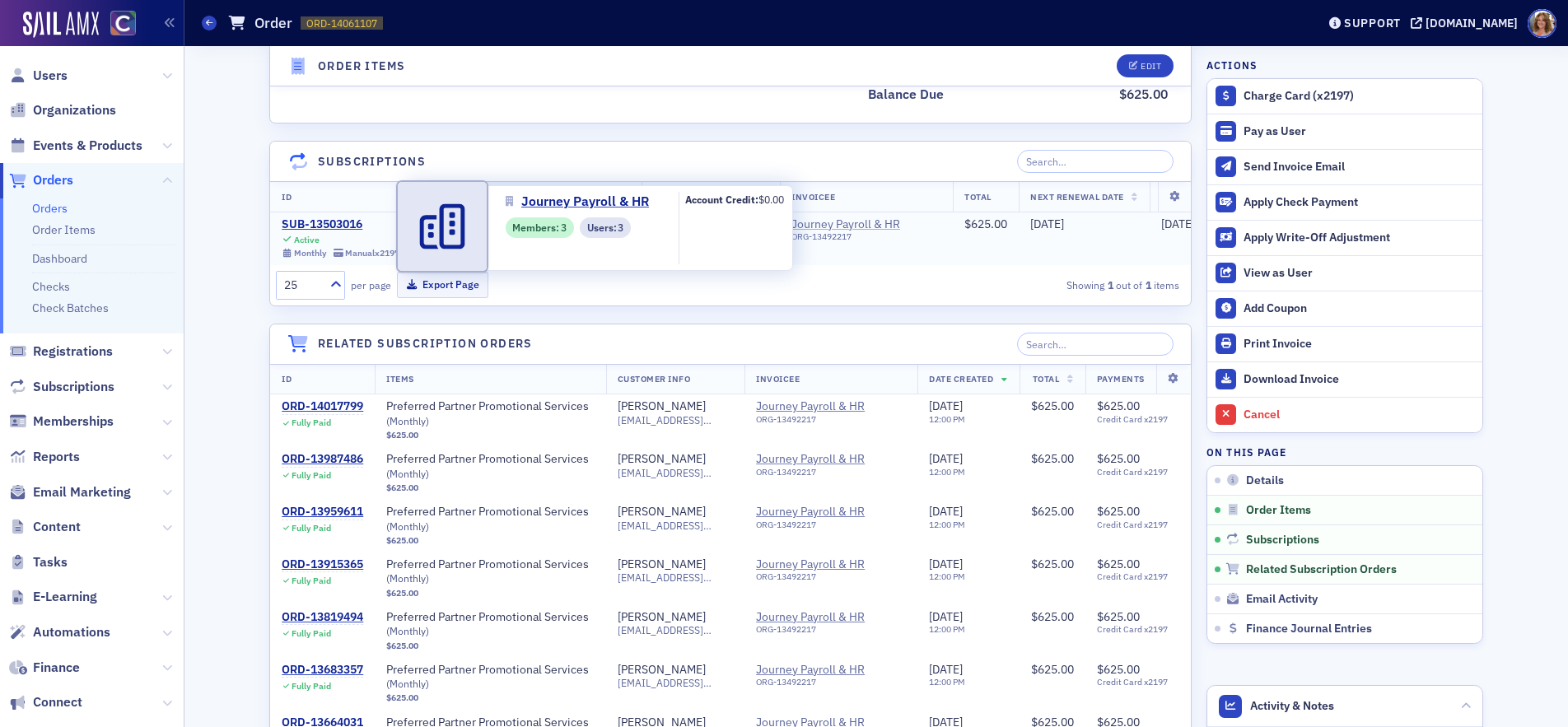
scroll to position [889, 0]
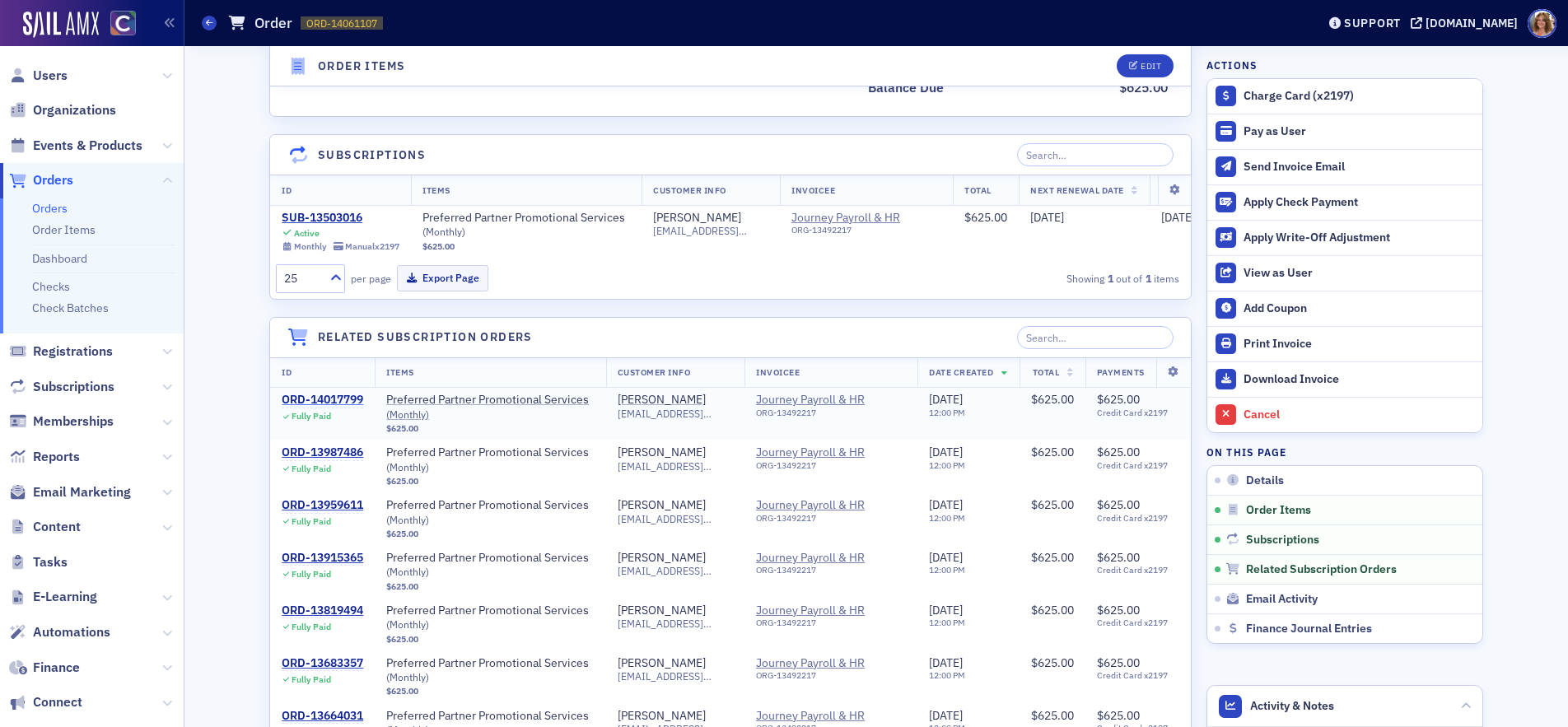
click at [321, 399] on div "ORD-14017799" at bounding box center [323, 400] width 81 height 15
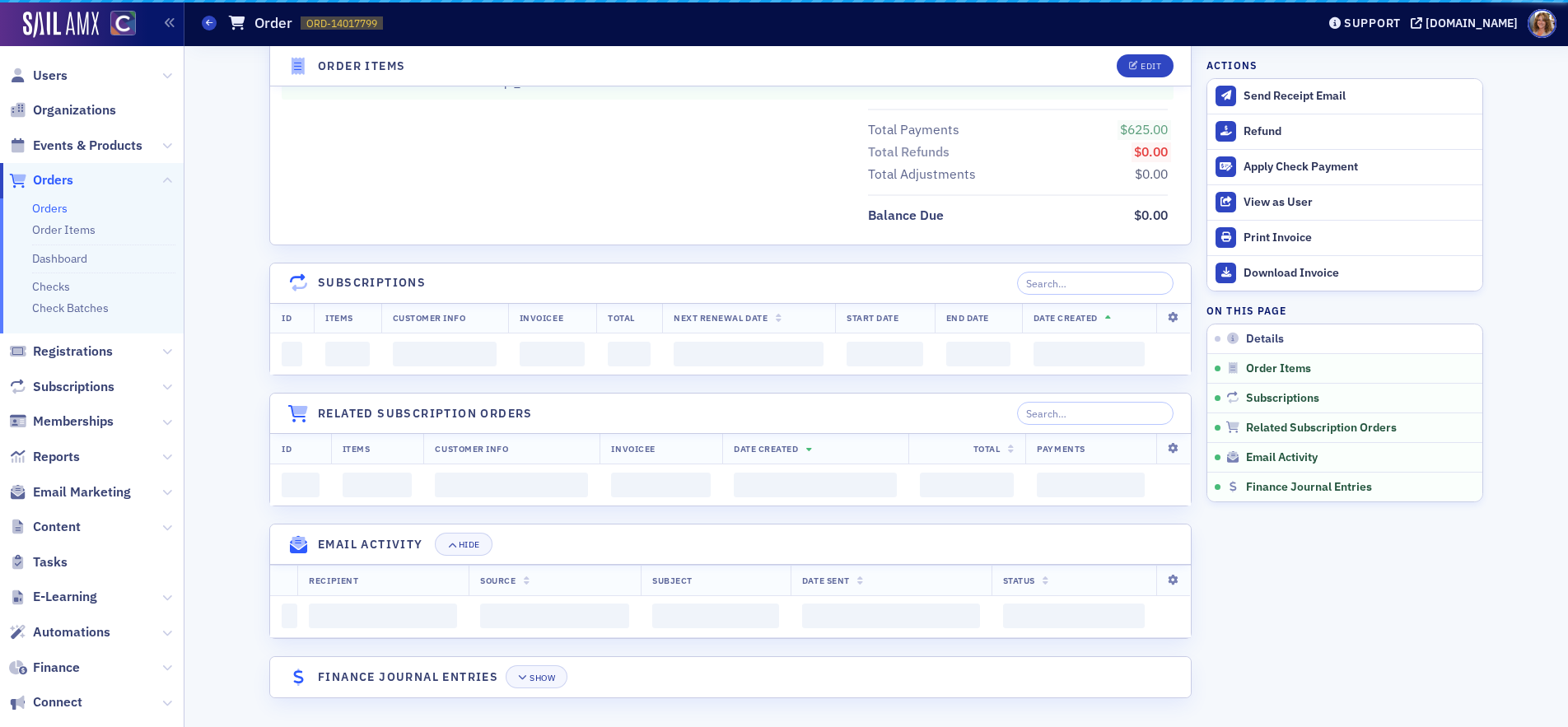
scroll to position [889, 0]
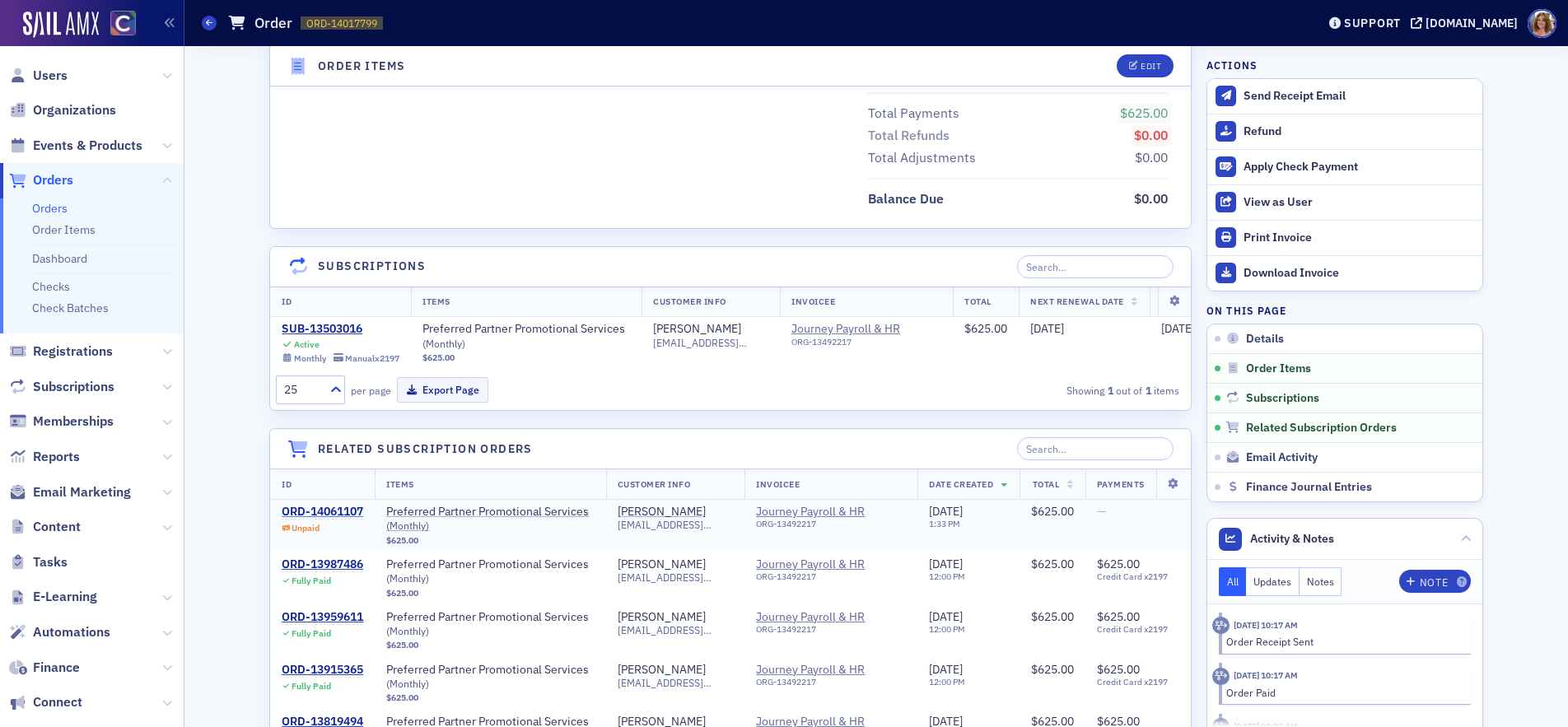
click at [337, 509] on div "ORD-14061107" at bounding box center [323, 512] width 81 height 15
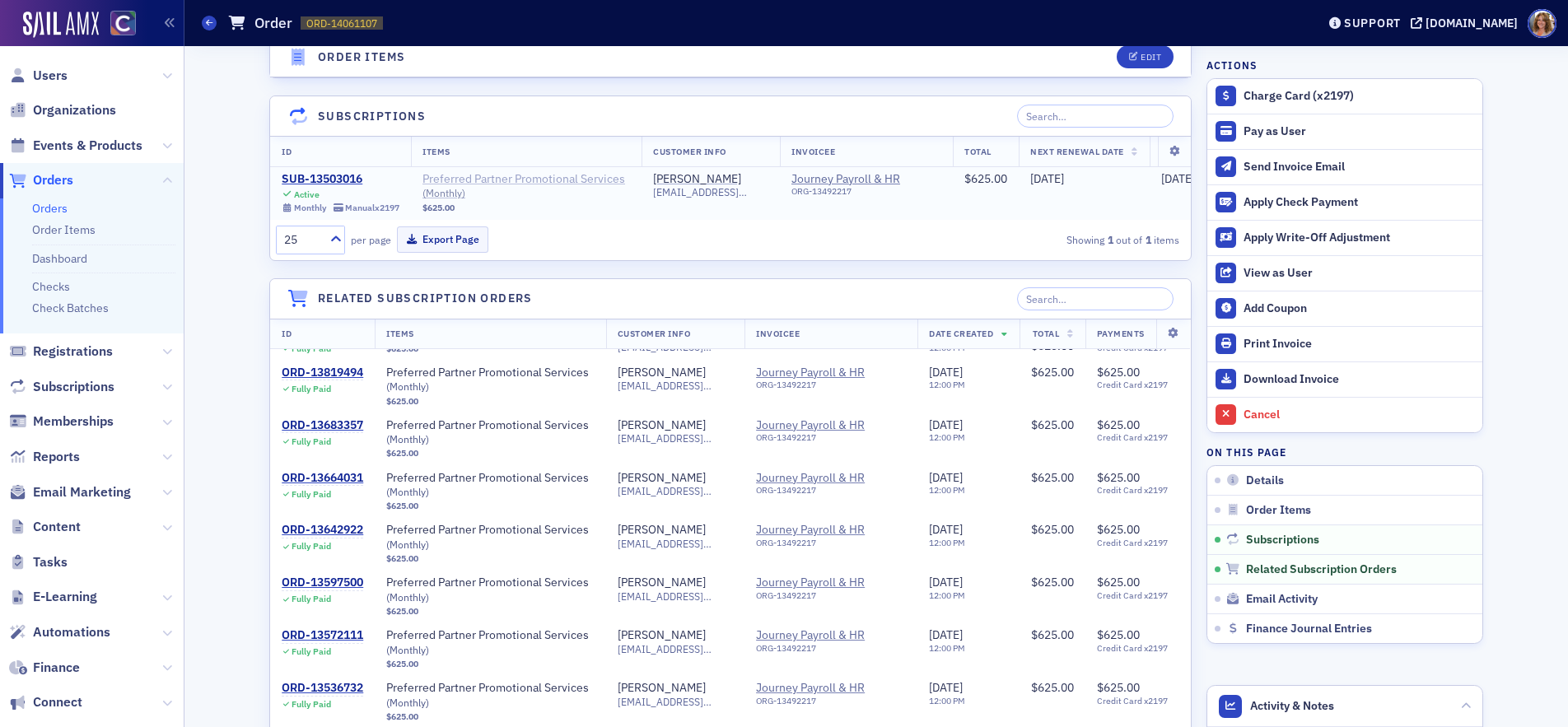
scroll to position [1349, 0]
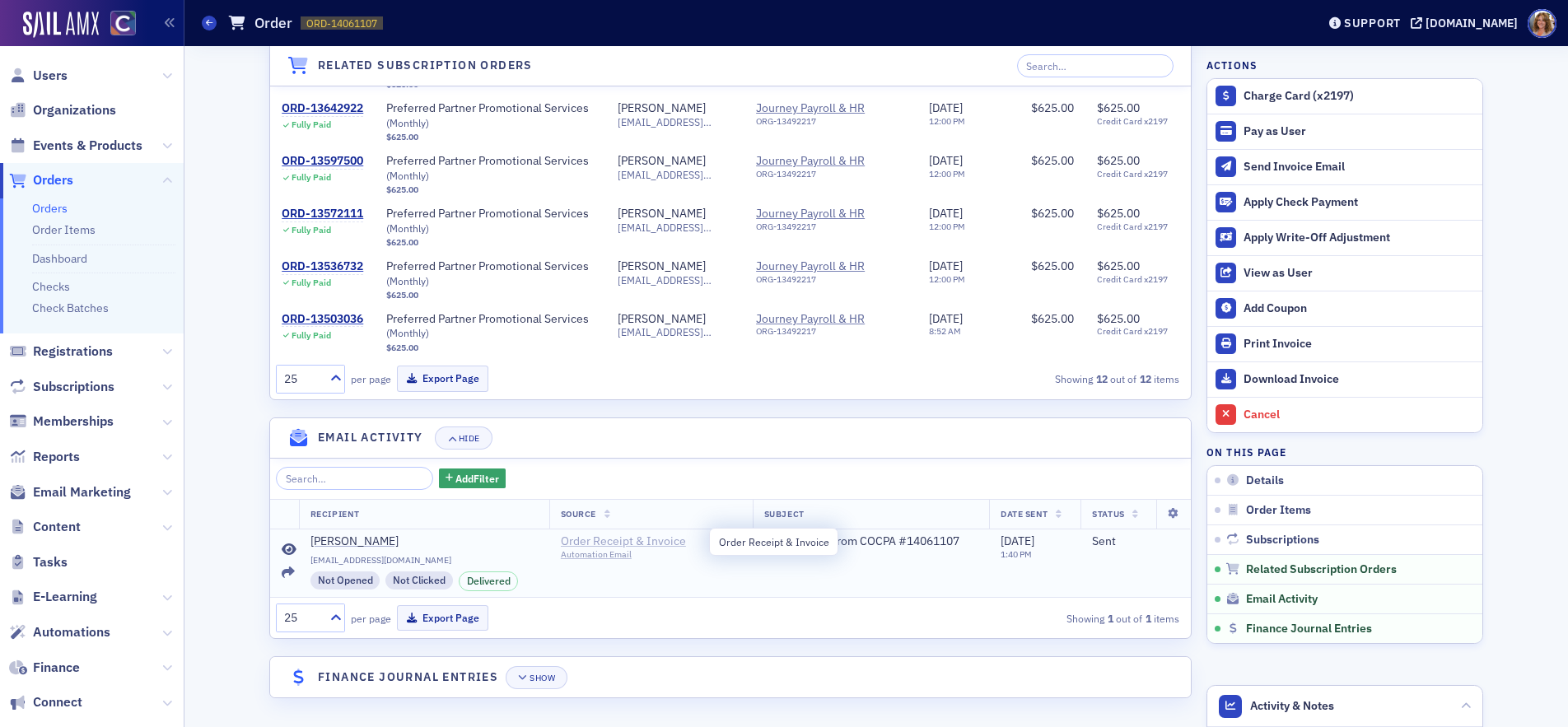
click at [601, 542] on span "Order Receipt & Invoice" at bounding box center [635, 542] width 150 height 15
click at [857, 543] on span "Your Receipt from COCPA #14061107" at bounding box center [862, 542] width 196 height 15
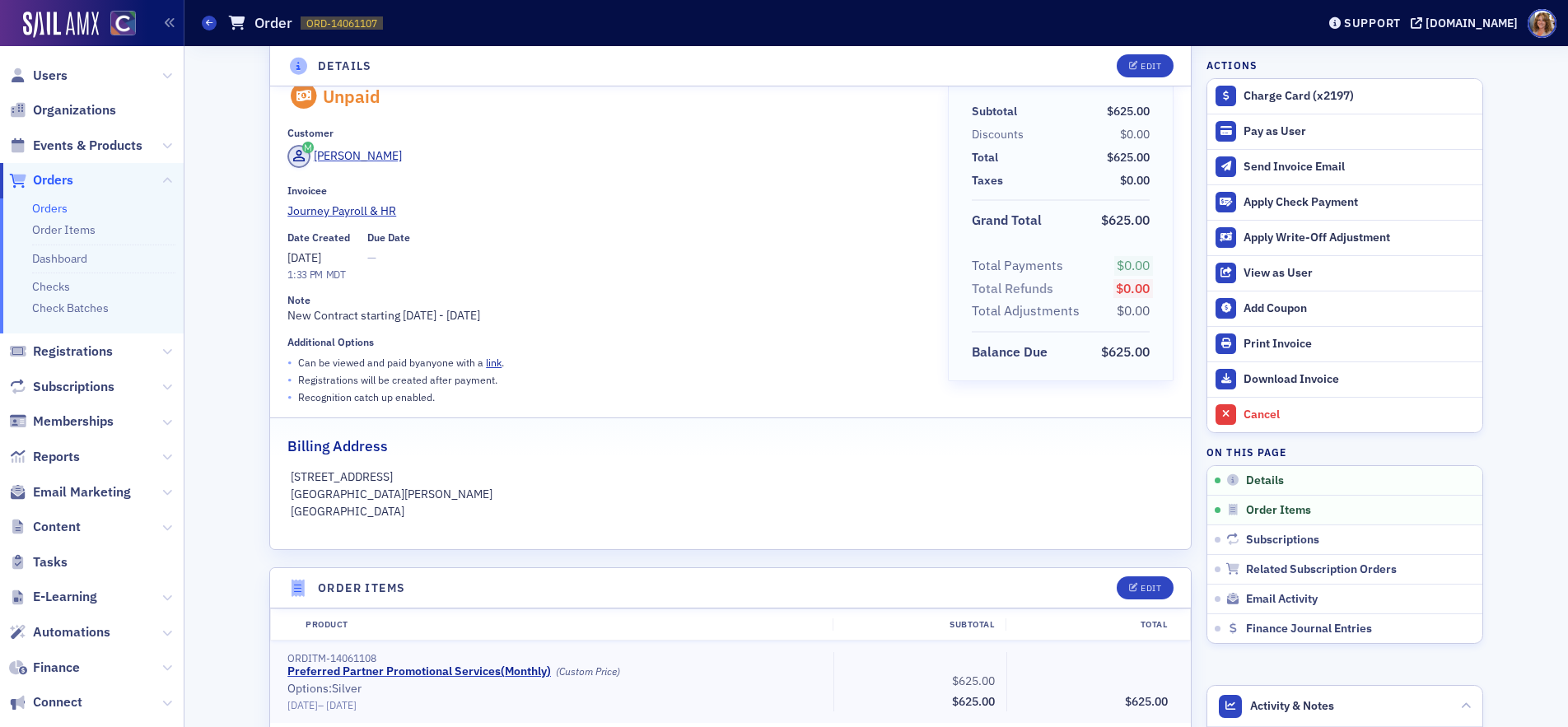
scroll to position [0, 0]
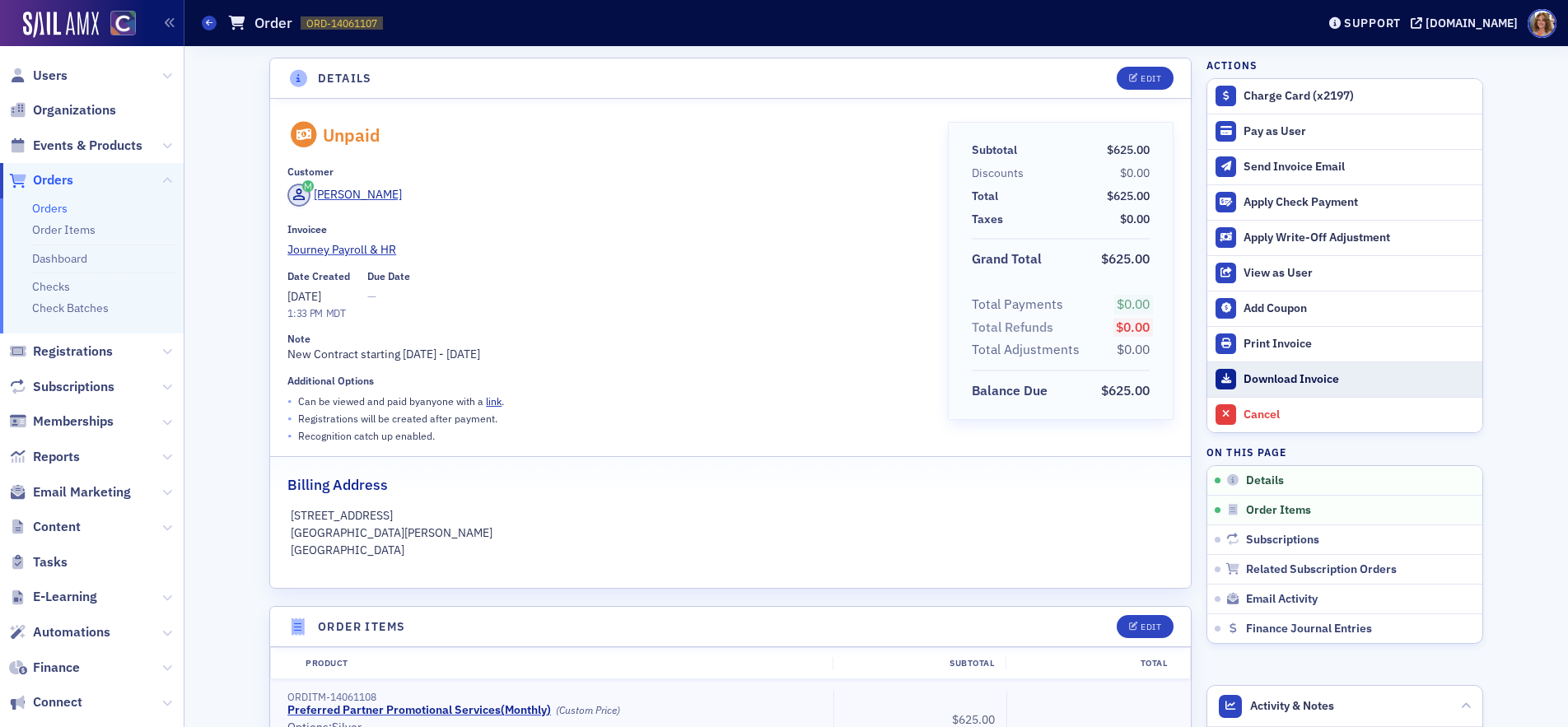
click at [1289, 378] on div "Download Invoice" at bounding box center [1359, 380] width 230 height 15
click at [864, 170] on div "Customer" at bounding box center [605, 171] width 637 height 13
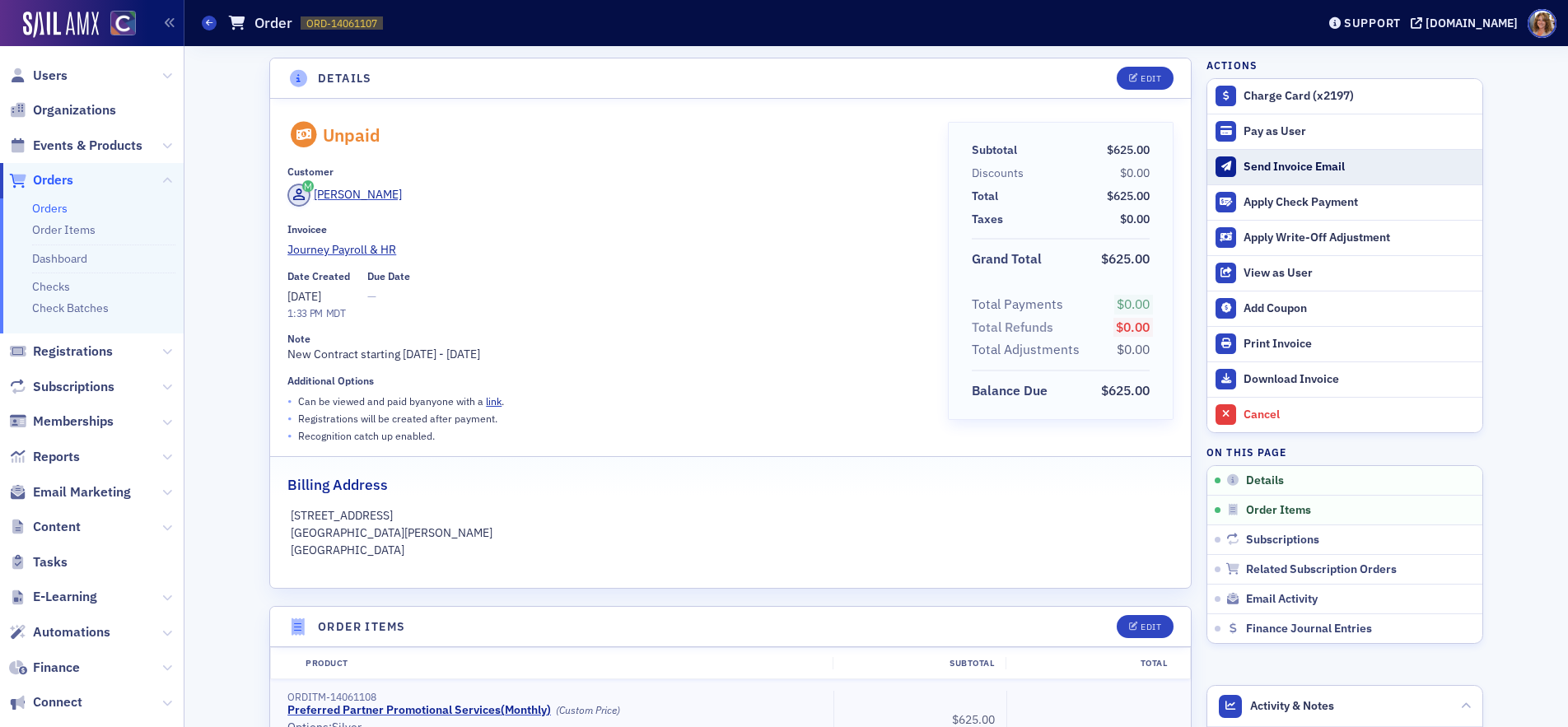
click at [1275, 165] on div "Send Invoice Email" at bounding box center [1359, 168] width 230 height 15
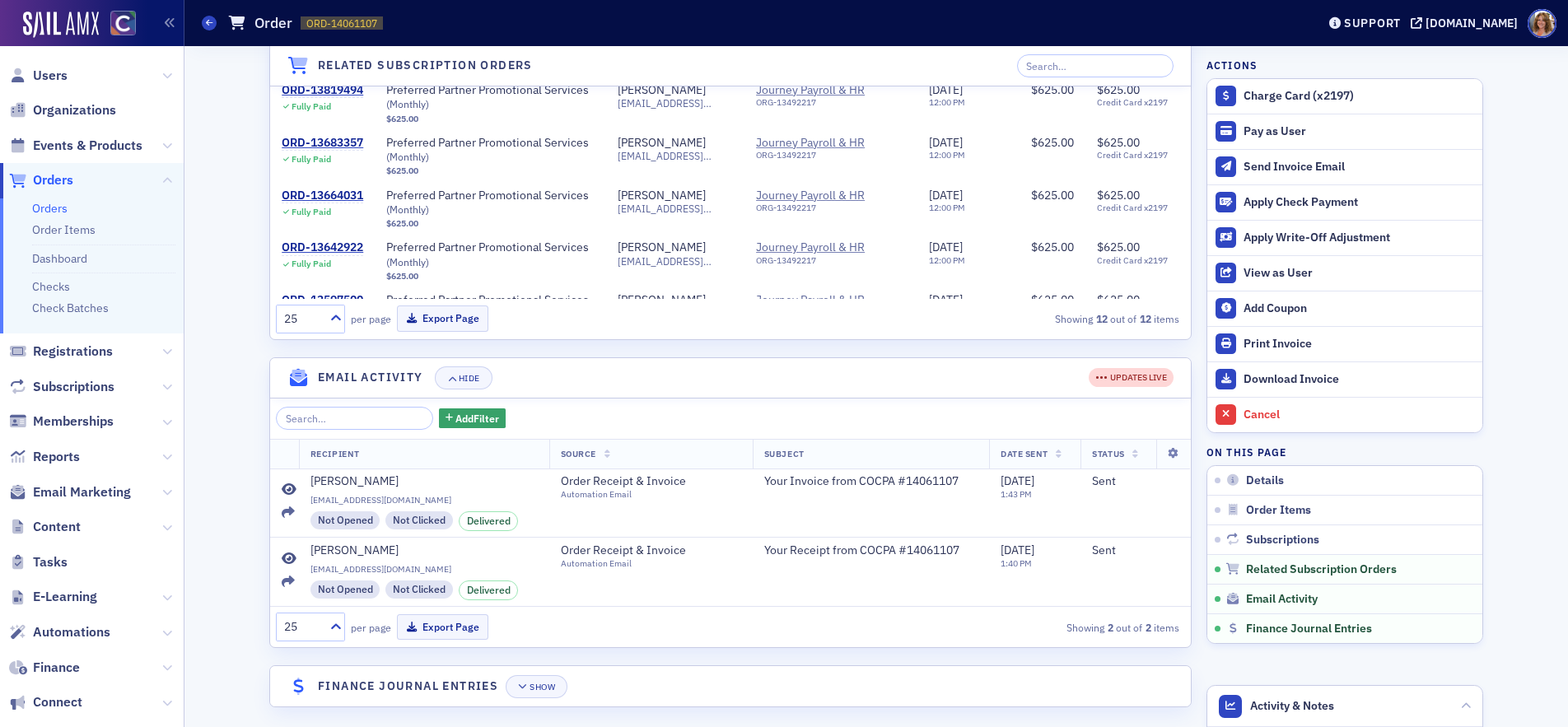
scroll to position [1418, 0]
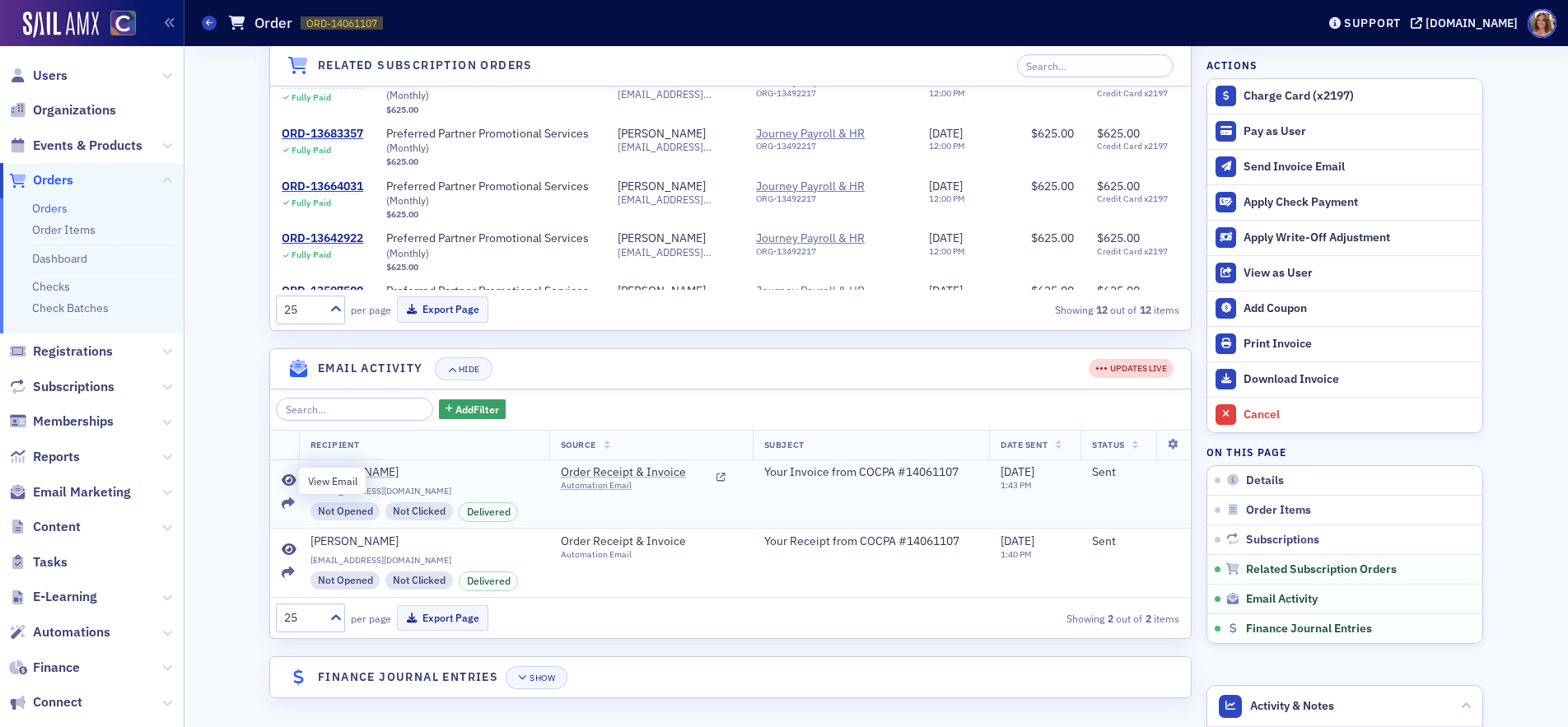
click at [287, 479] on icon at bounding box center [290, 481] width 15 height 14
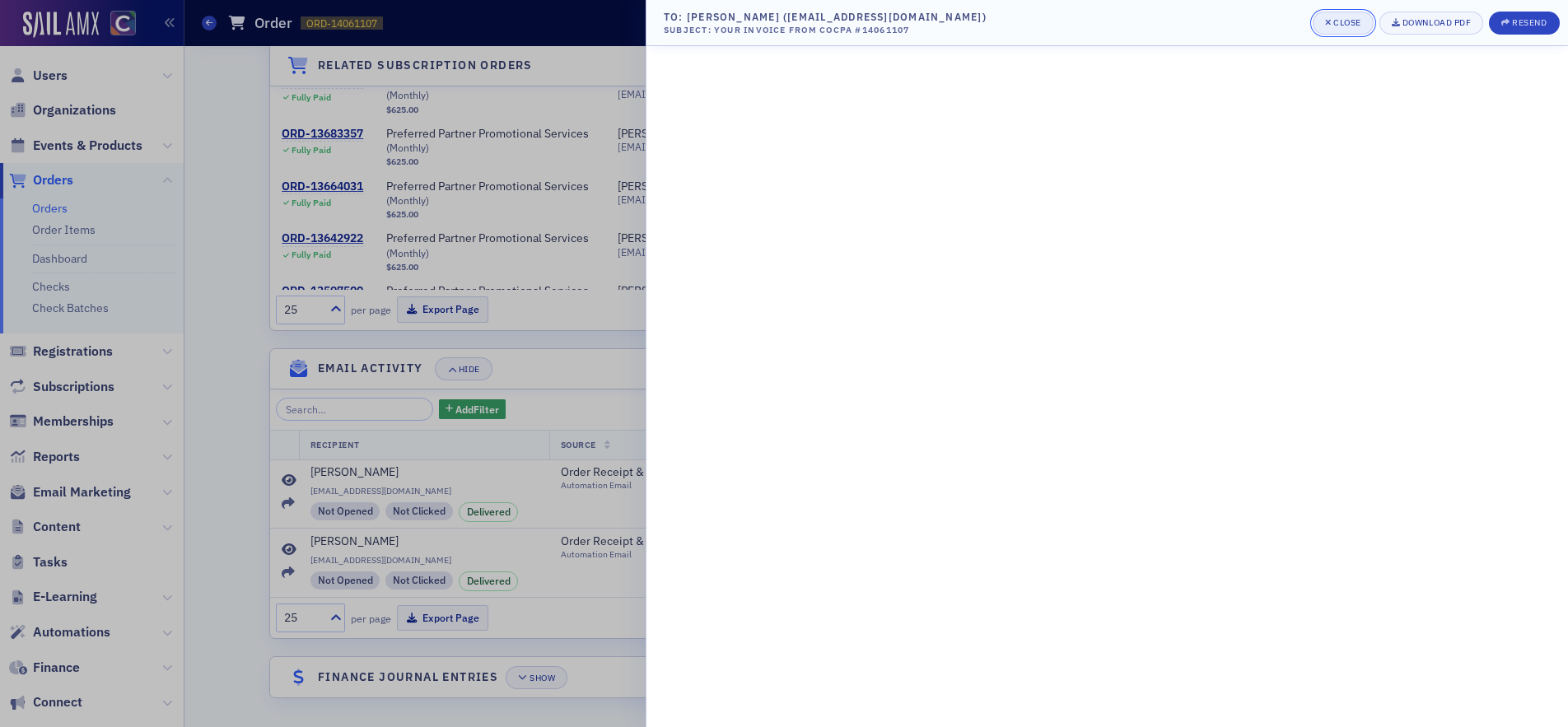
click at [1348, 24] on div "Close" at bounding box center [1347, 22] width 28 height 9
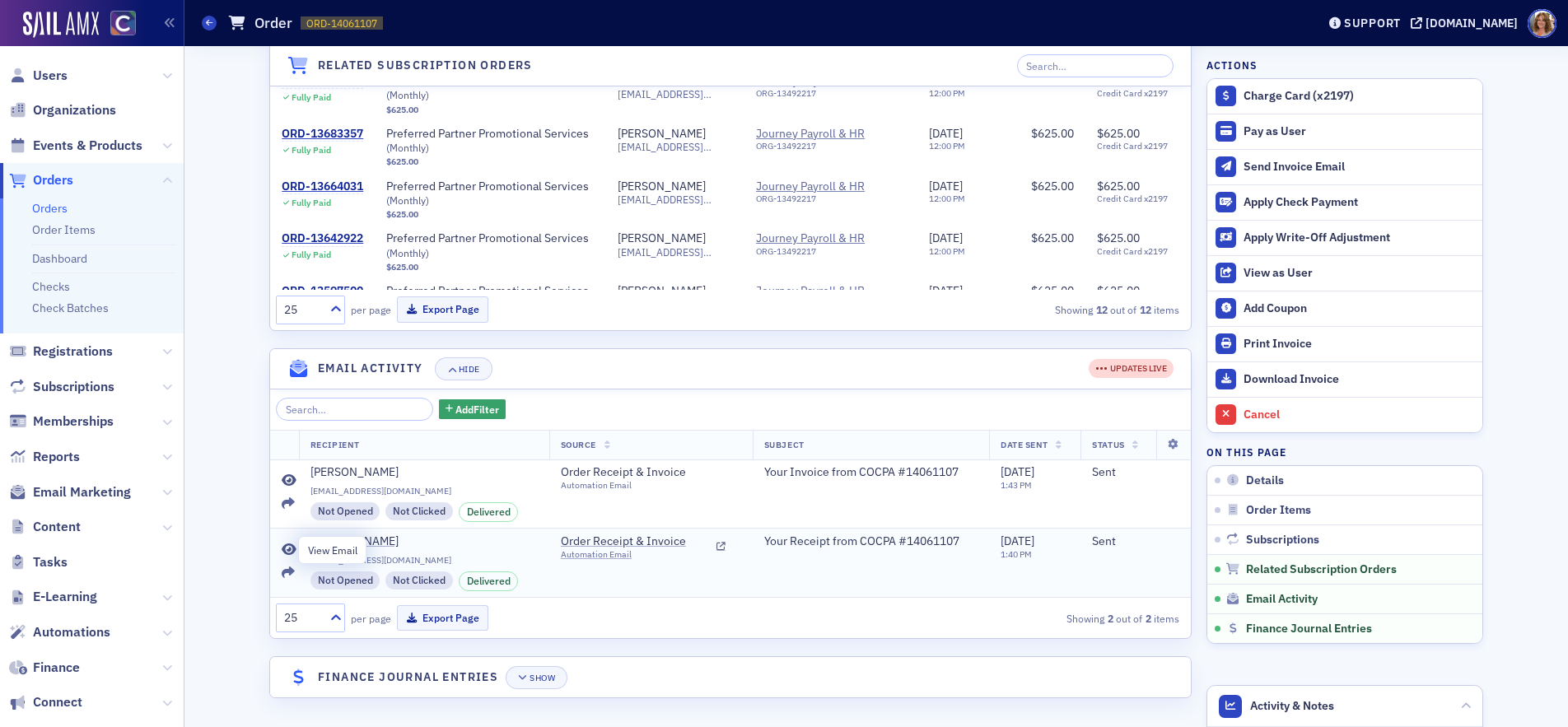
click at [286, 548] on icon at bounding box center [290, 550] width 15 height 14
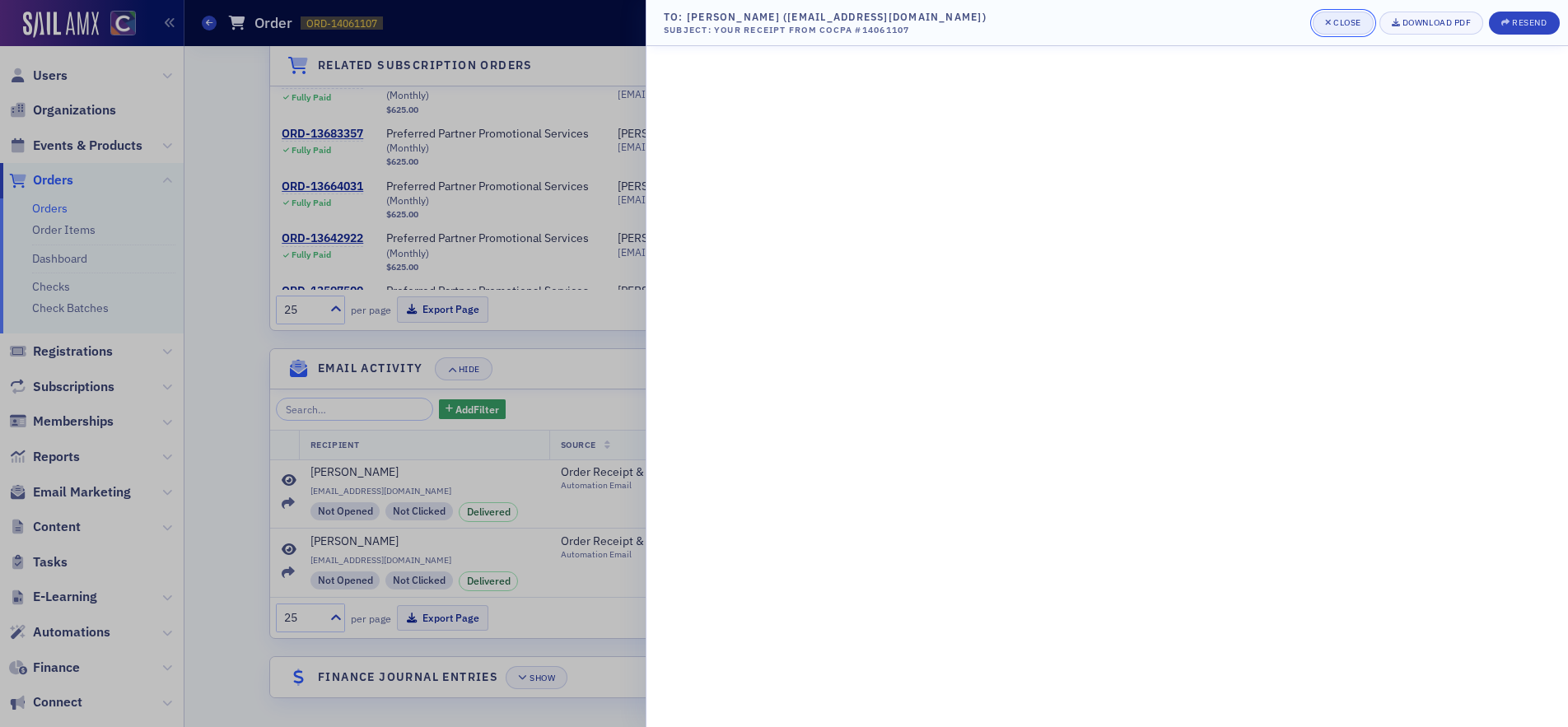
click at [1347, 22] on div "Close" at bounding box center [1347, 22] width 28 height 9
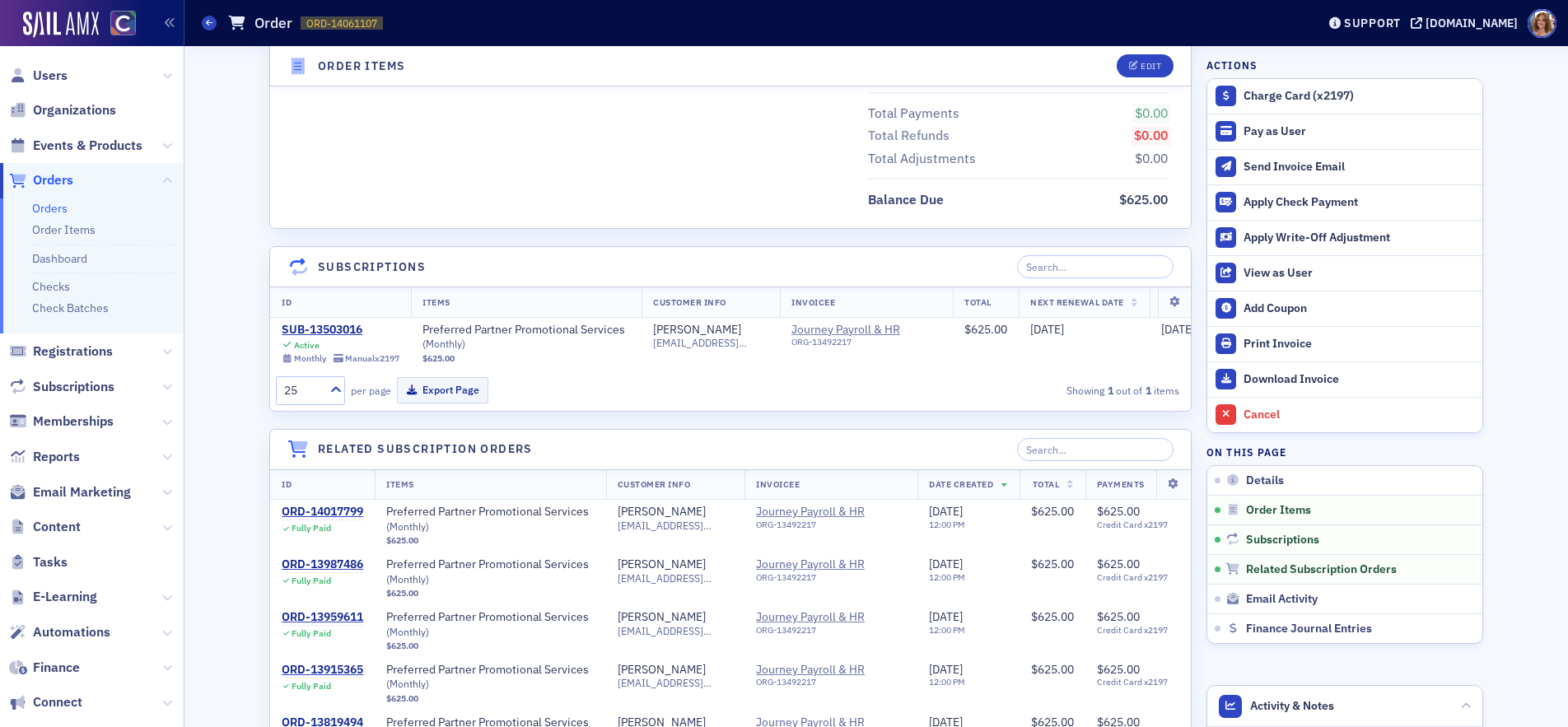
scroll to position [820, 0]
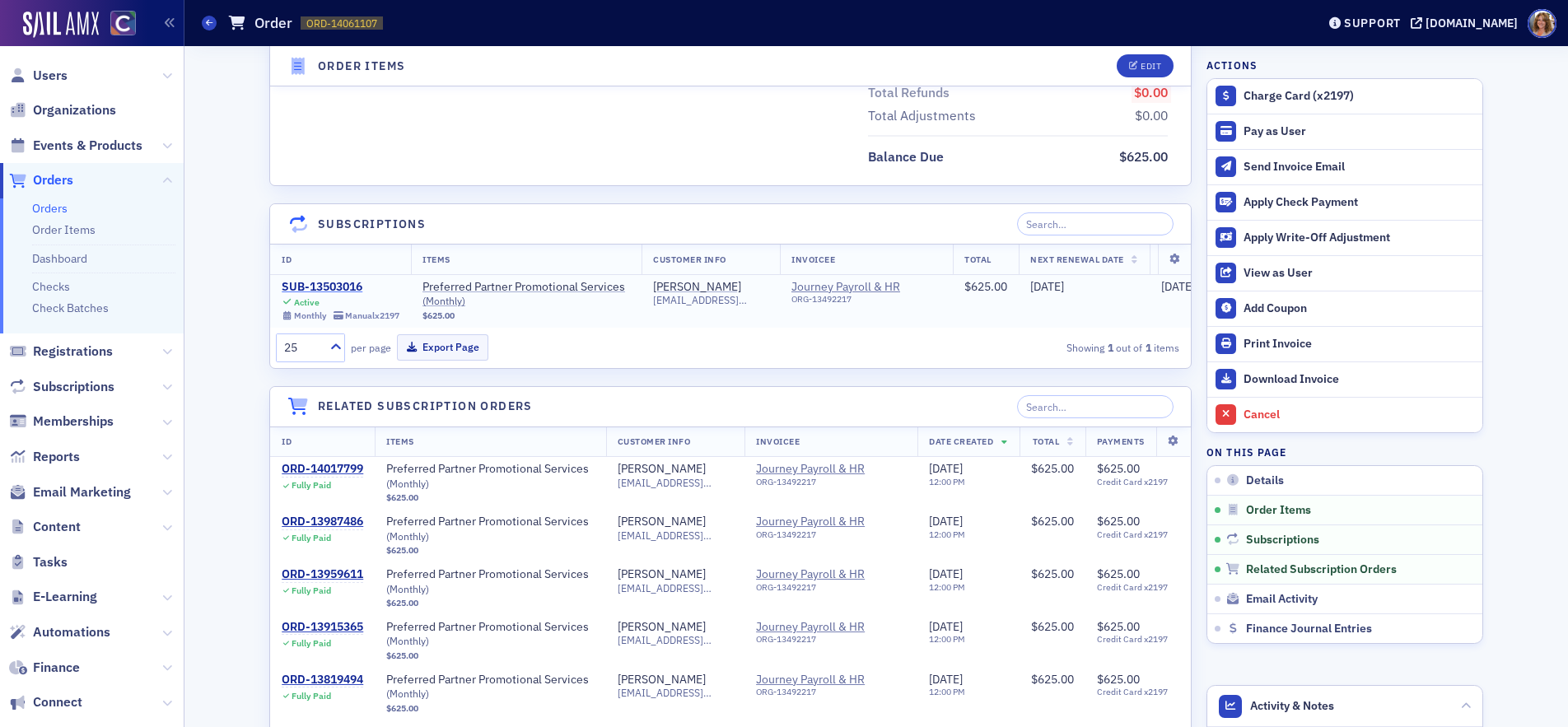
click at [353, 287] on div "SUB-13503016" at bounding box center [340, 288] width 118 height 15
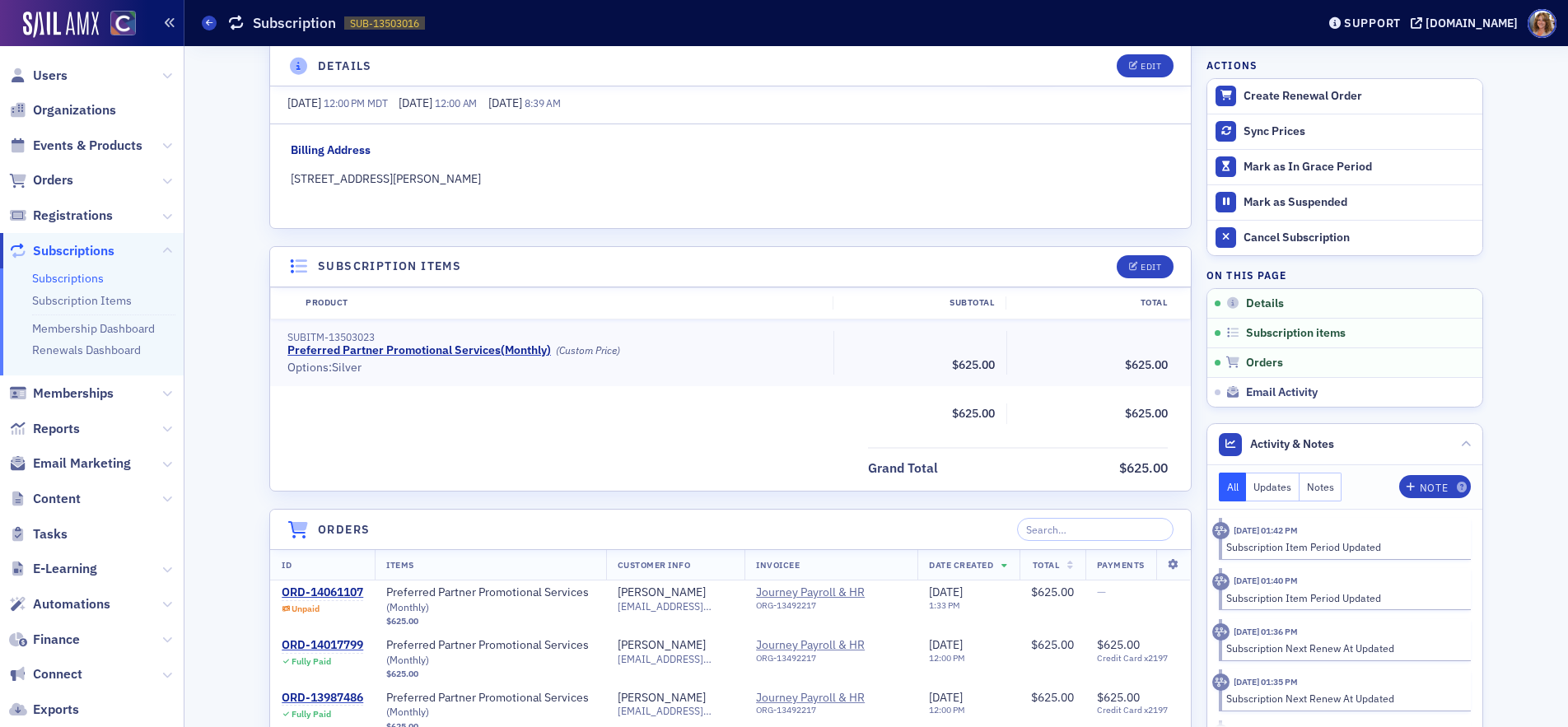
scroll to position [277, 0]
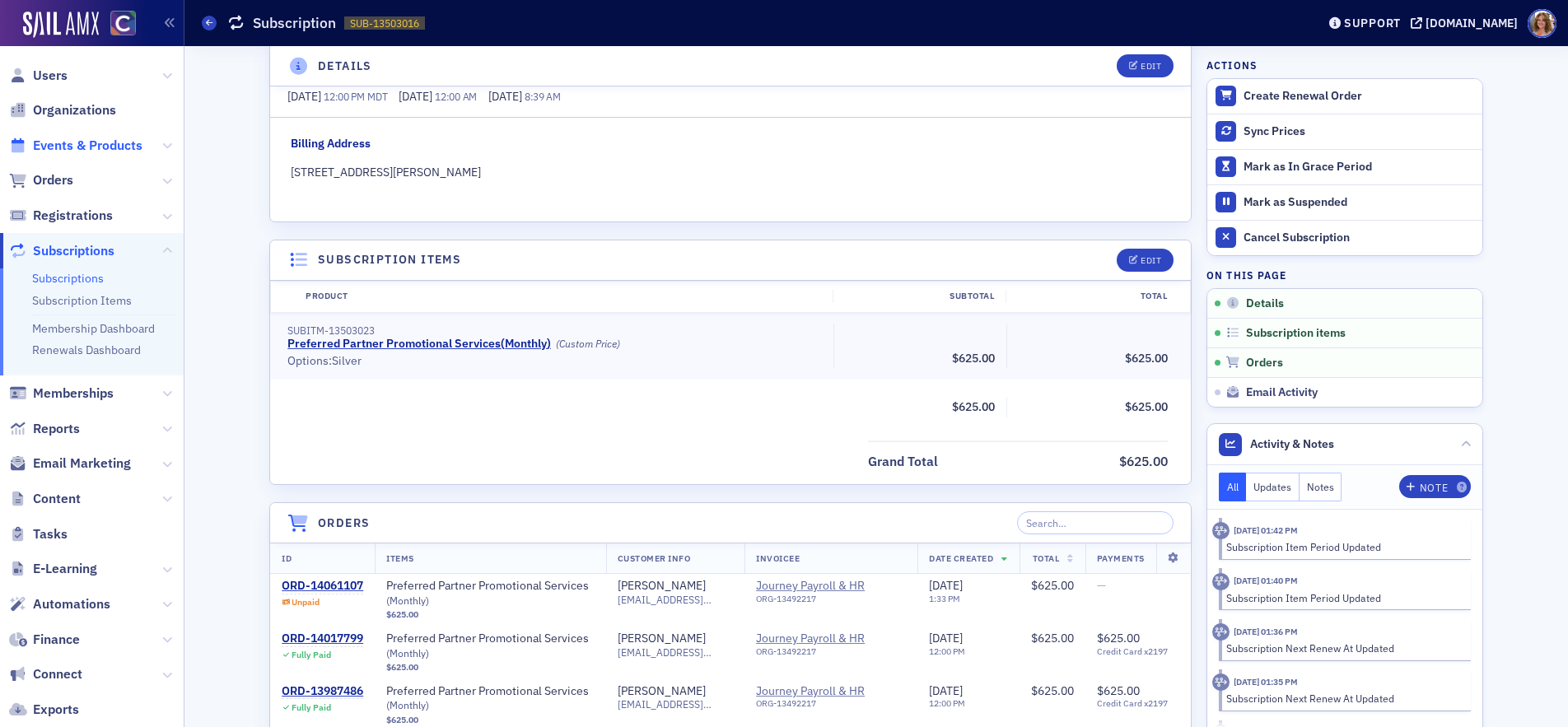
click at [113, 144] on span "Events & Products" at bounding box center [87, 145] width 109 height 18
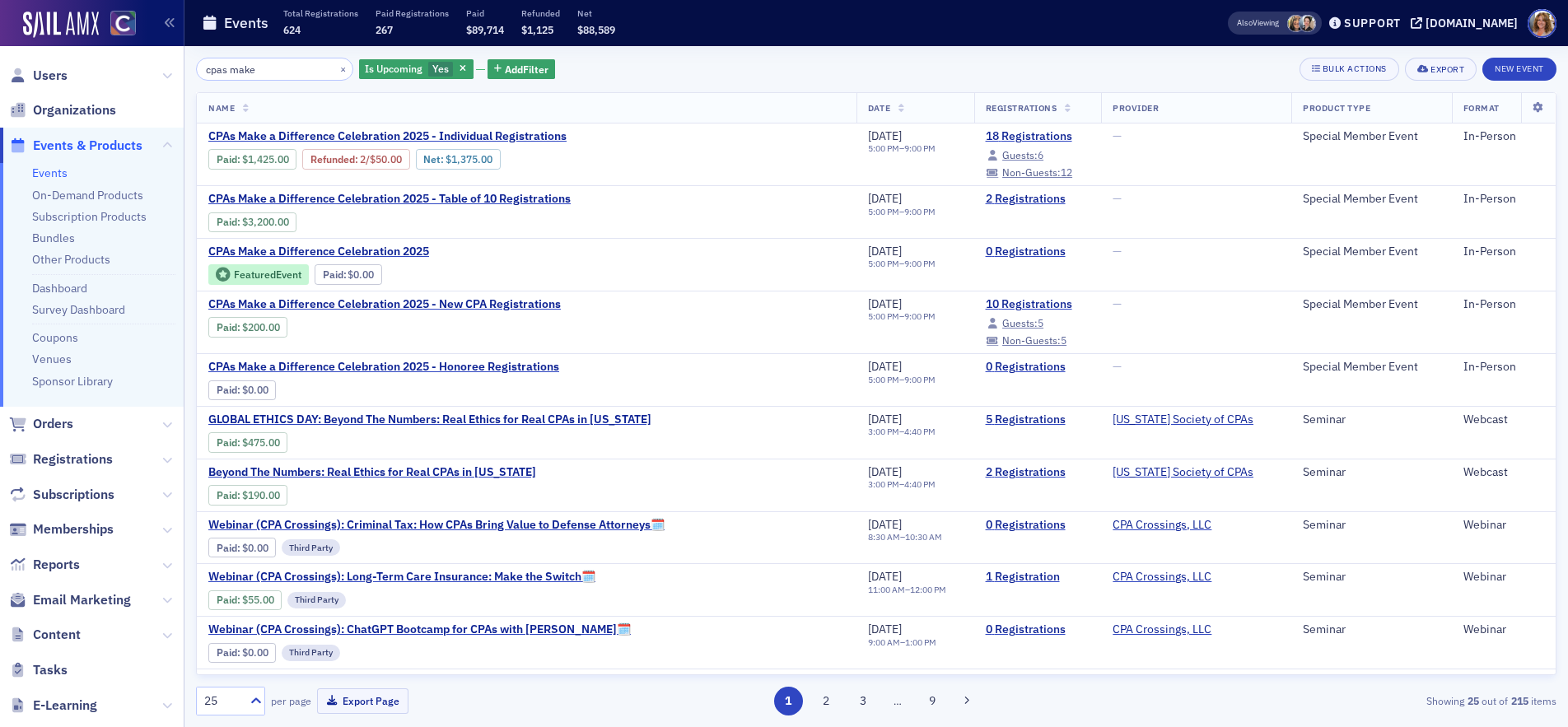
type input "cpas make"
click at [165, 632] on icon at bounding box center [168, 636] width 10 height 10
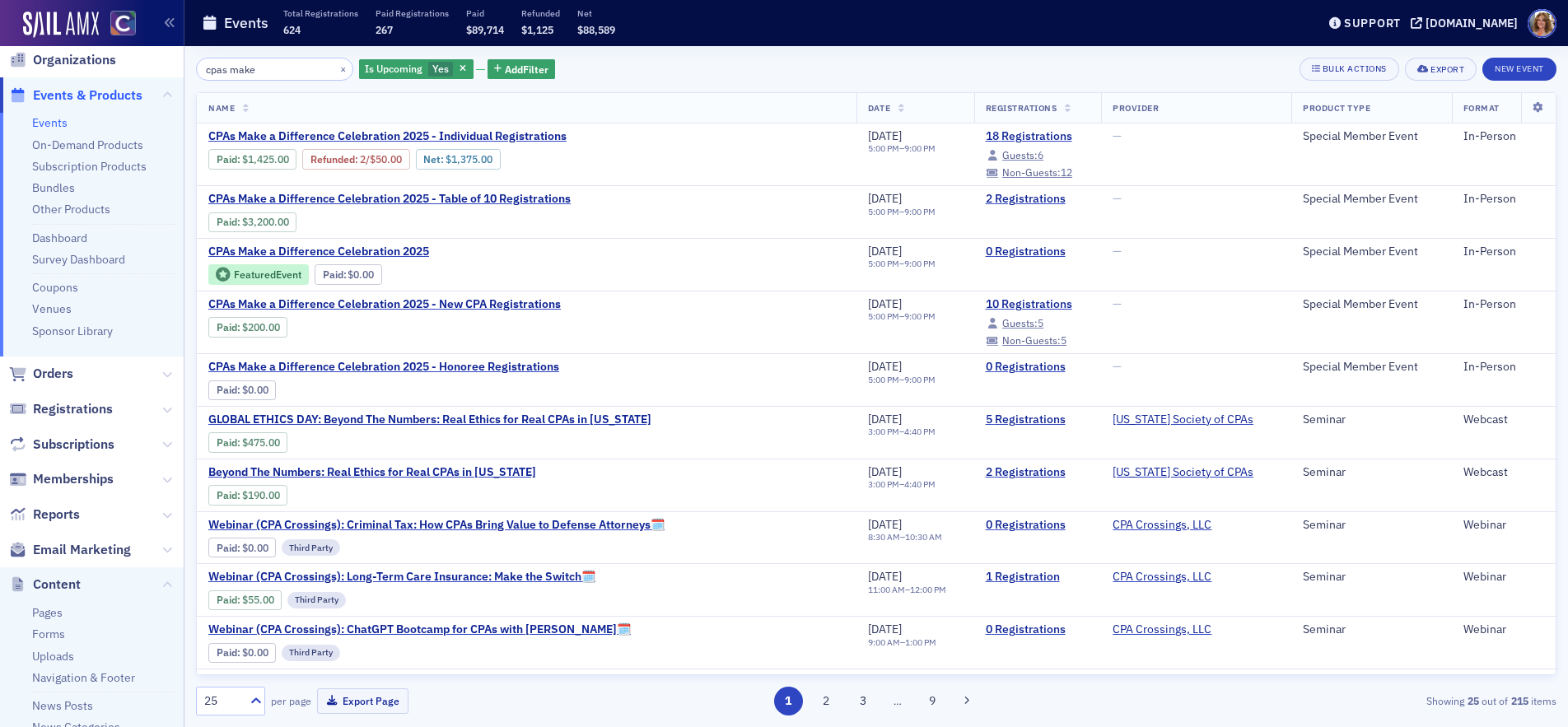
scroll to position [61, 0]
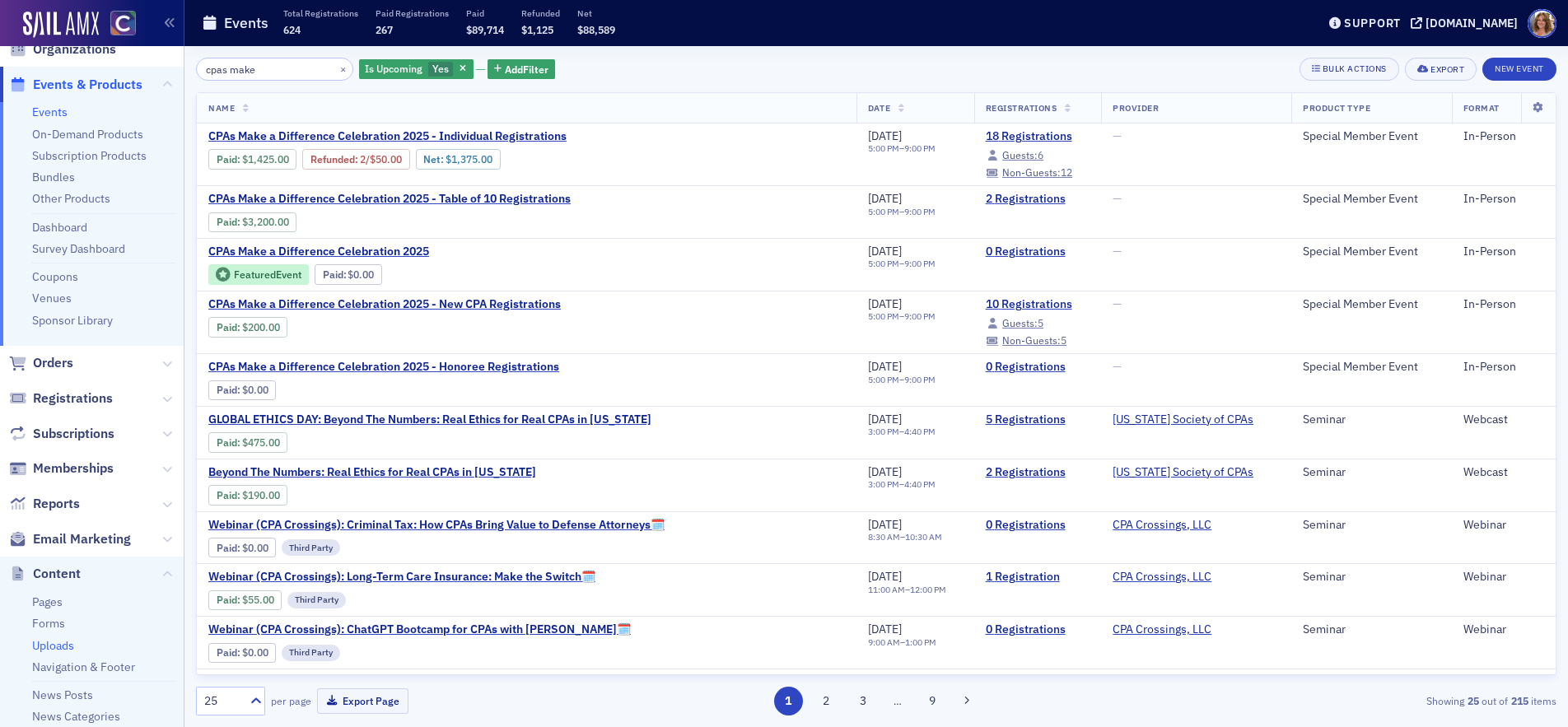
click at [69, 646] on link "Uploads" at bounding box center [53, 646] width 42 height 15
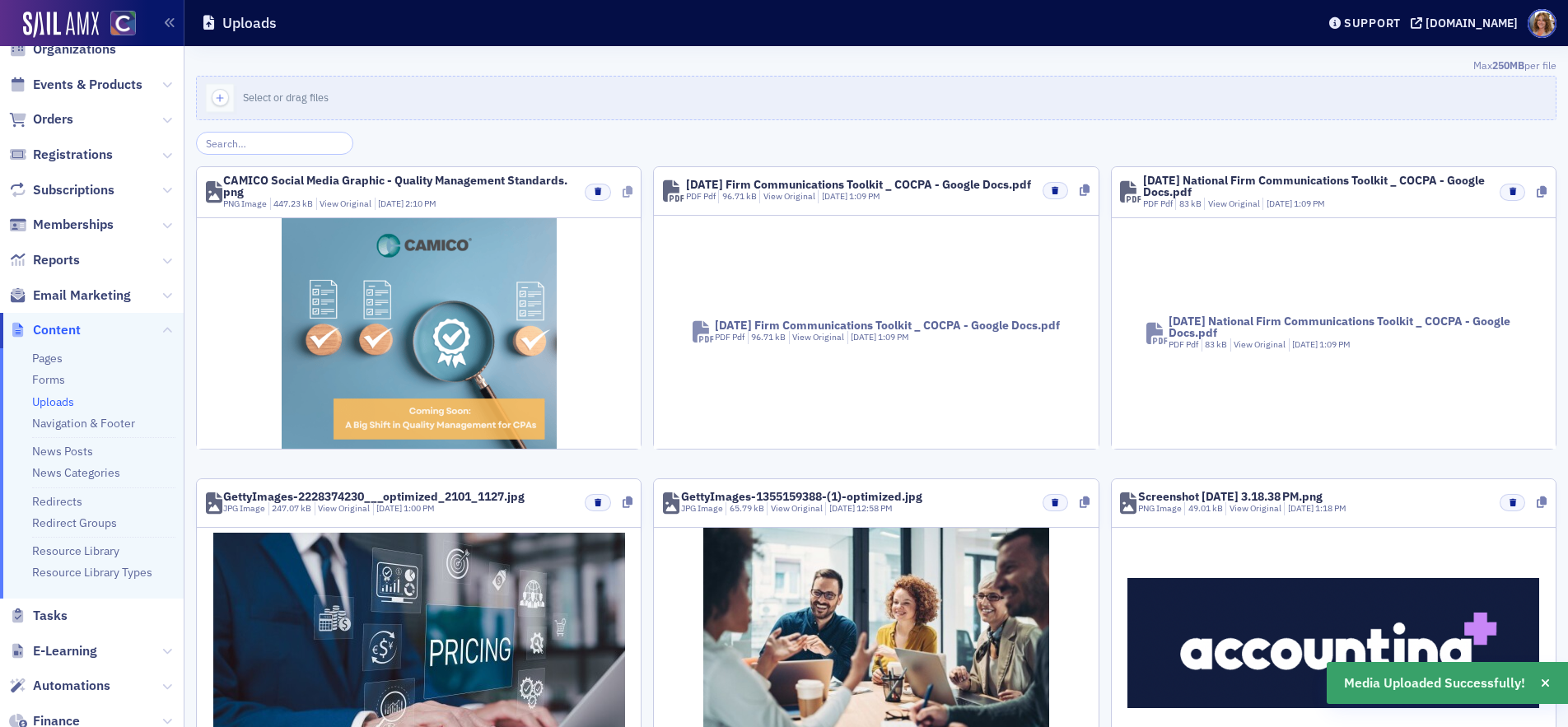
click at [627, 190] on icon at bounding box center [627, 192] width 10 height 12
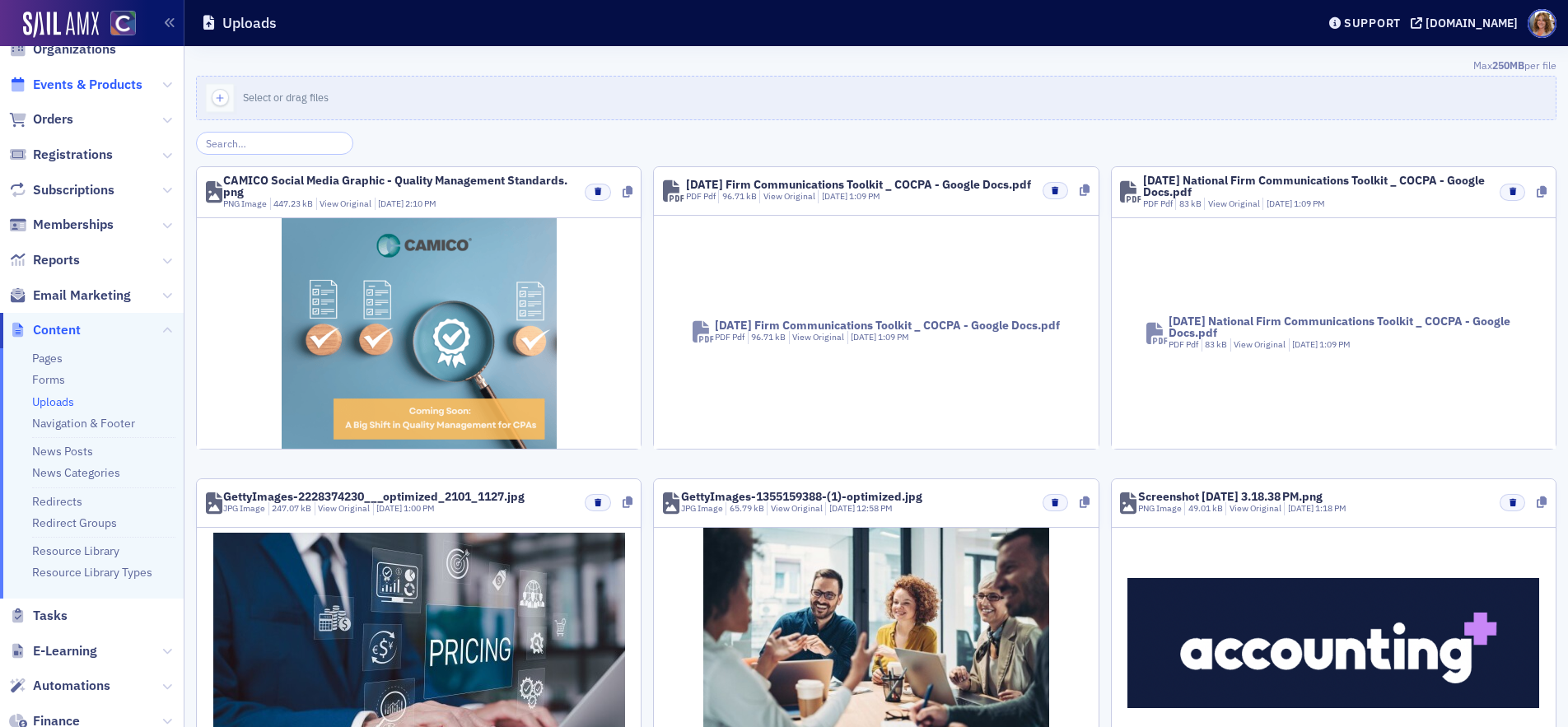
click at [91, 83] on span "Events & Products" at bounding box center [87, 84] width 109 height 18
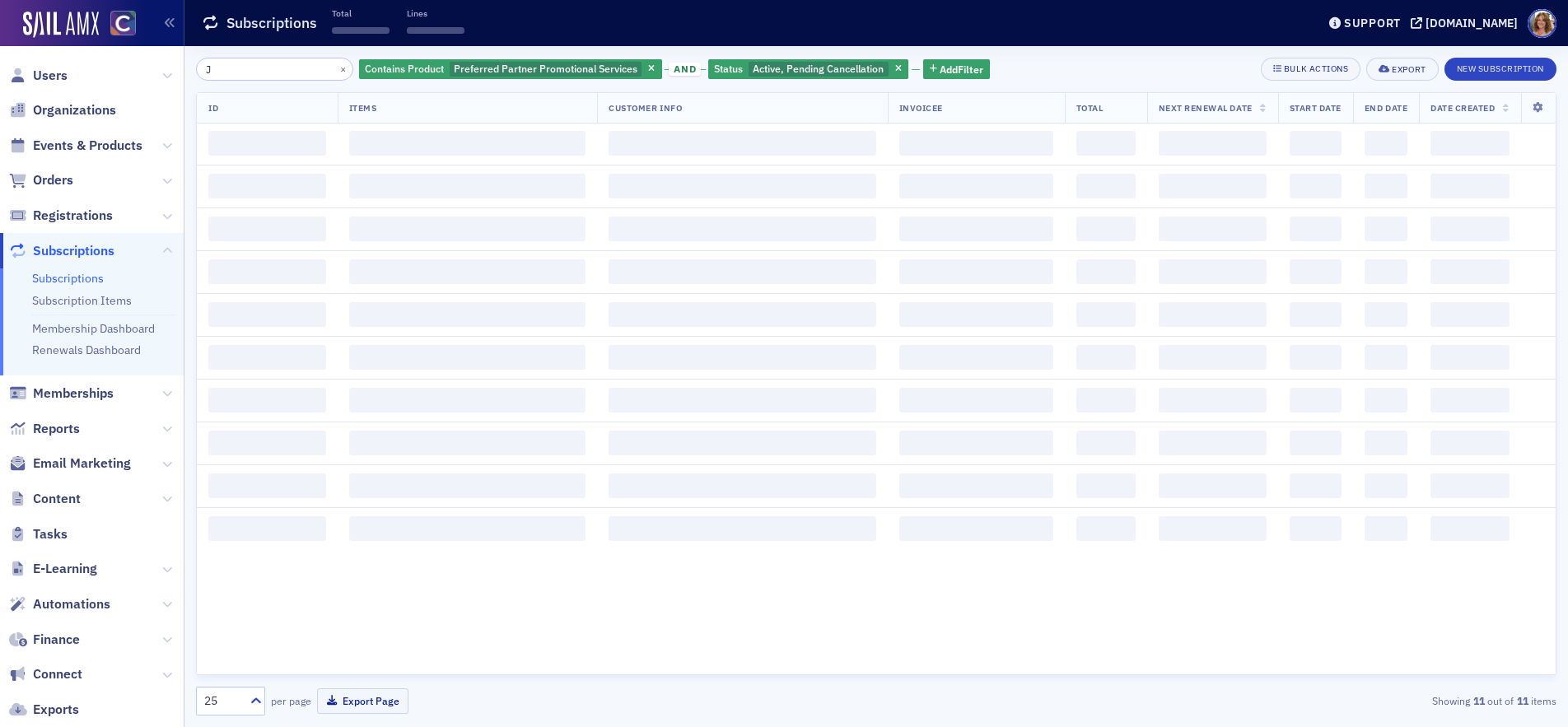
scroll to position [44, 0]
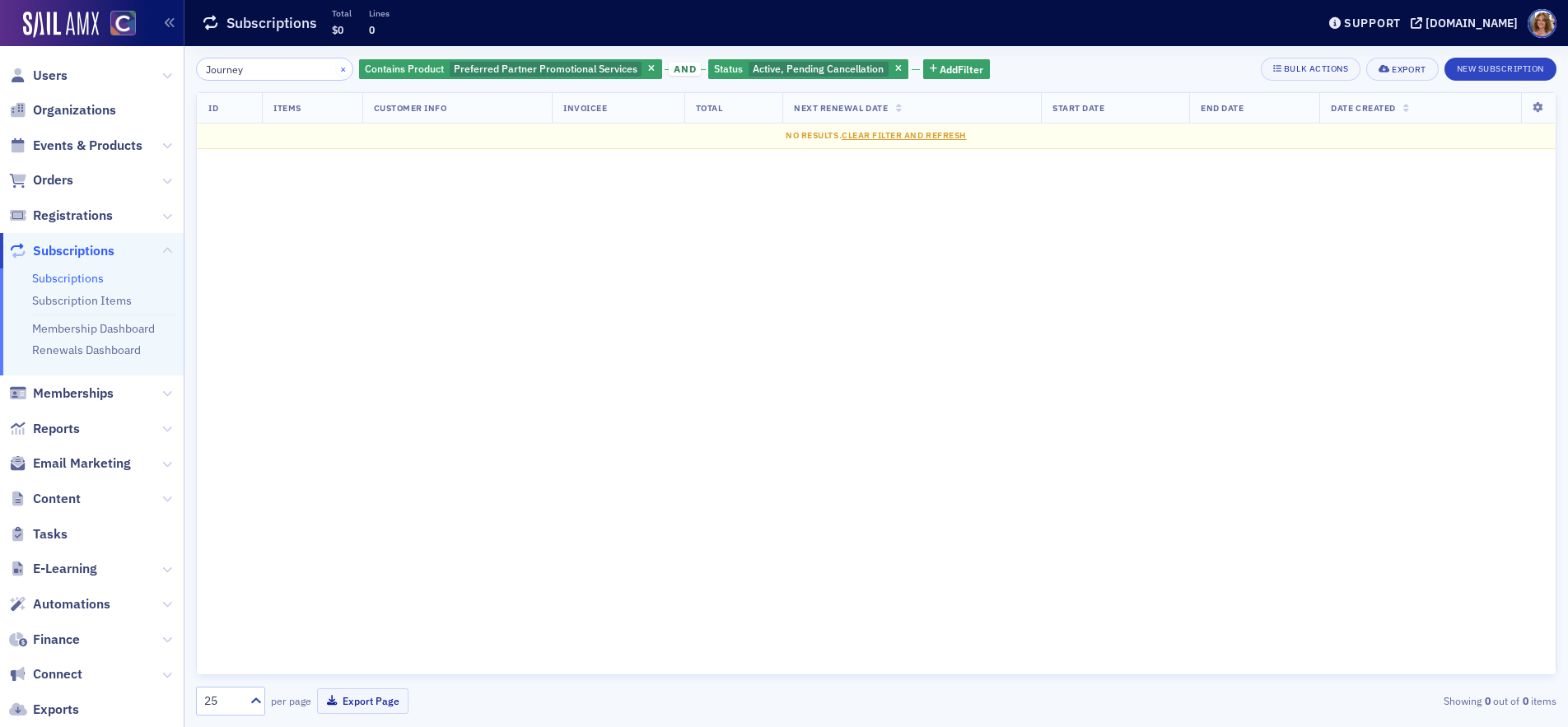
type input "Journey"
click at [336, 68] on button "×" at bounding box center [344, 69] width 15 height 15
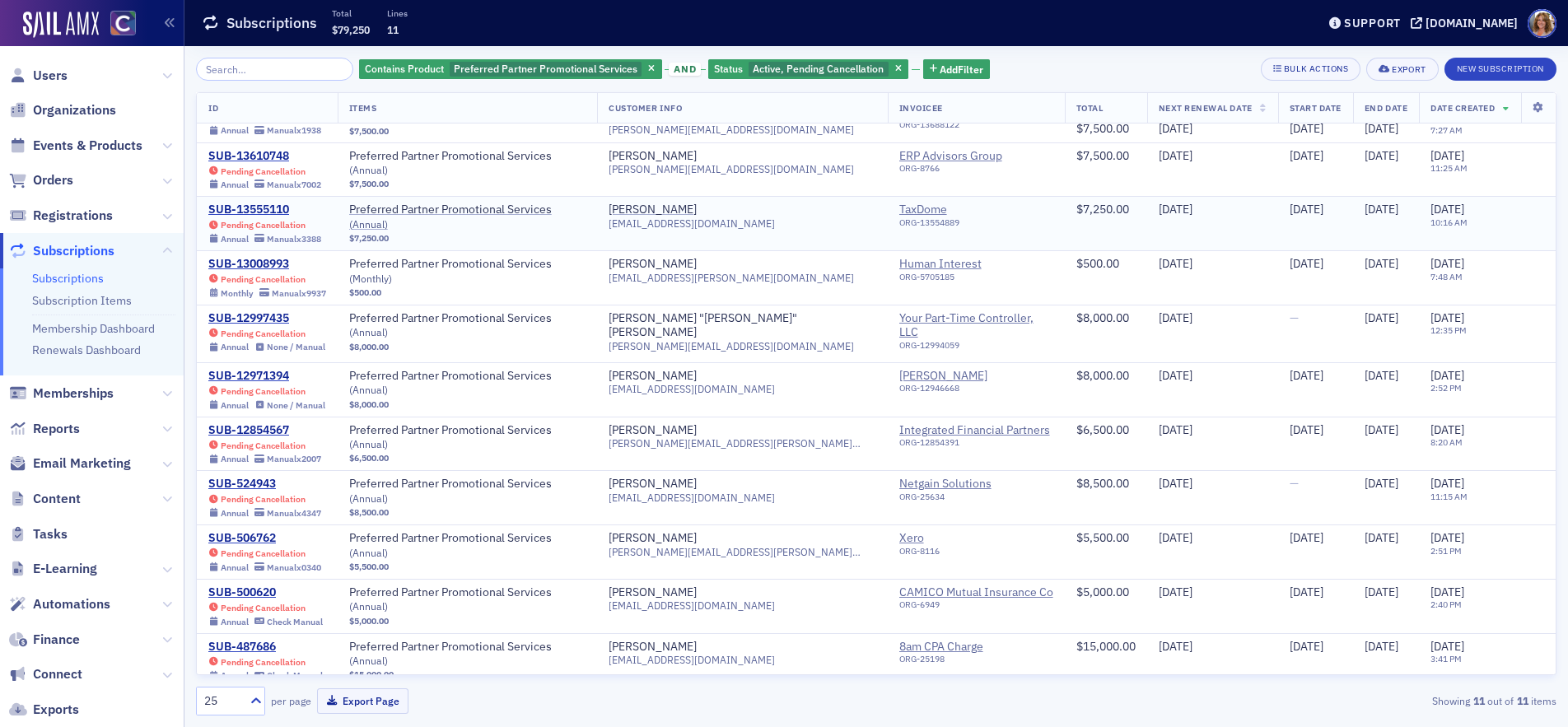
scroll to position [44, 0]
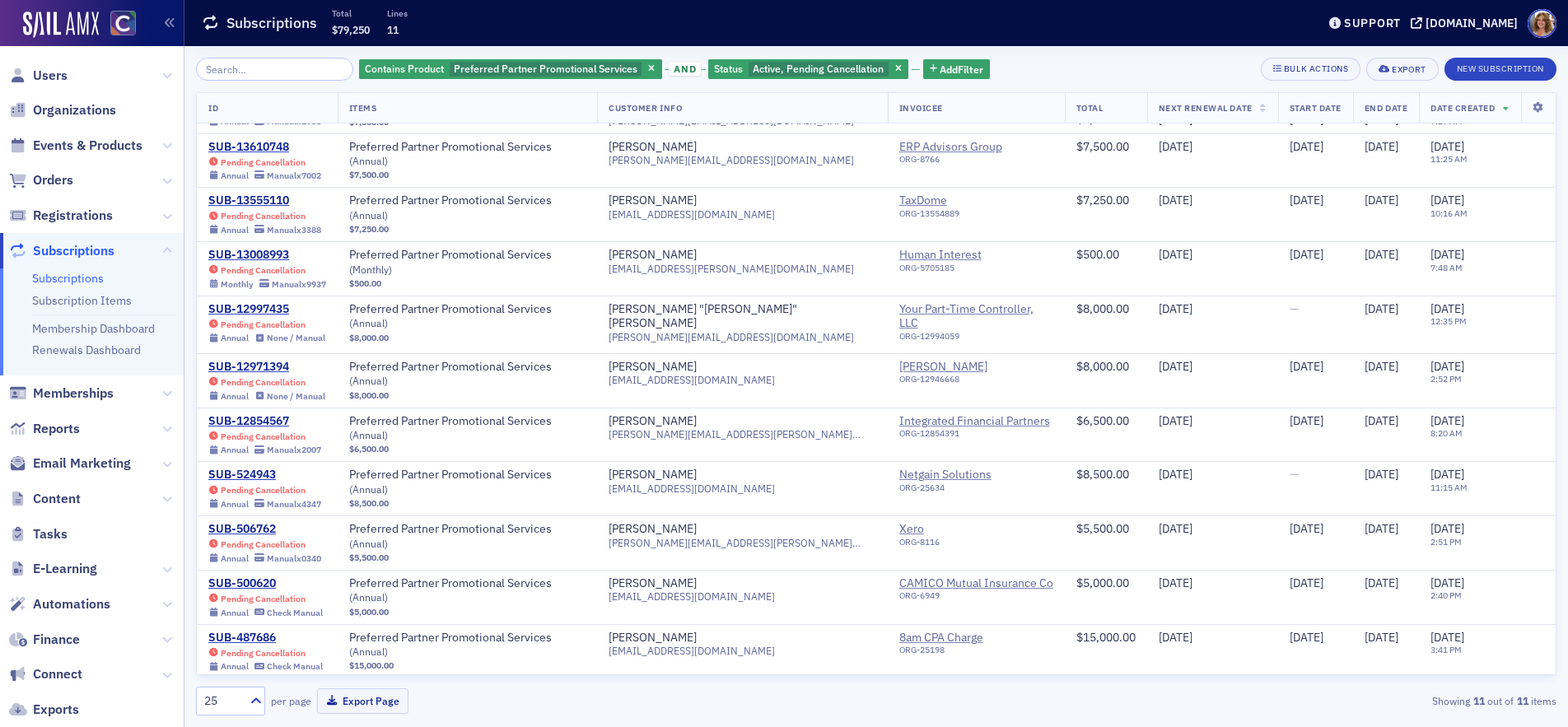
click at [102, 251] on span "Subscriptions" at bounding box center [74, 251] width 81 height 18
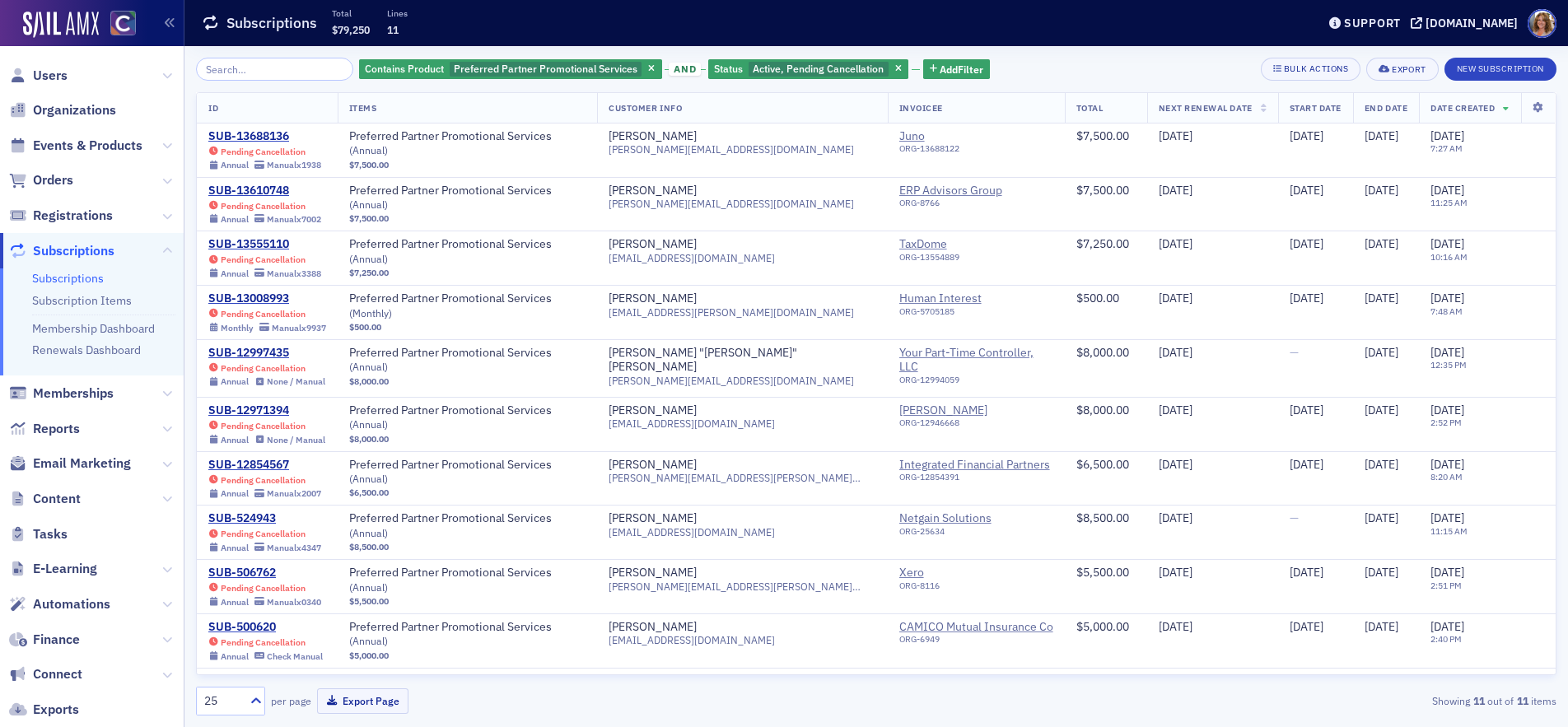
click at [254, 70] on input "search" at bounding box center [274, 69] width 157 height 23
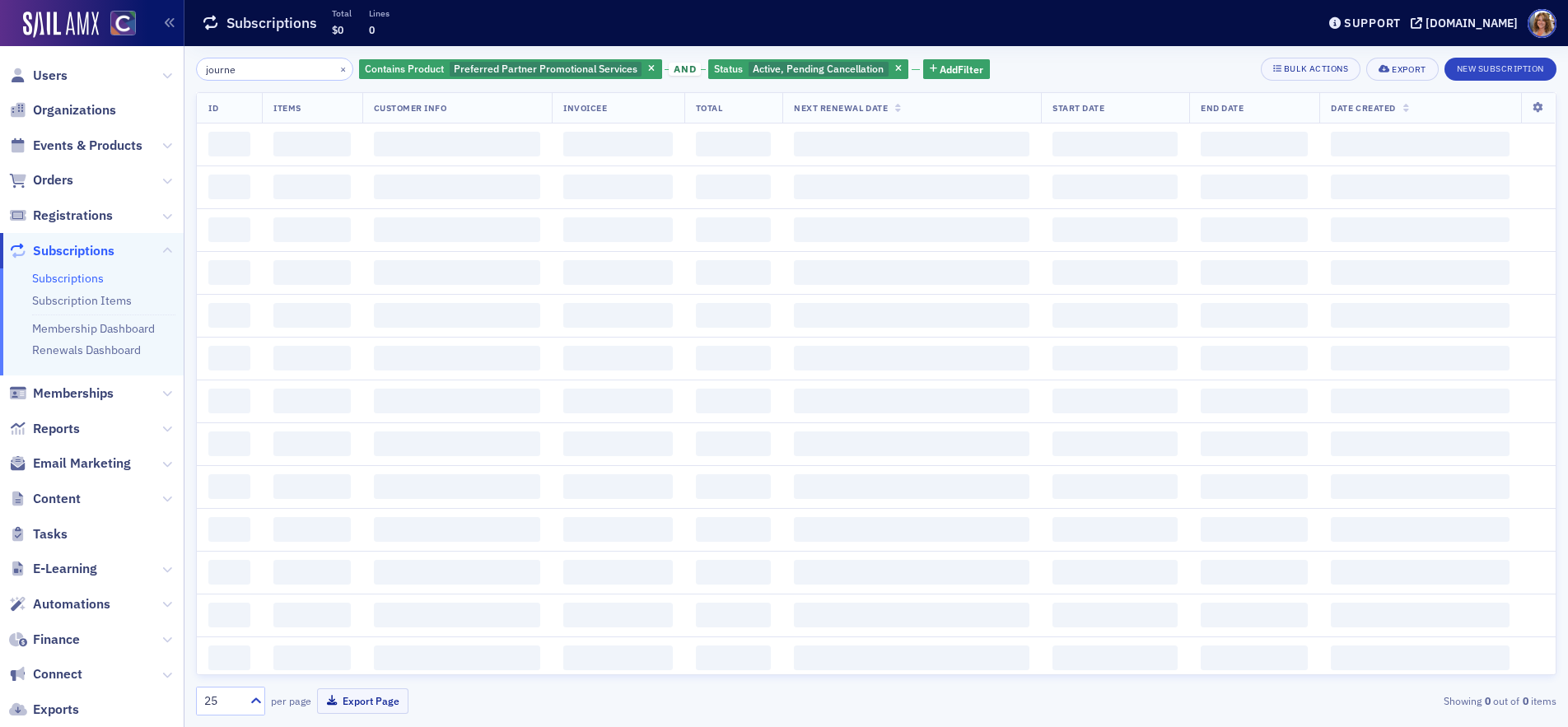
type input "journey"
